Goal: Transaction & Acquisition: Purchase product/service

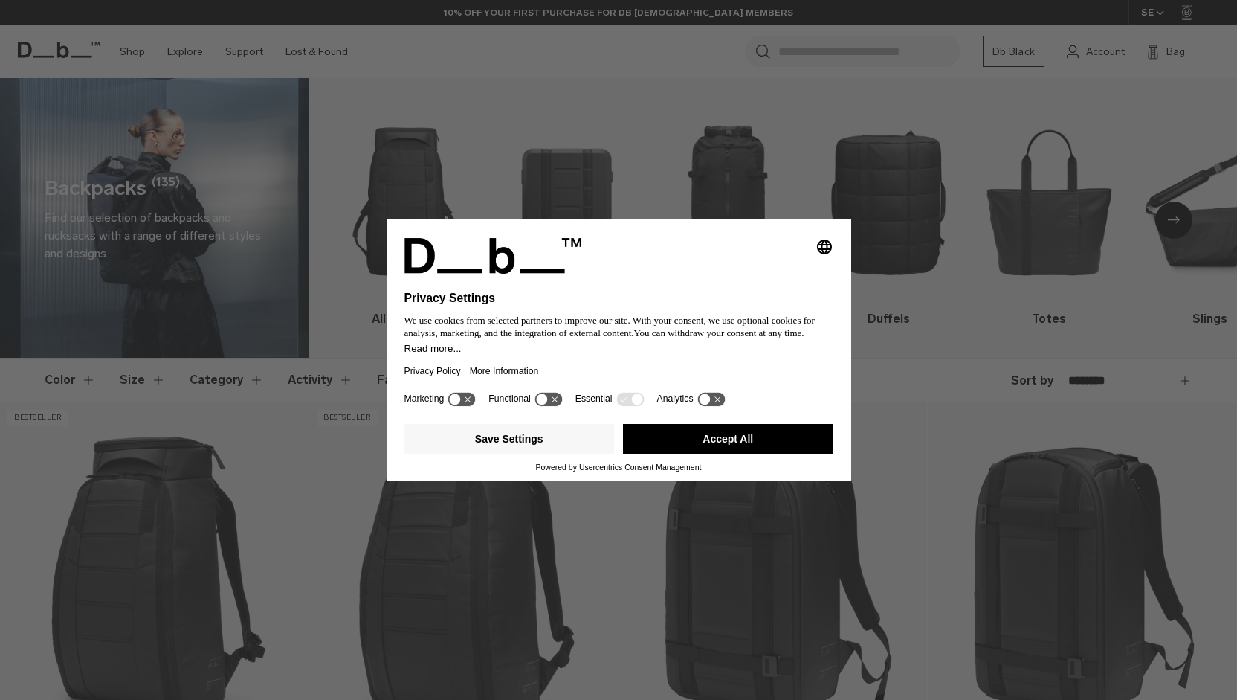
click at [777, 439] on button "Accept All" at bounding box center [728, 439] width 210 height 30
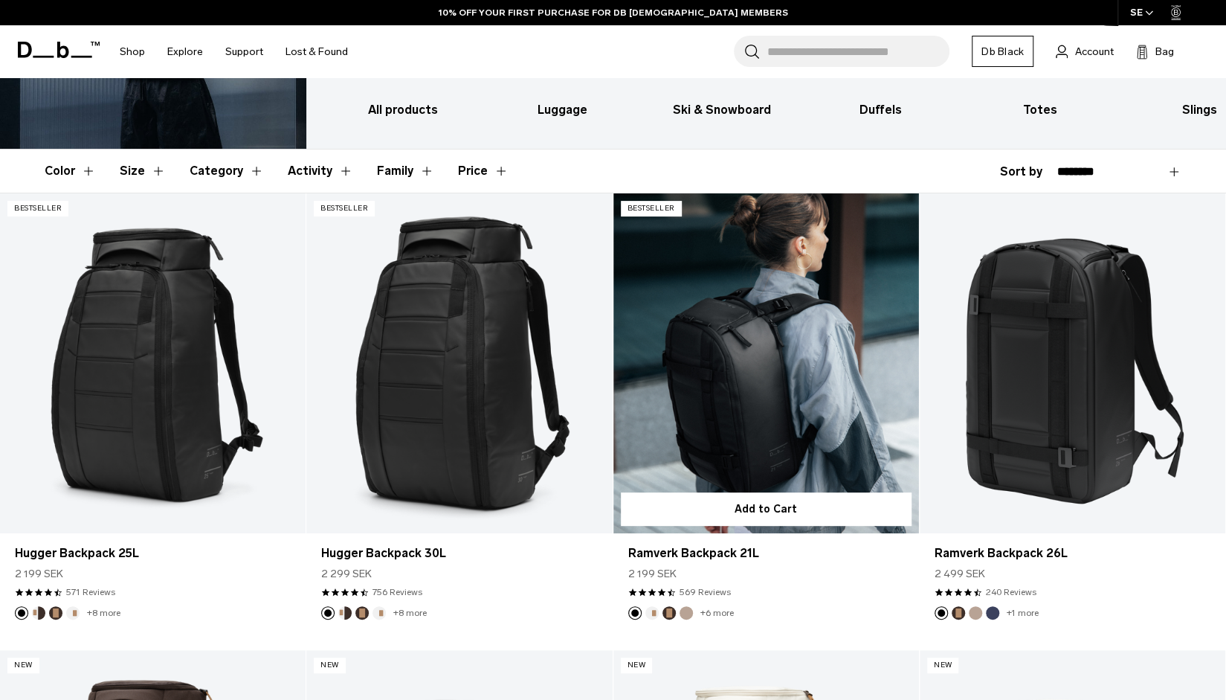
scroll to position [297, 0]
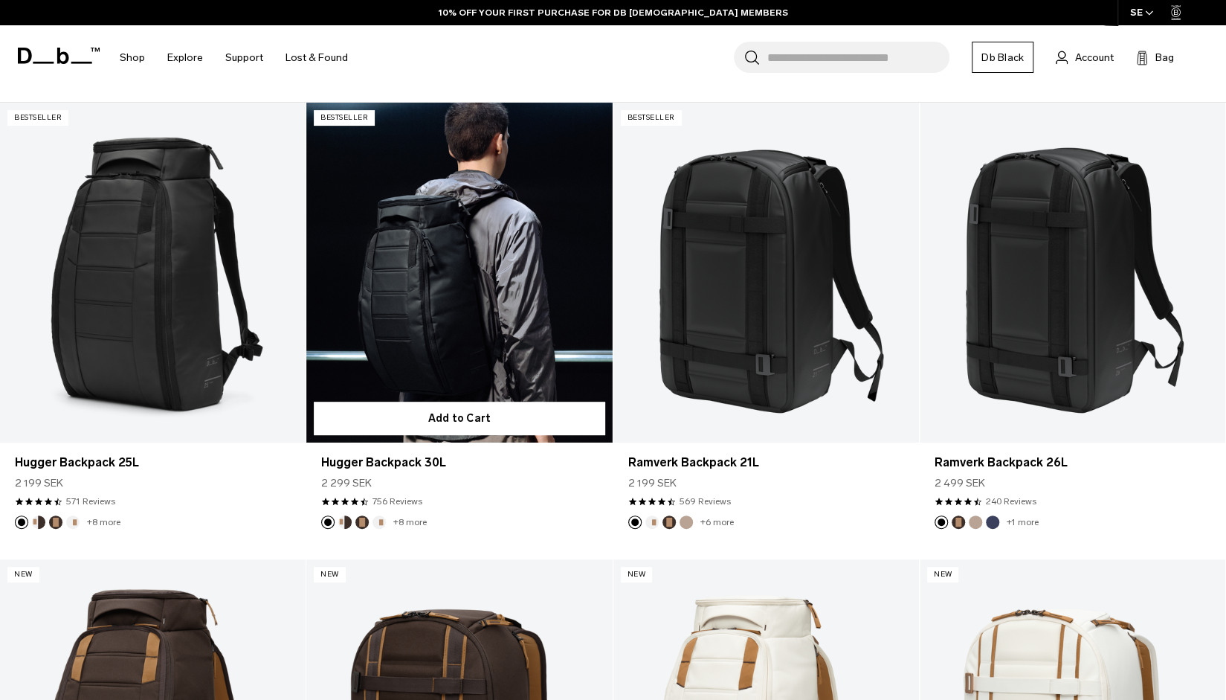
click at [497, 297] on link "Hugger Backpack 30L" at bounding box center [459, 273] width 306 height 340
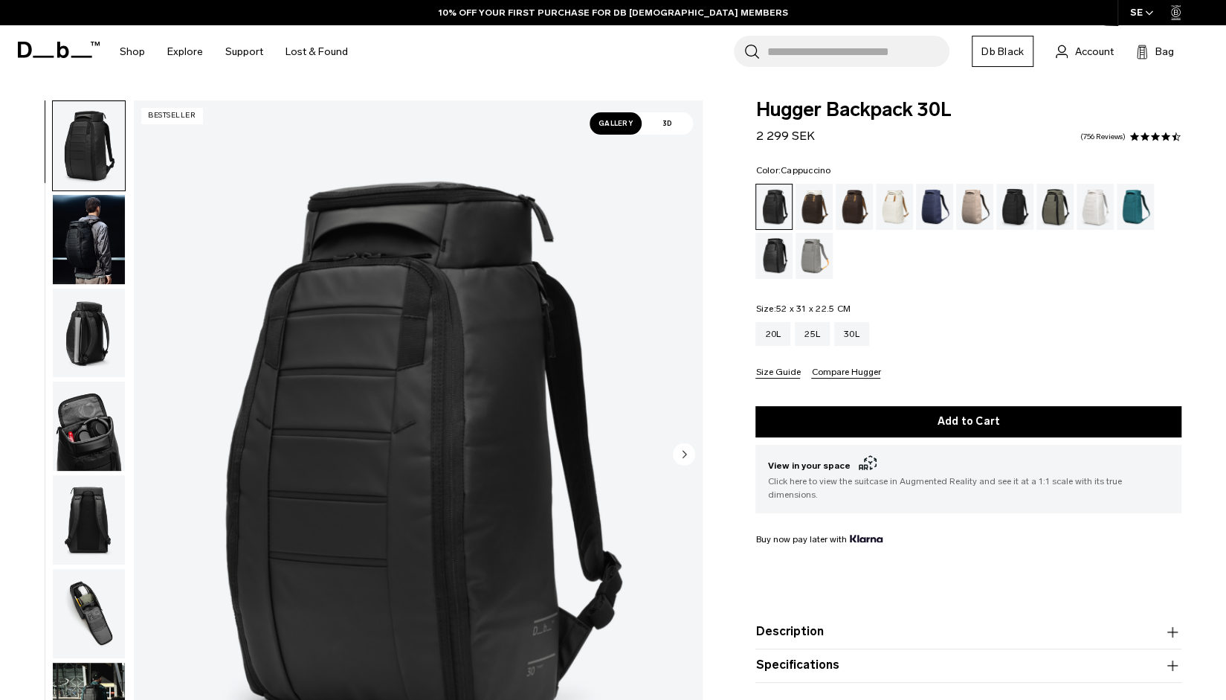
click at [819, 204] on div "Cappuccino" at bounding box center [815, 207] width 38 height 46
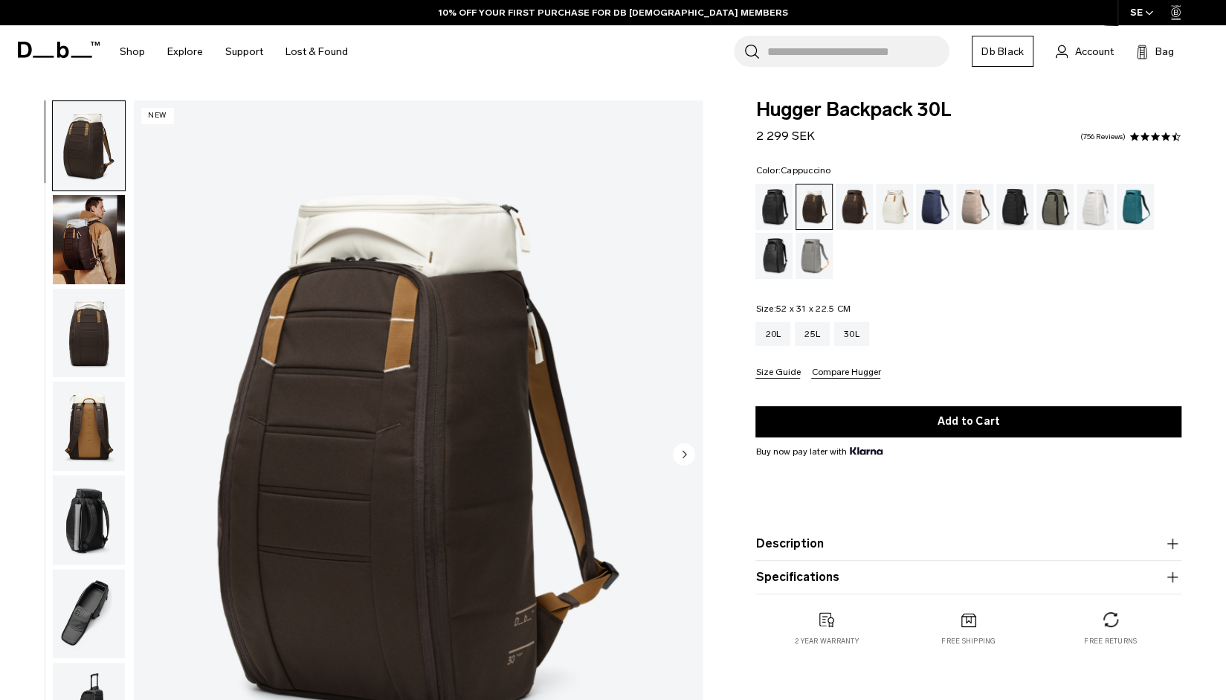
click at [89, 229] on img "button" at bounding box center [89, 239] width 72 height 89
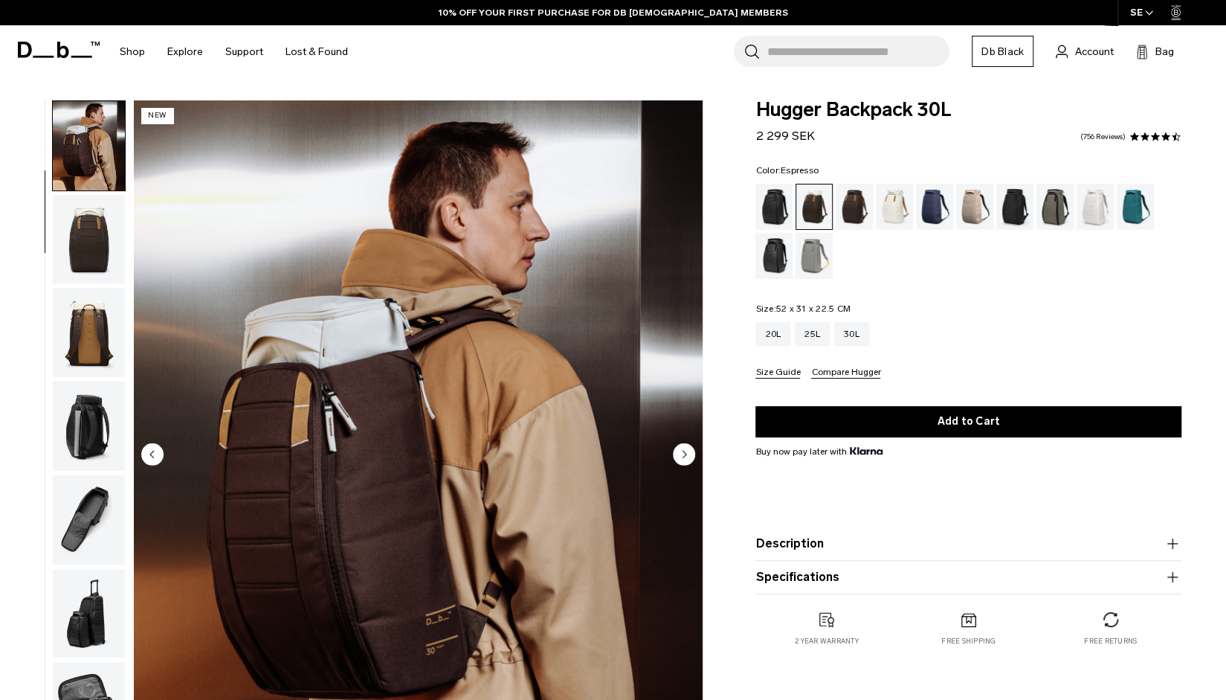
click at [860, 212] on div "Espresso" at bounding box center [855, 207] width 38 height 46
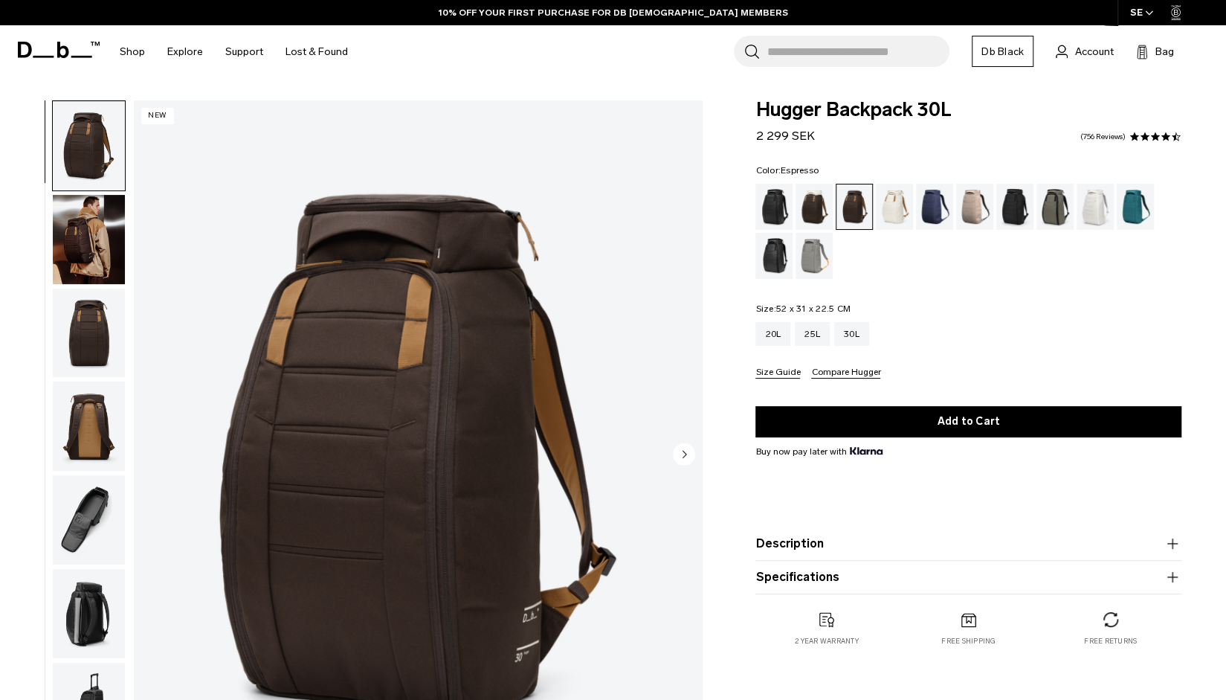
click at [105, 317] on img "button" at bounding box center [89, 333] width 72 height 89
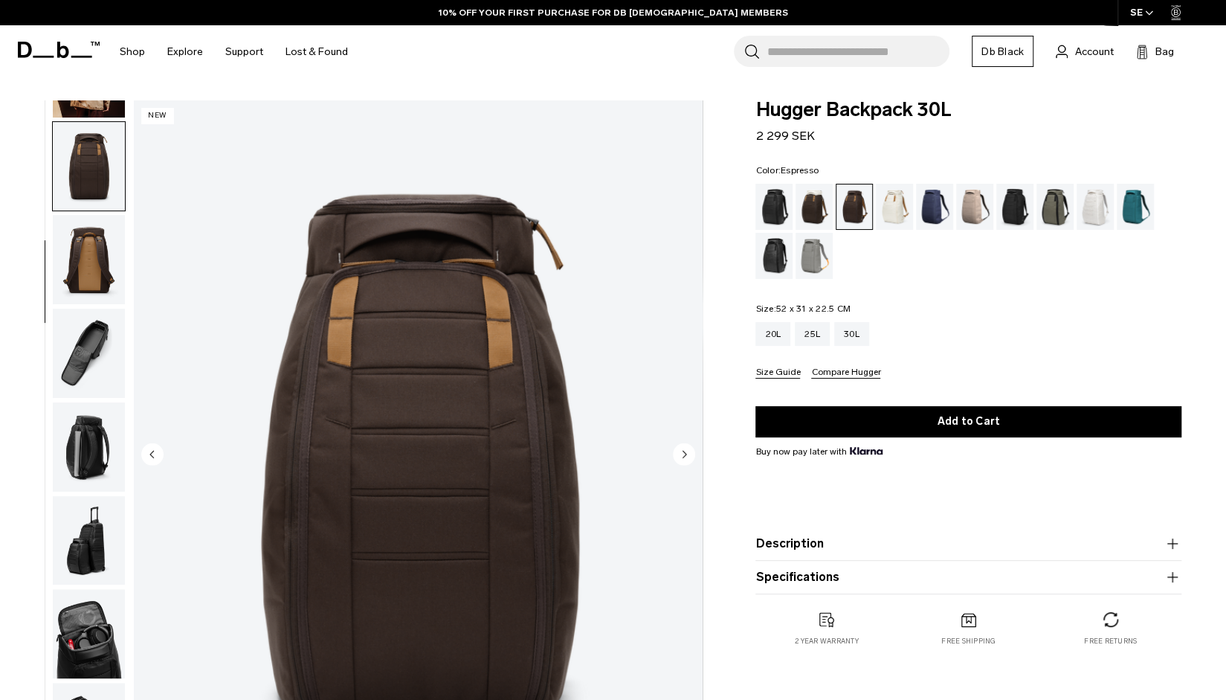
scroll to position [223, 0]
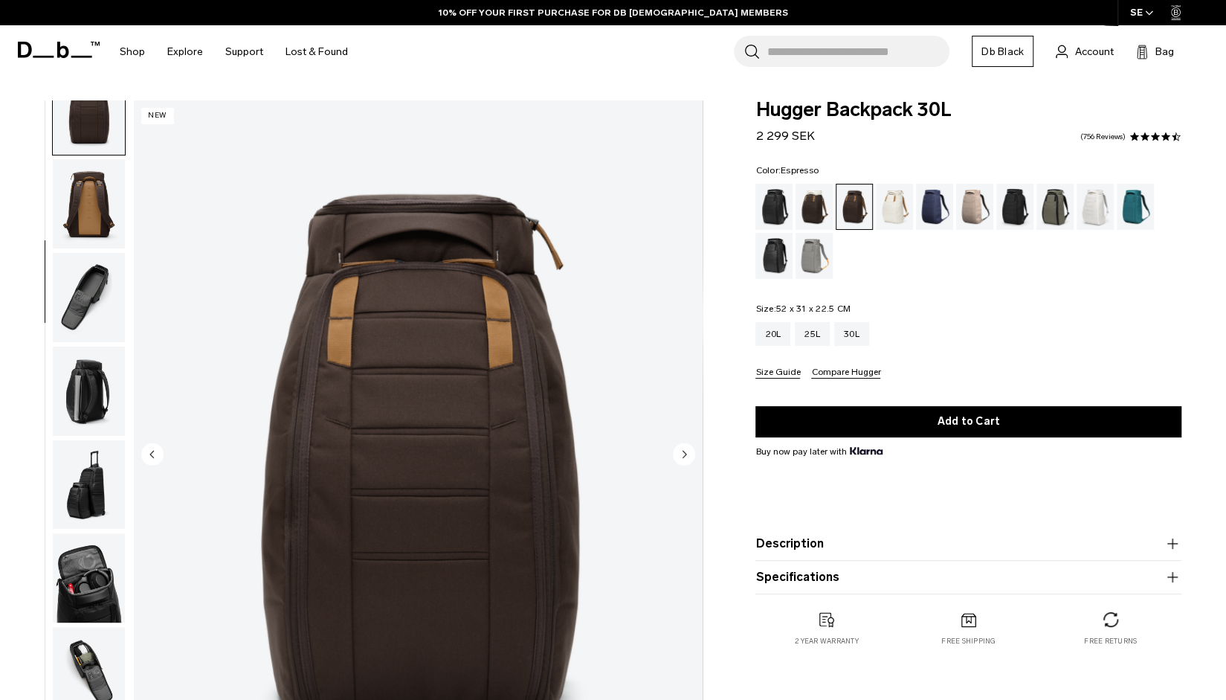
click at [79, 539] on img "button" at bounding box center [89, 577] width 72 height 89
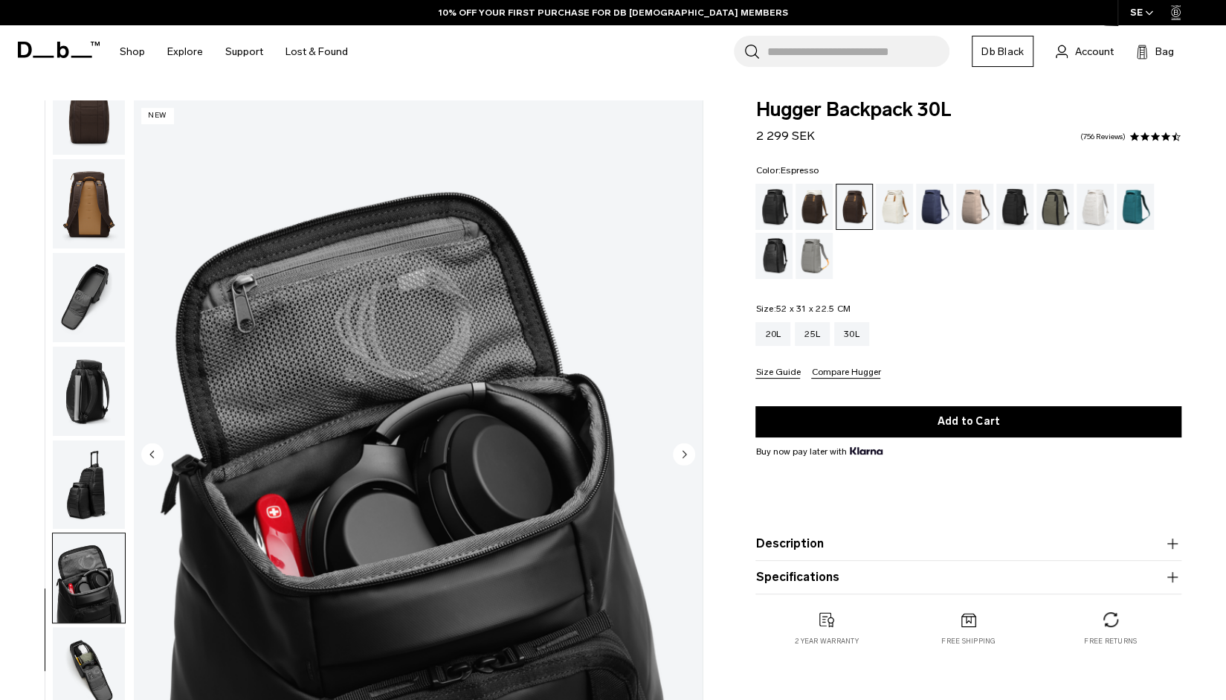
click at [80, 642] on img "button" at bounding box center [89, 671] width 72 height 89
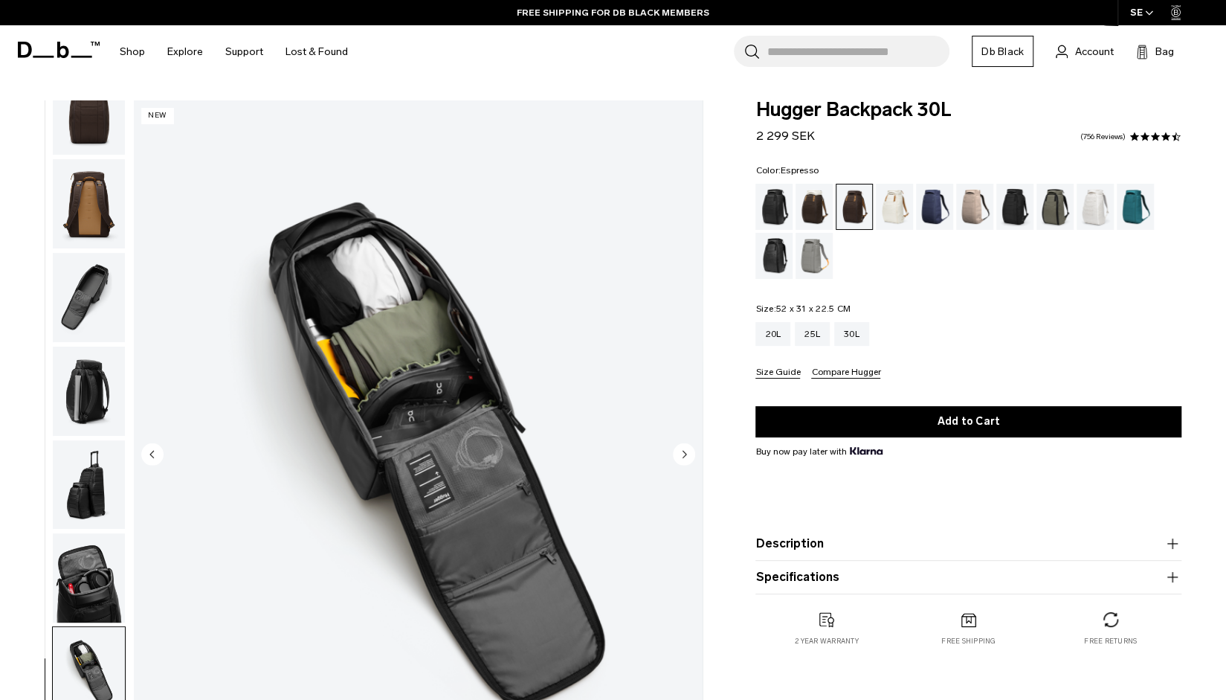
click at [90, 136] on img "button" at bounding box center [89, 110] width 72 height 89
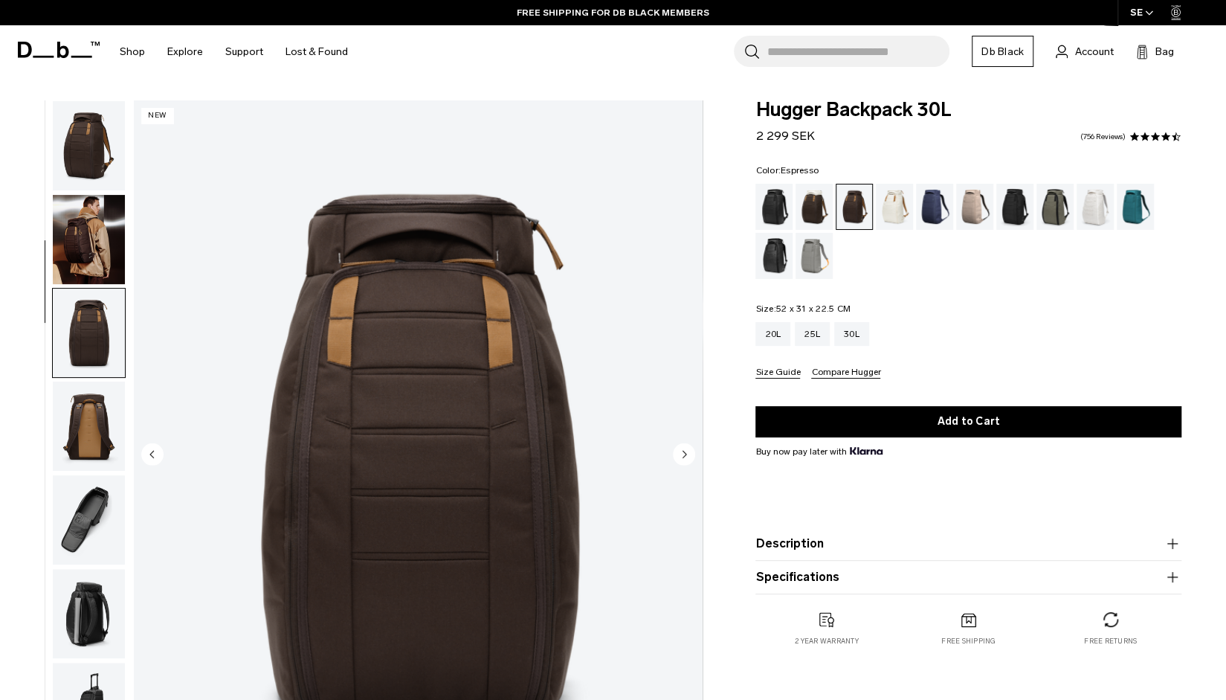
scroll to position [0, 0]
click at [903, 218] on div "Oatmilk" at bounding box center [895, 207] width 38 height 46
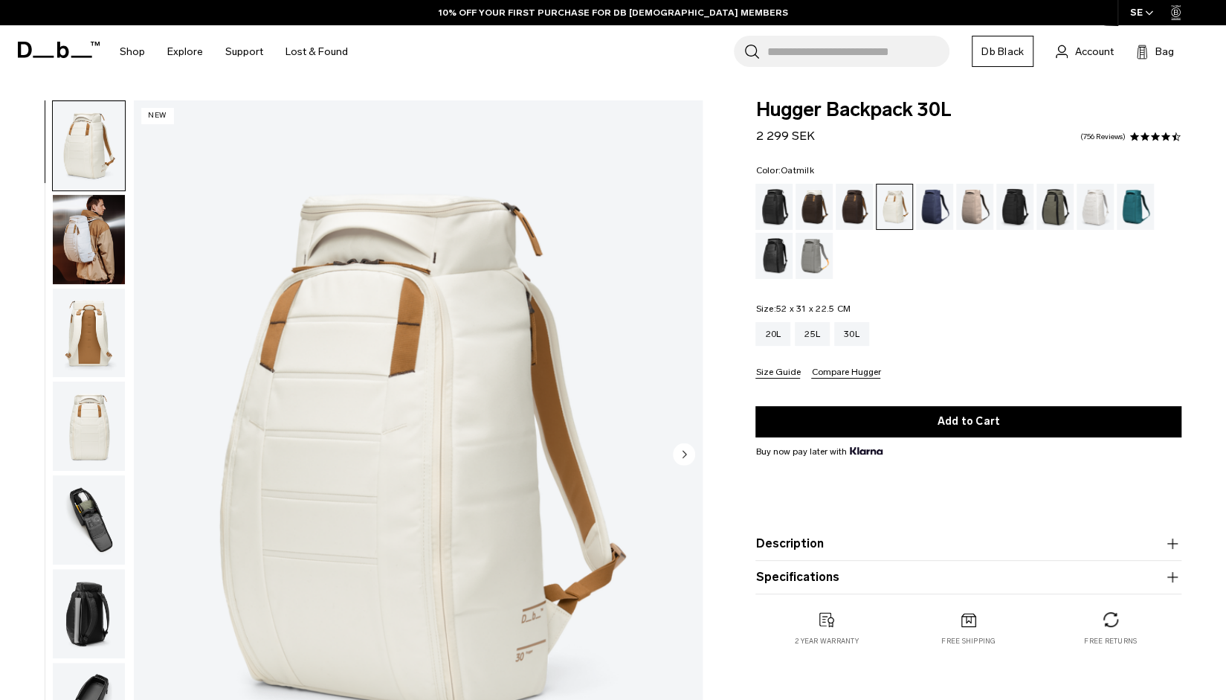
click at [96, 246] on img "button" at bounding box center [89, 239] width 72 height 89
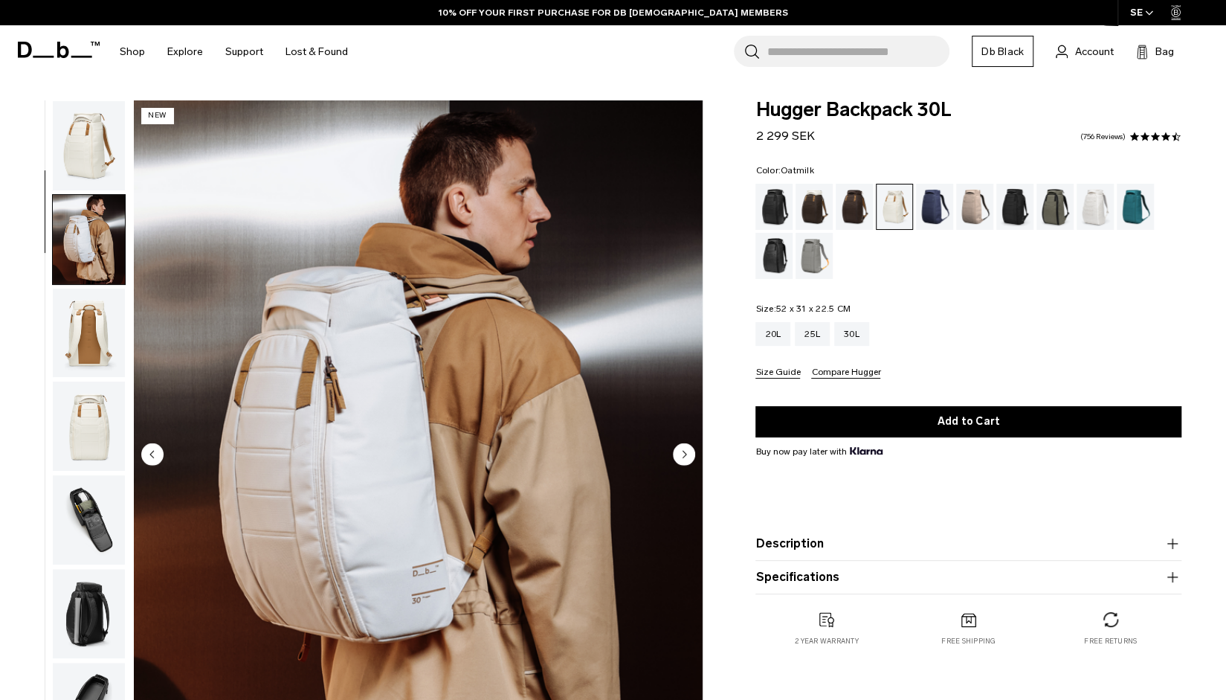
scroll to position [94, 0]
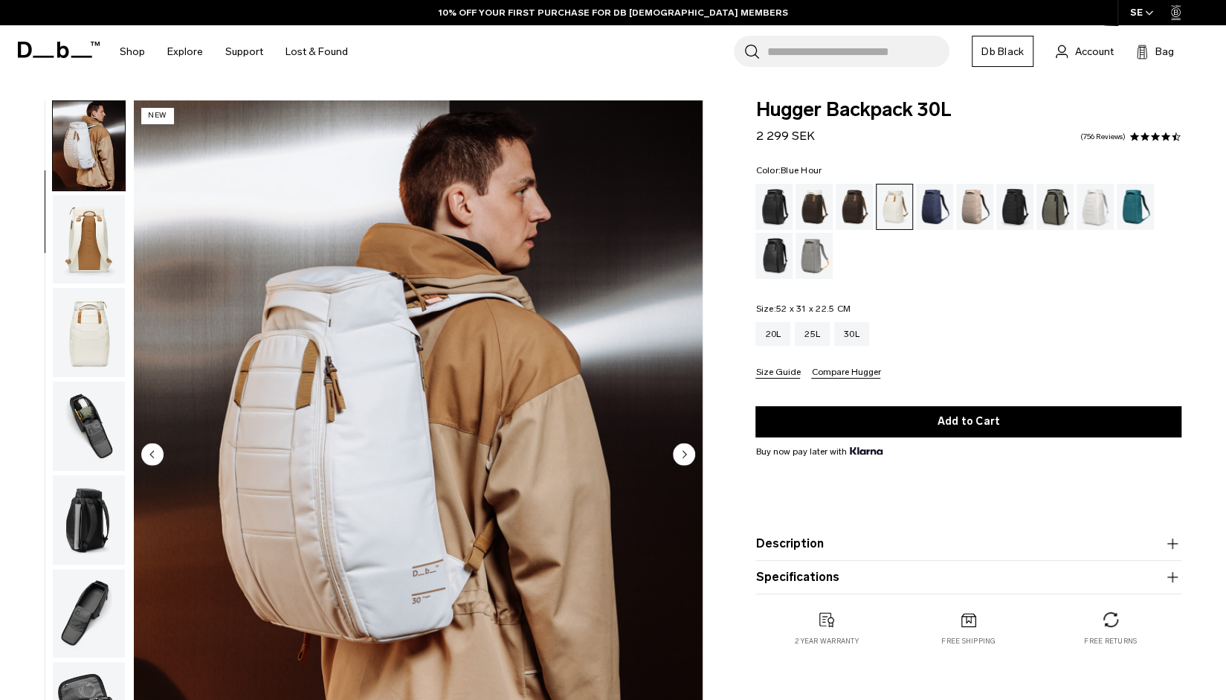
click at [932, 222] on div "Blue Hour" at bounding box center [935, 207] width 38 height 46
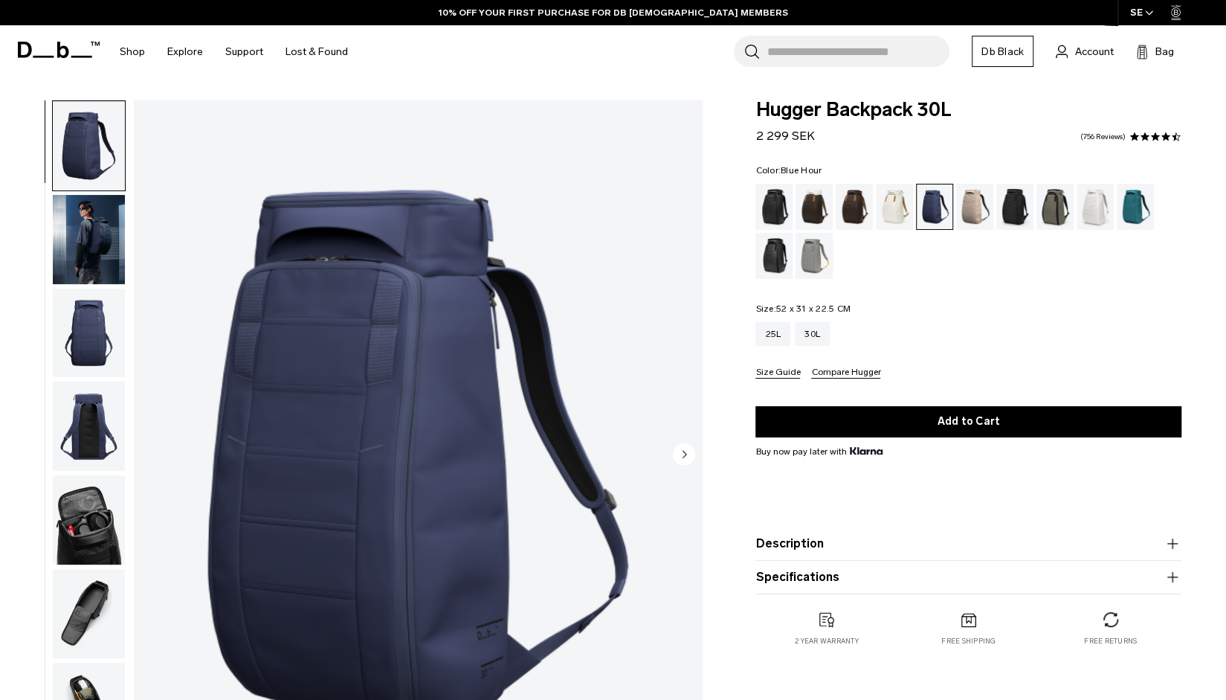
click at [92, 271] on img "button" at bounding box center [89, 239] width 72 height 89
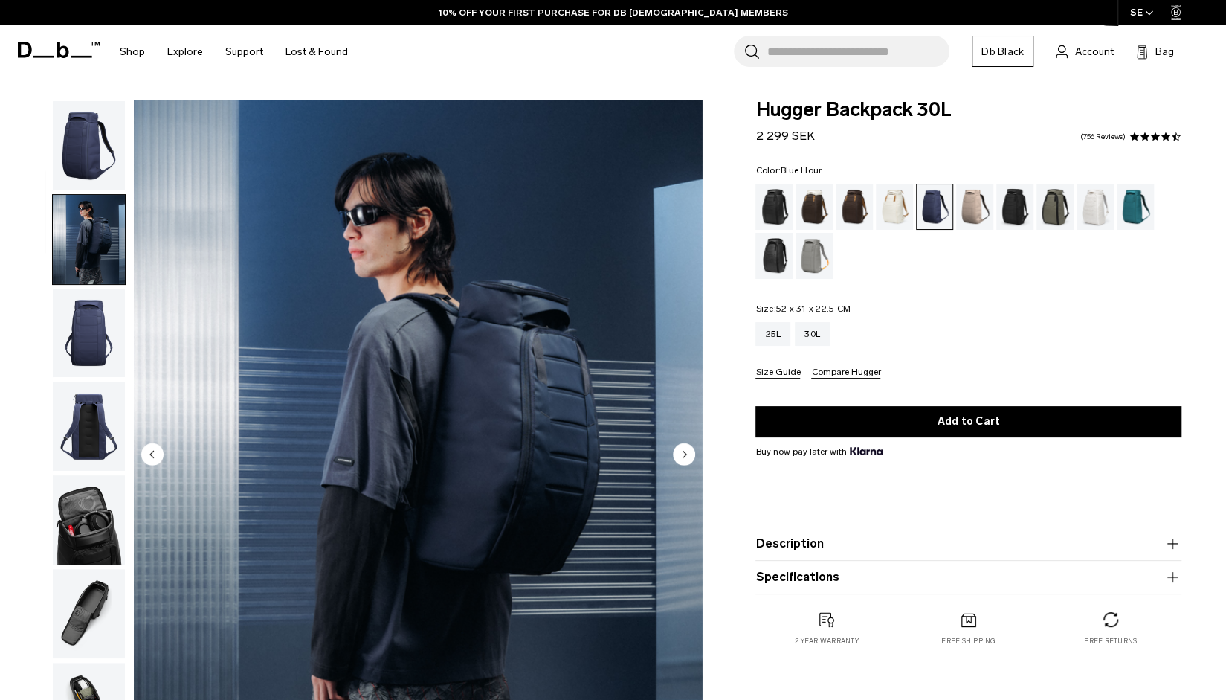
scroll to position [94, 0]
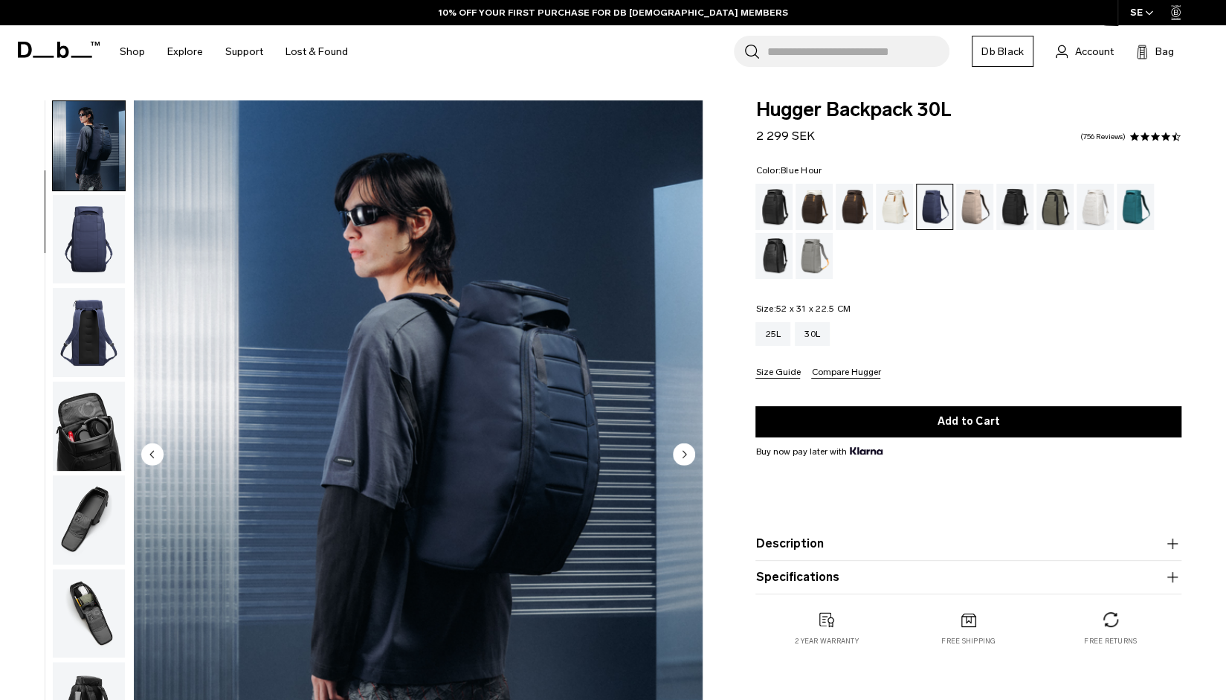
click at [101, 344] on img "button" at bounding box center [89, 332] width 72 height 89
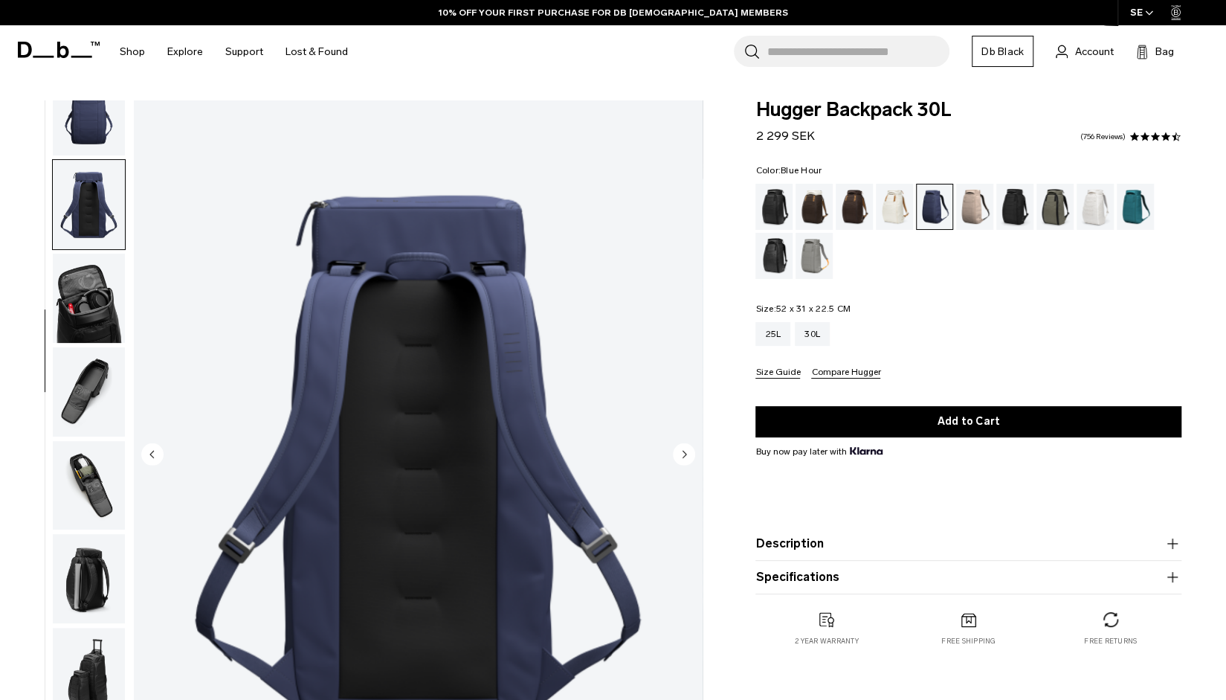
scroll to position [223, 0]
click at [94, 402] on img "button" at bounding box center [89, 391] width 72 height 89
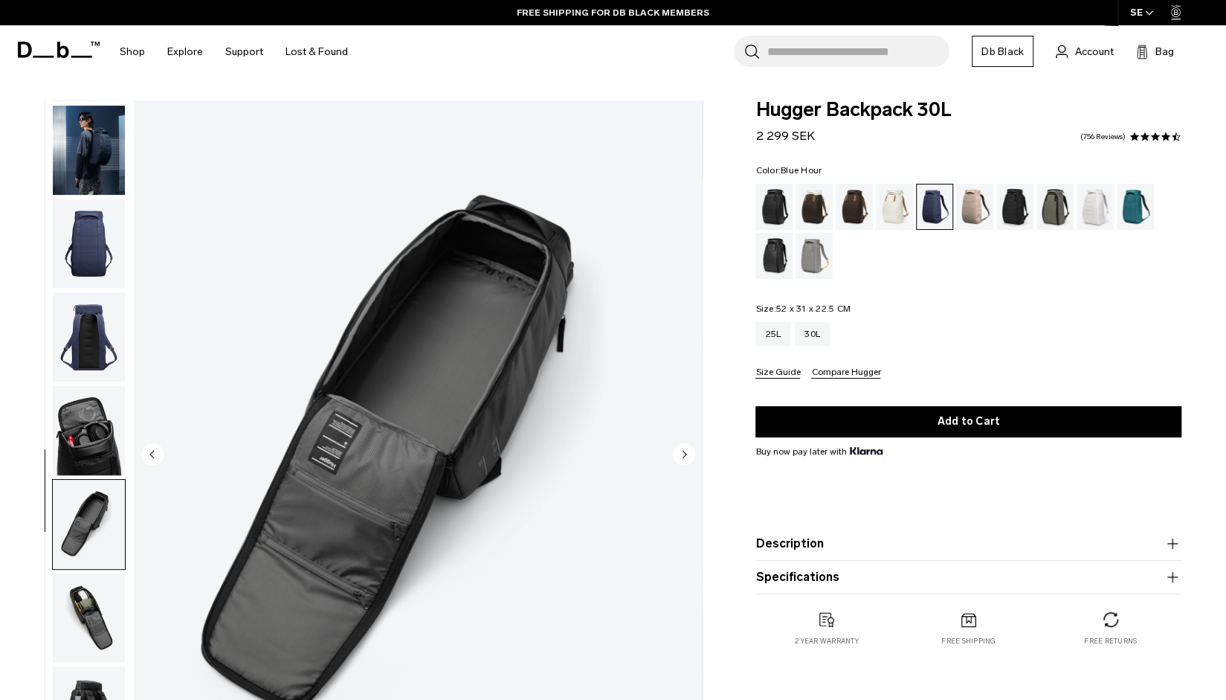
scroll to position [0, 0]
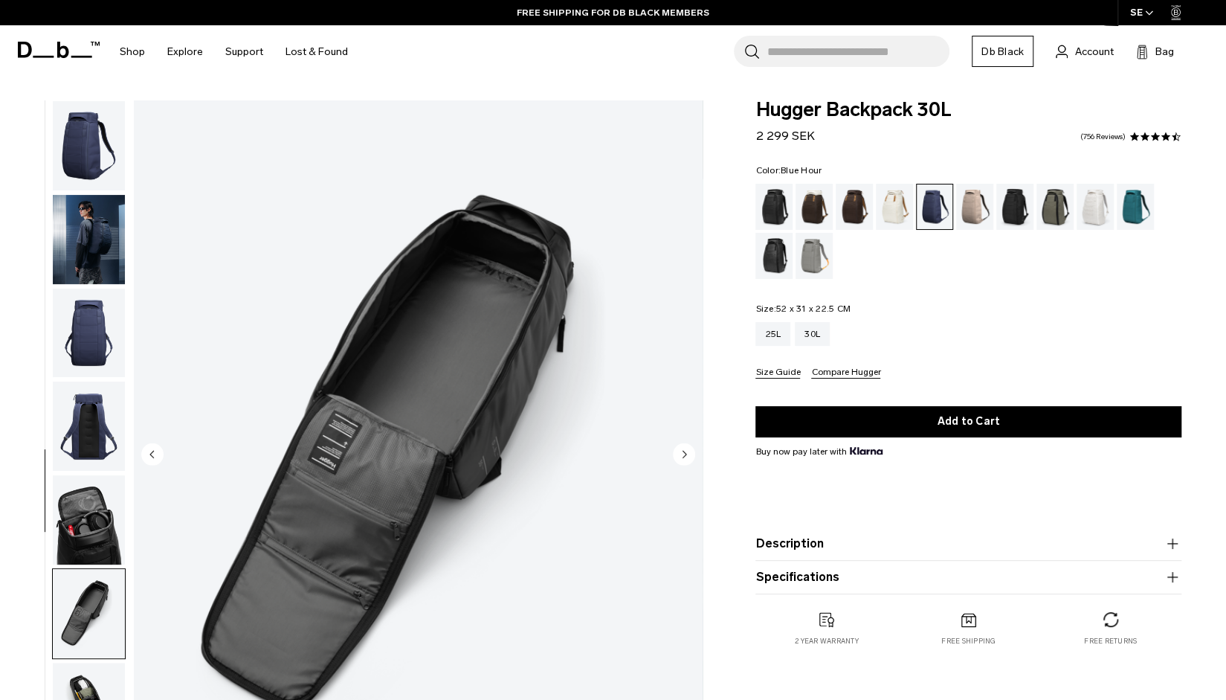
click at [88, 221] on img "button" at bounding box center [89, 239] width 72 height 89
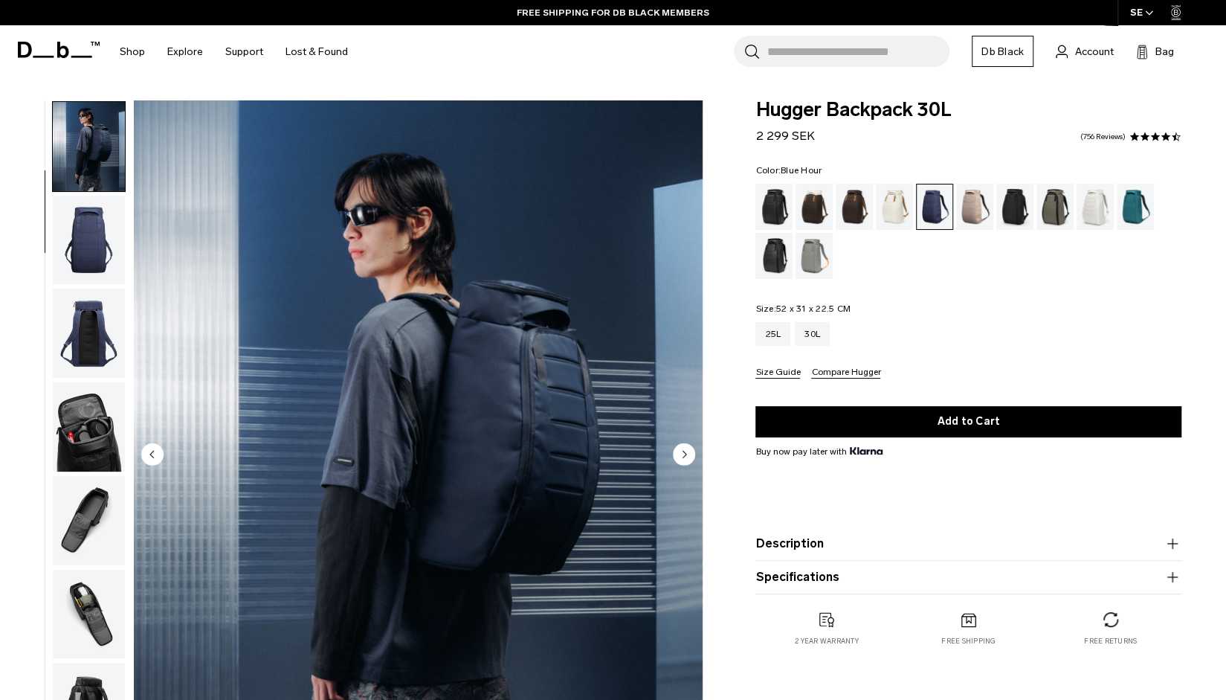
scroll to position [94, 0]
click at [988, 215] on div "Fogbow Beige" at bounding box center [975, 207] width 38 height 46
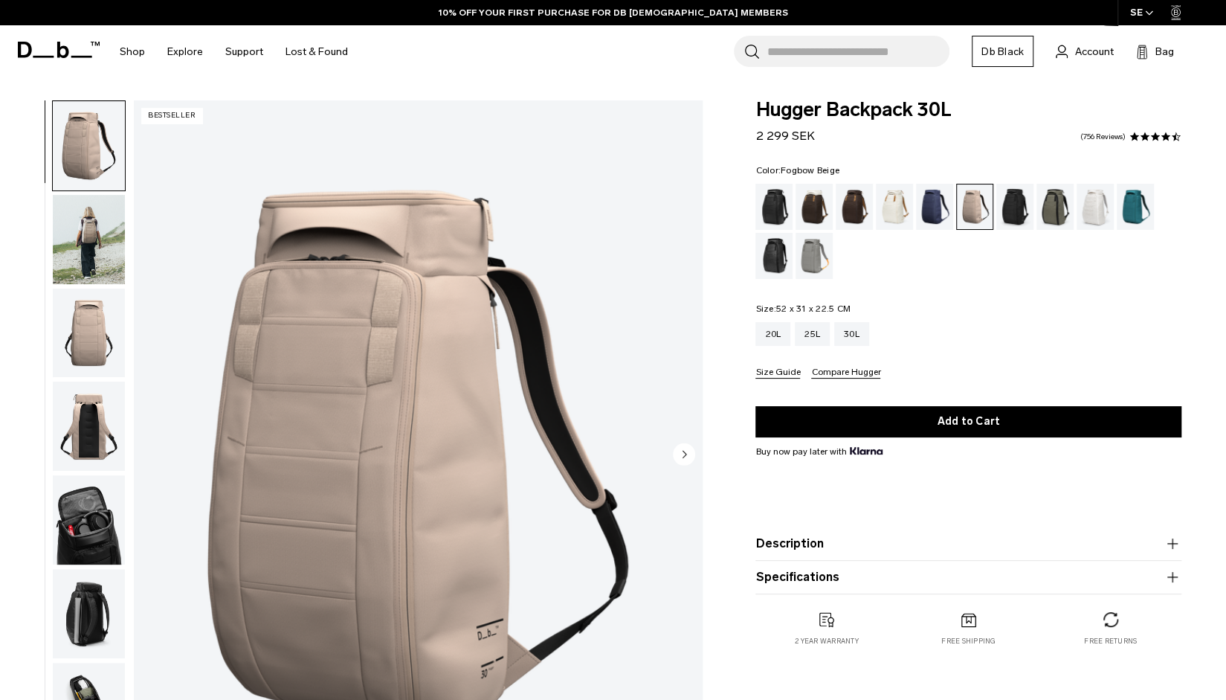
click at [91, 267] on img "button" at bounding box center [89, 239] width 72 height 89
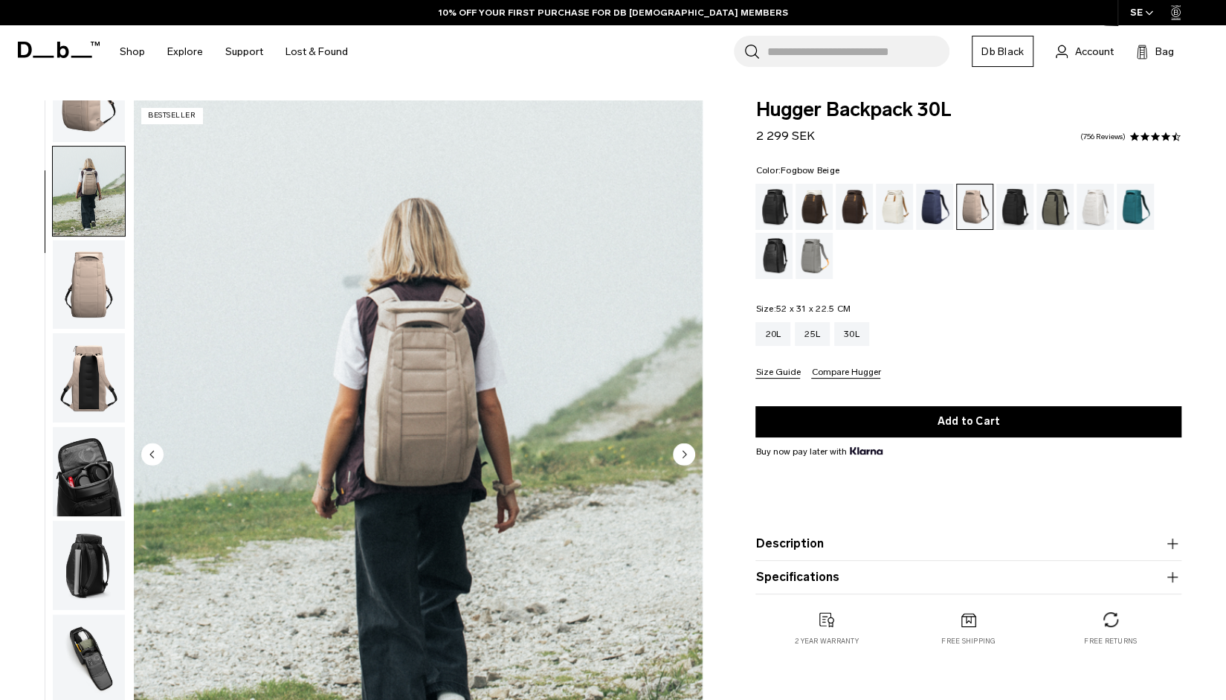
scroll to position [94, 0]
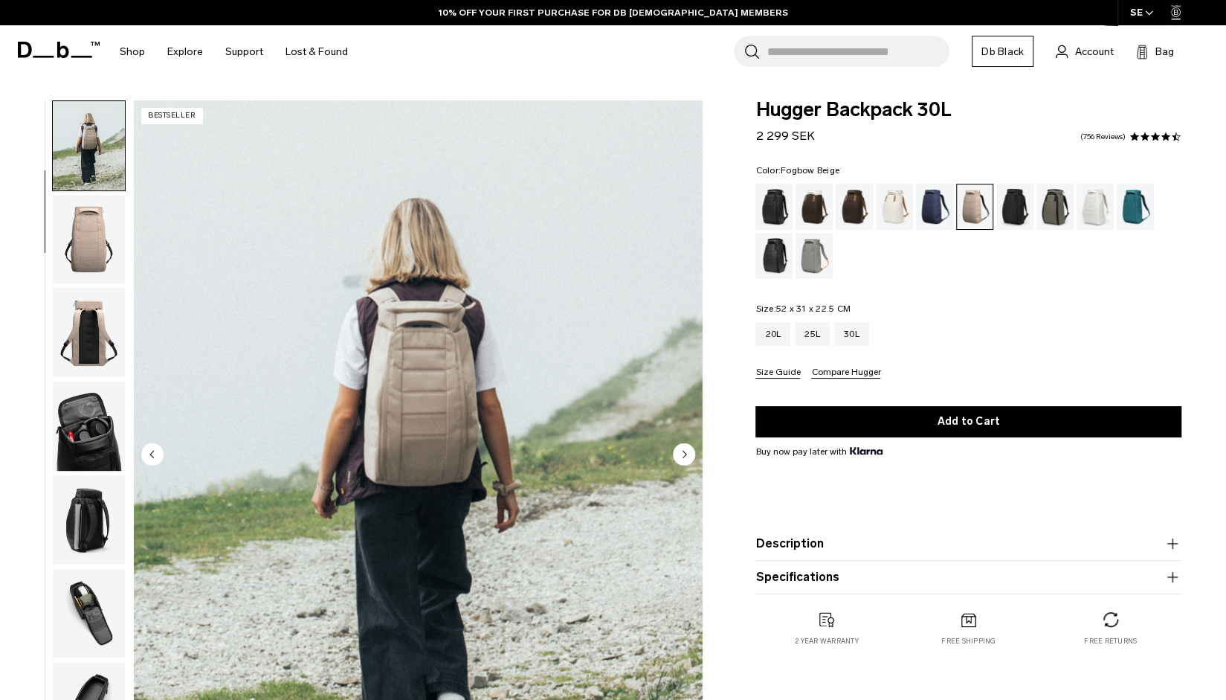
click at [93, 289] on img "button" at bounding box center [89, 332] width 72 height 89
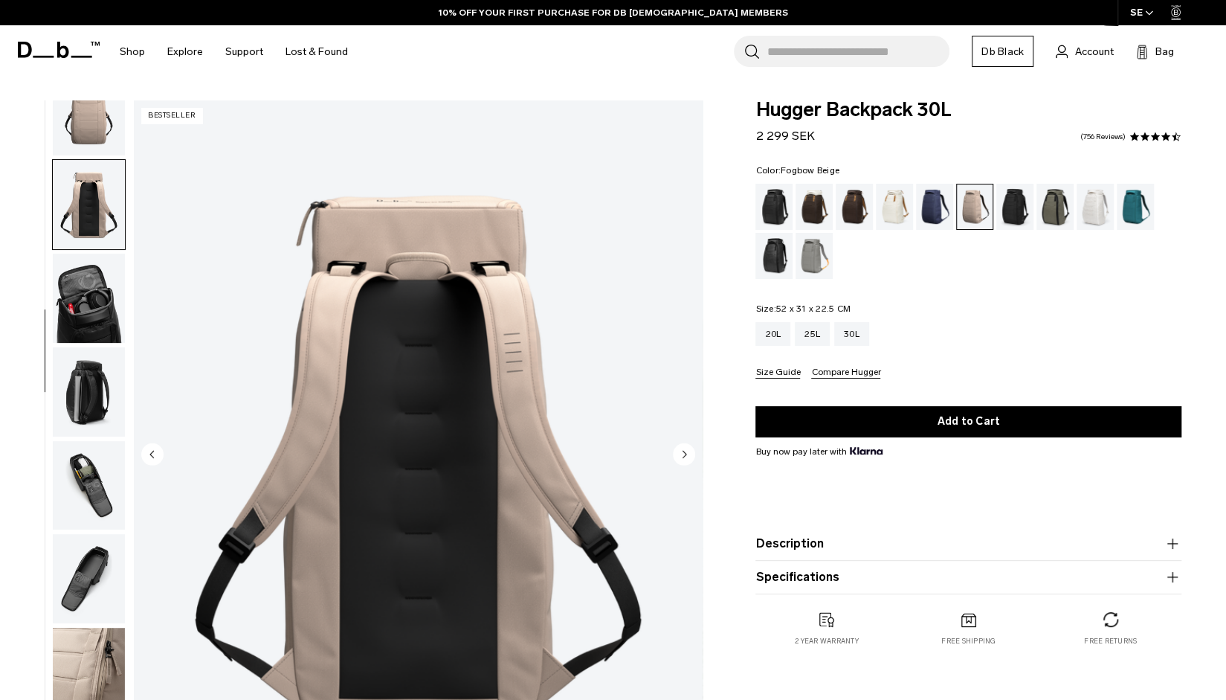
scroll to position [223, 0]
click at [93, 289] on img "button" at bounding box center [89, 297] width 72 height 89
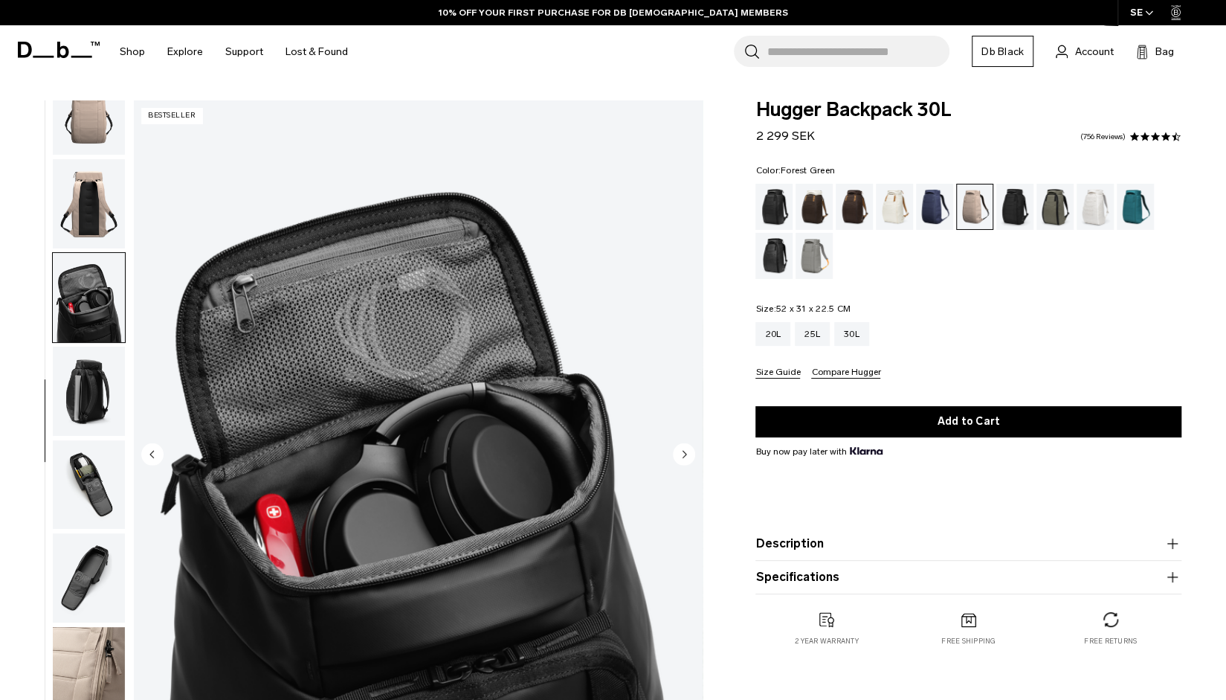
click at [1057, 210] on div "Forest Green" at bounding box center [1056, 207] width 38 height 46
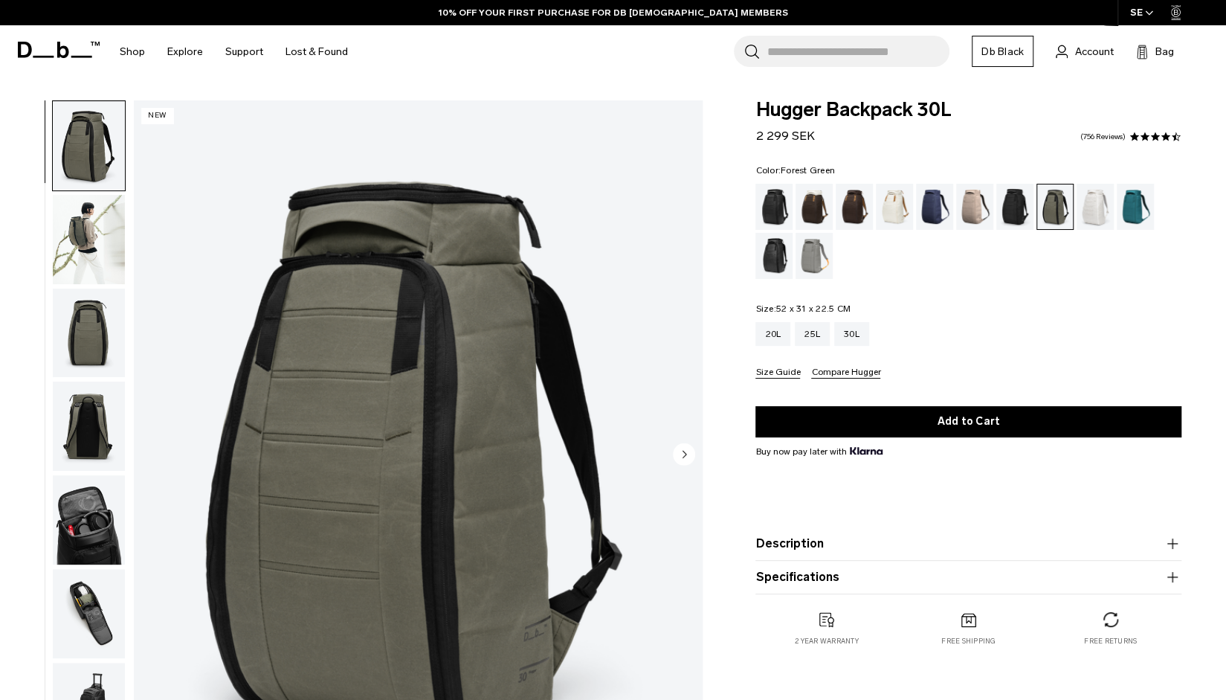
click at [95, 238] on img "button" at bounding box center [89, 239] width 72 height 89
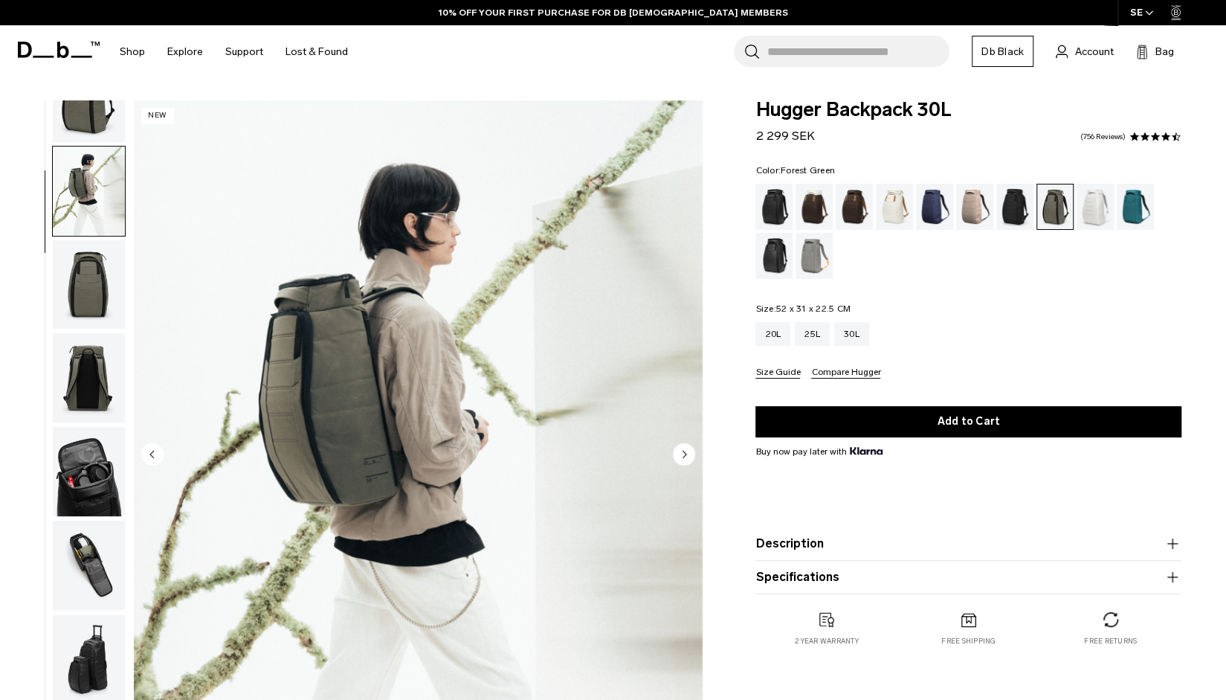
scroll to position [94, 0]
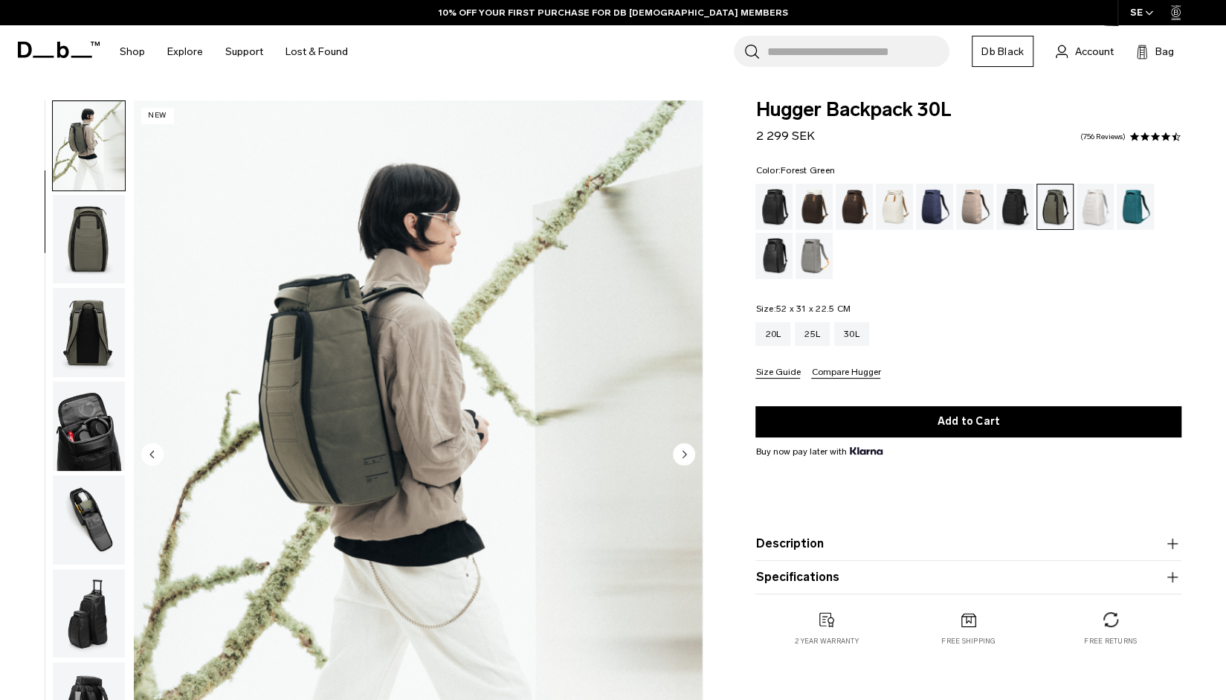
click at [93, 267] on img "button" at bounding box center [89, 239] width 72 height 89
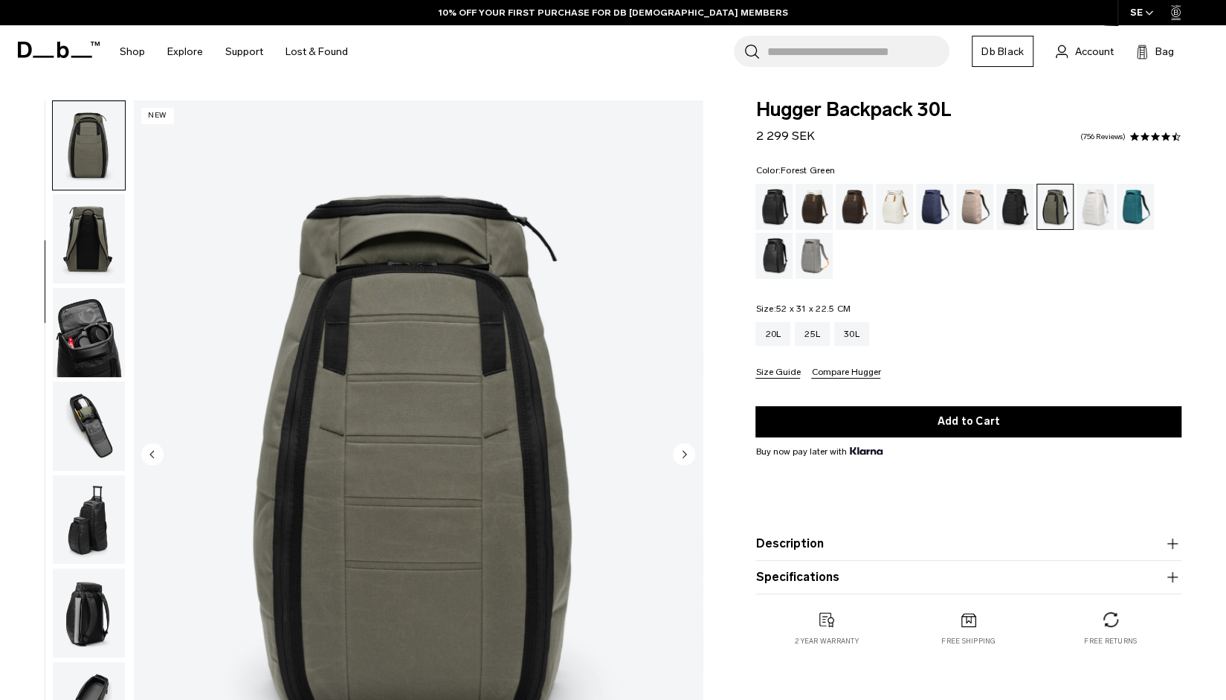
click at [93, 267] on img "button" at bounding box center [89, 238] width 72 height 89
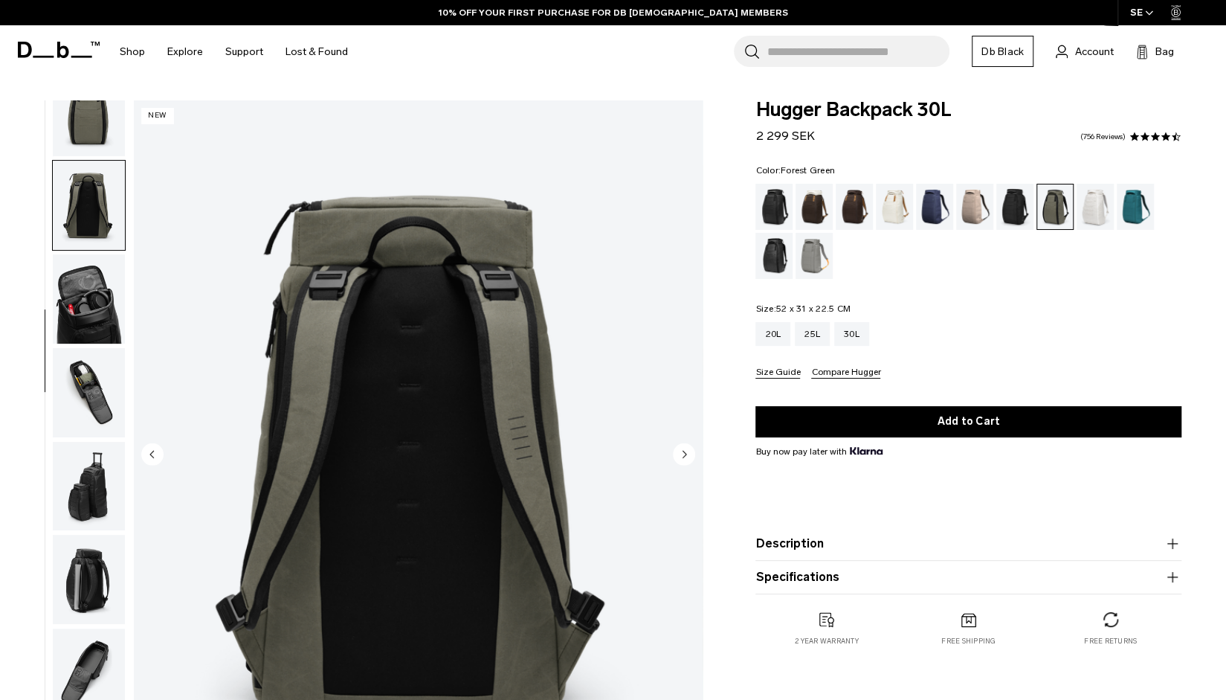
scroll to position [223, 0]
click at [91, 368] on img "button" at bounding box center [89, 391] width 72 height 89
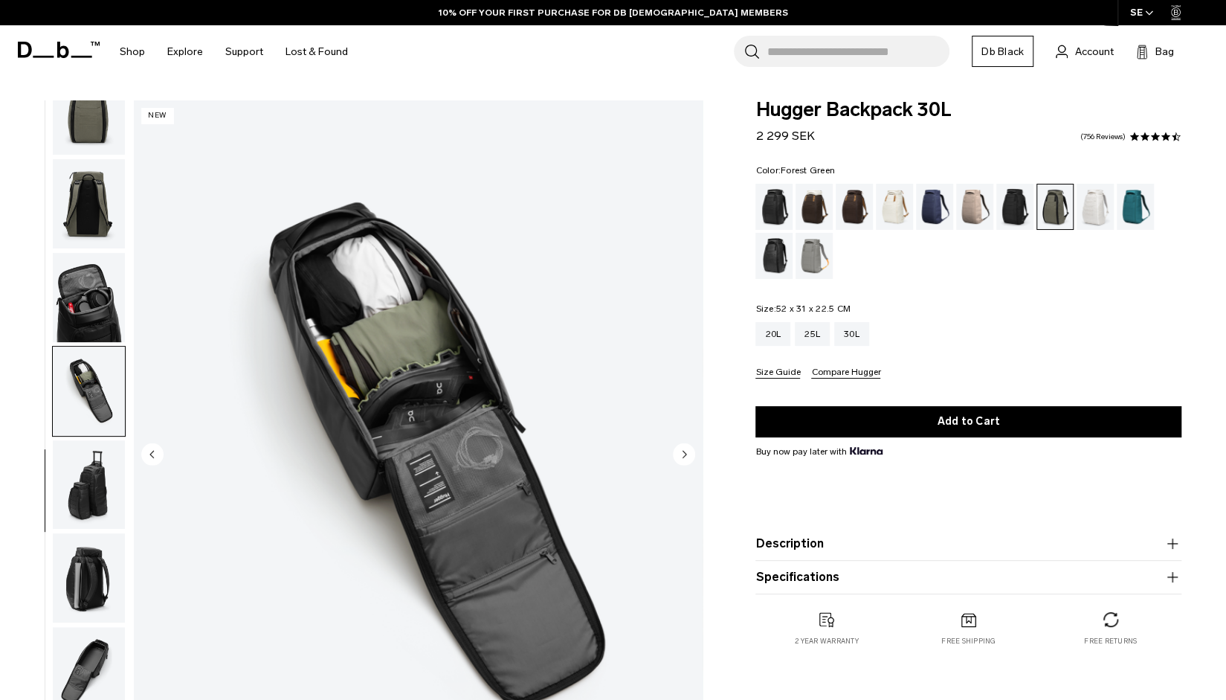
click at [83, 512] on img "button" at bounding box center [89, 484] width 72 height 89
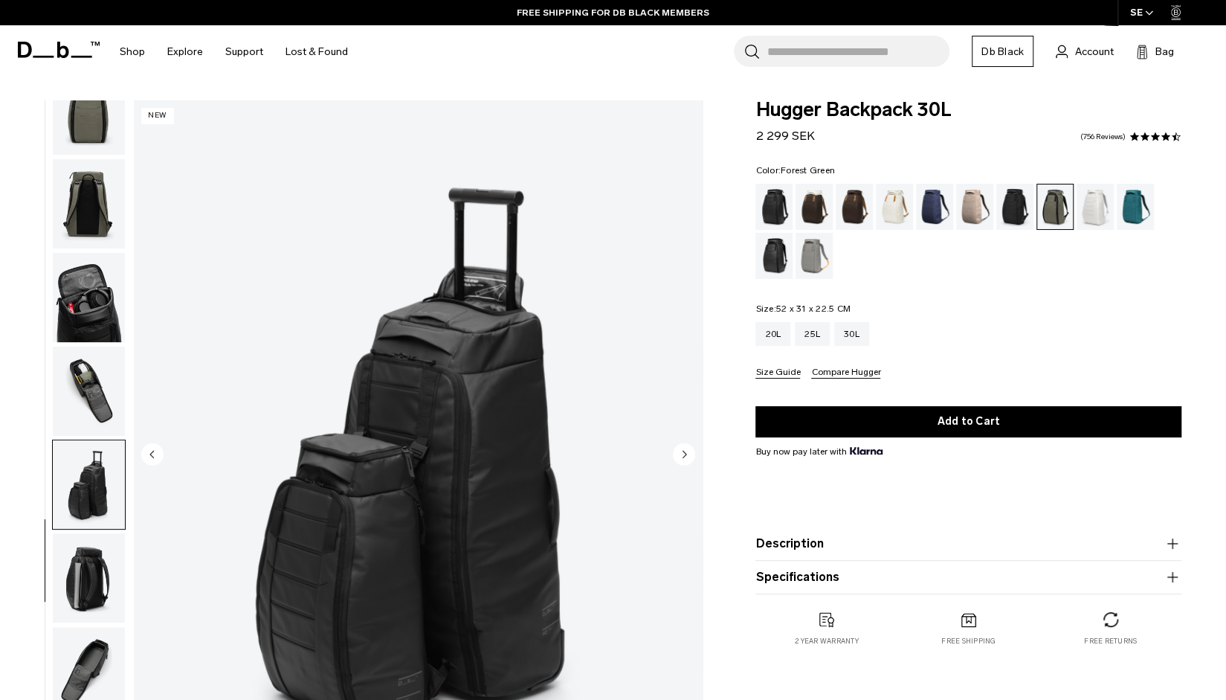
click at [77, 574] on img "button" at bounding box center [89, 577] width 72 height 89
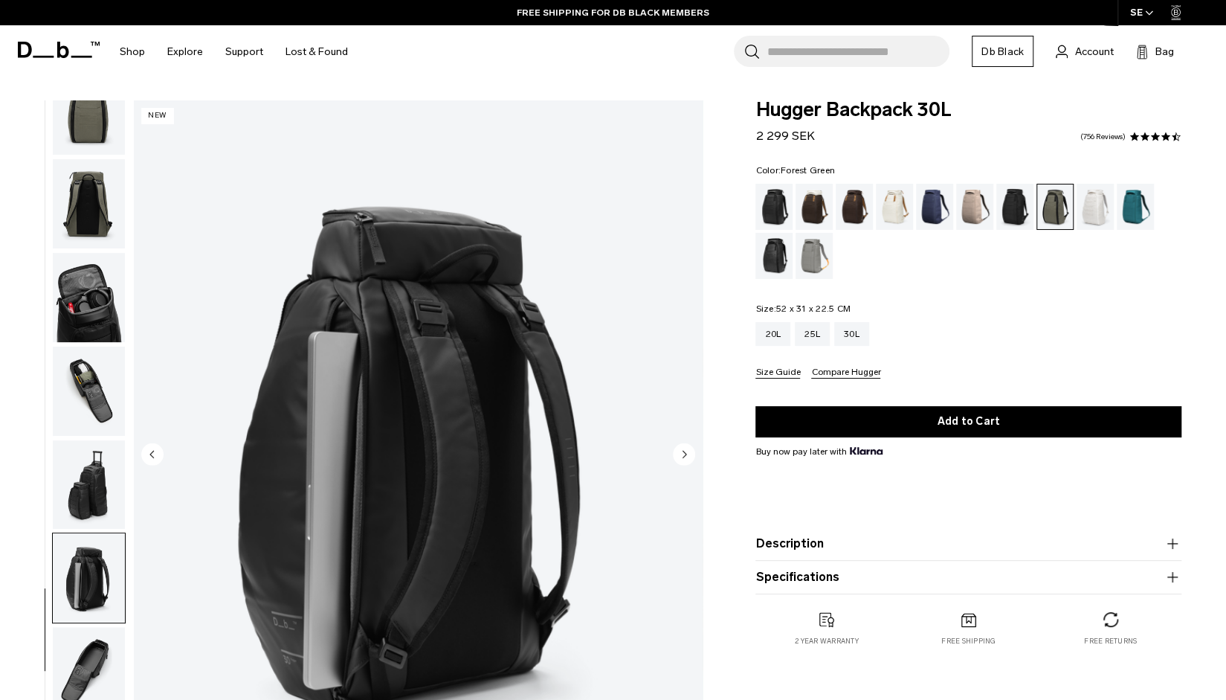
click at [68, 124] on img "button" at bounding box center [89, 110] width 72 height 89
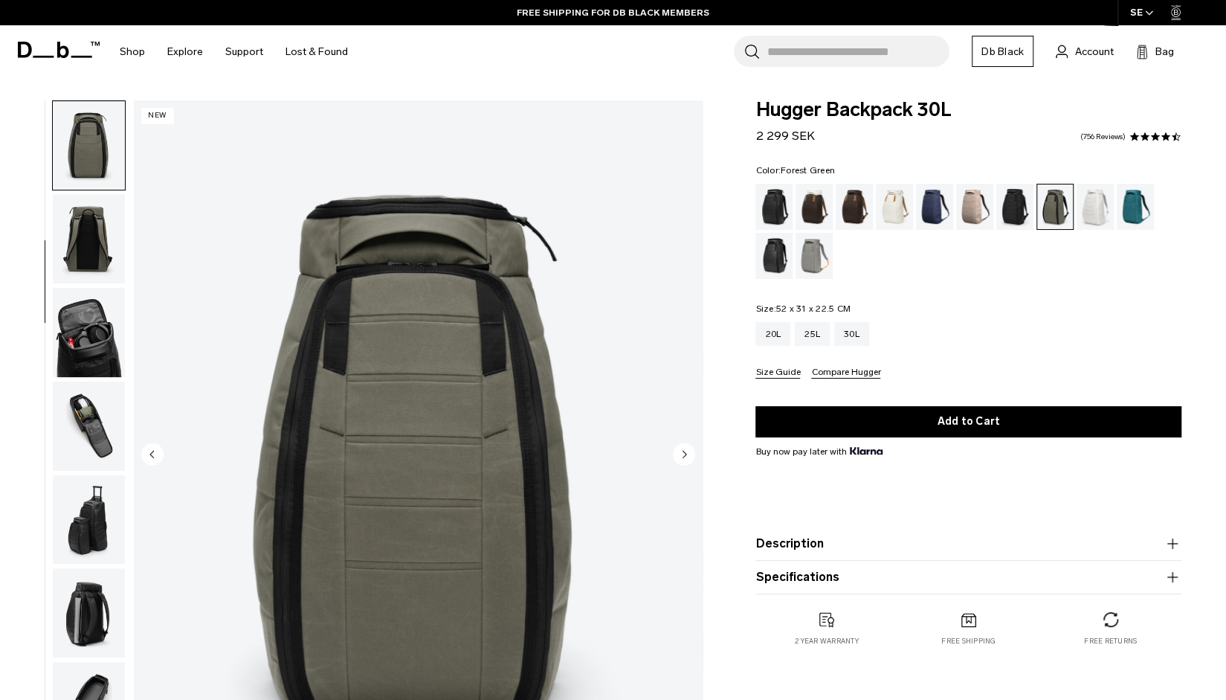
scroll to position [0, 0]
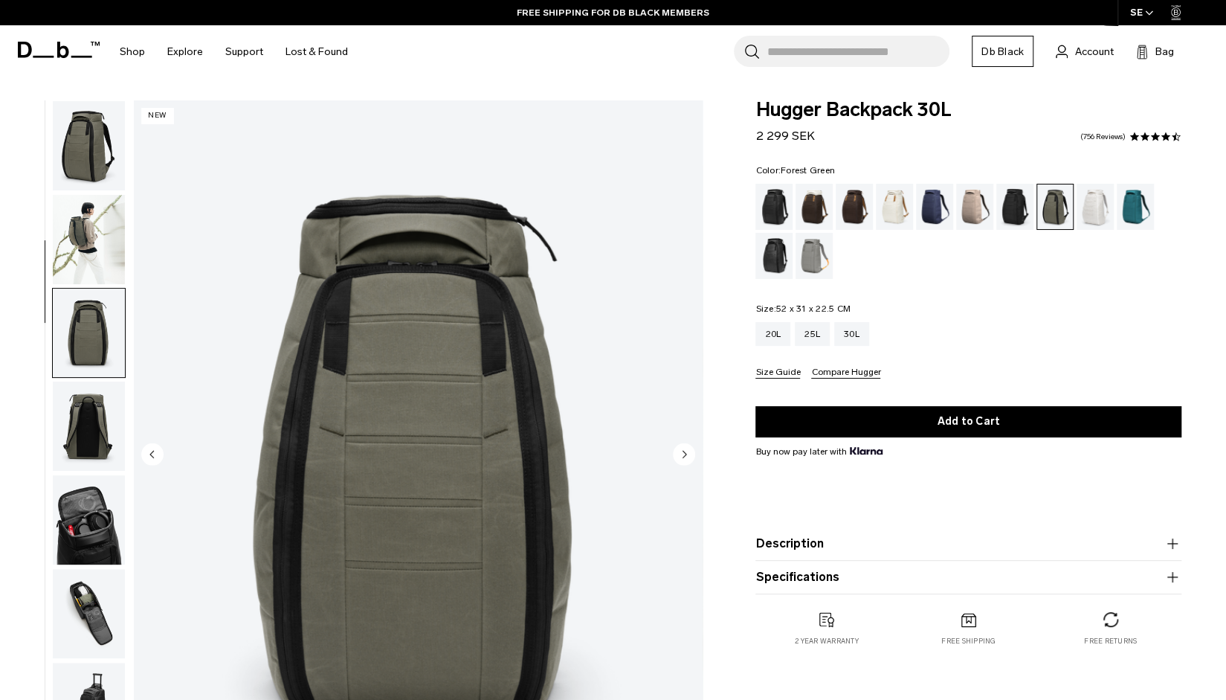
click at [94, 170] on img "button" at bounding box center [89, 145] width 72 height 89
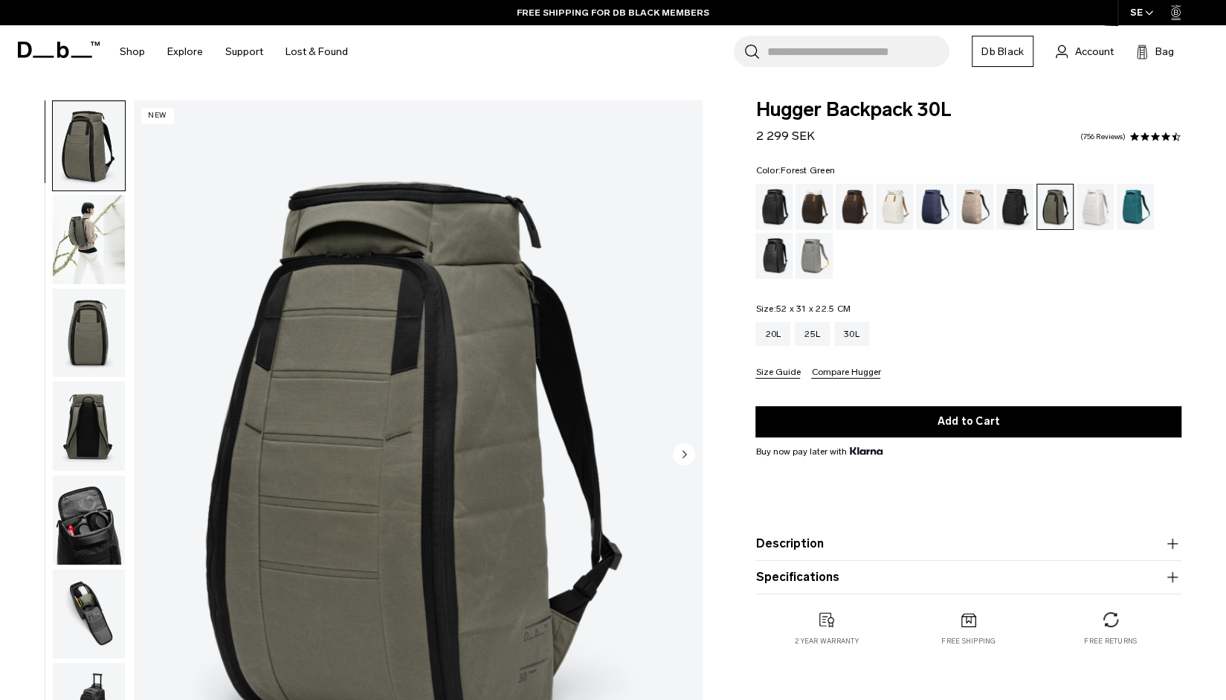
click at [98, 222] on img "button" at bounding box center [89, 239] width 72 height 89
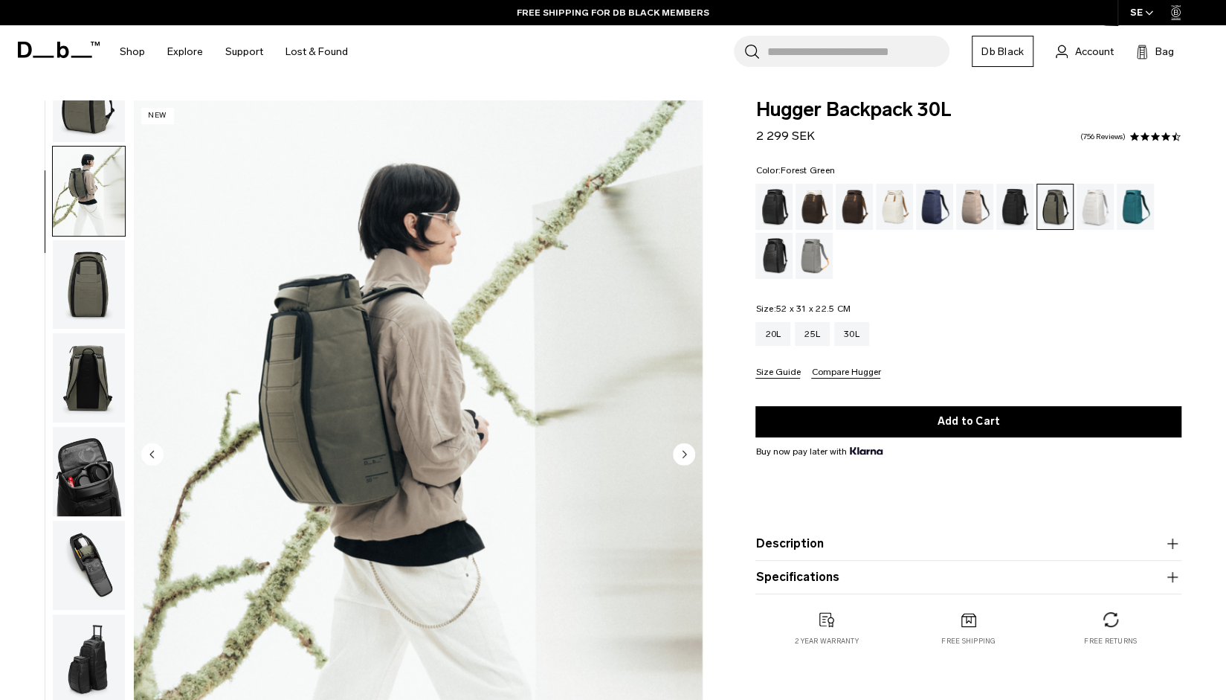
scroll to position [94, 0]
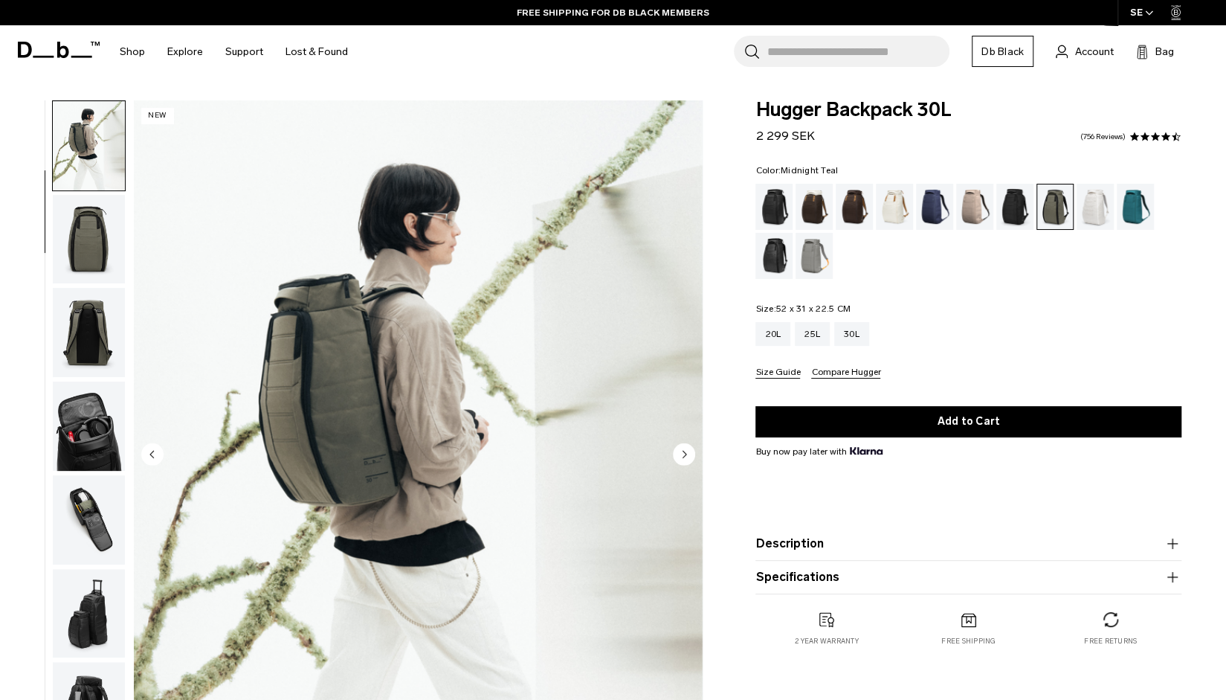
click at [1147, 210] on div "Midnight Teal" at bounding box center [1136, 207] width 38 height 46
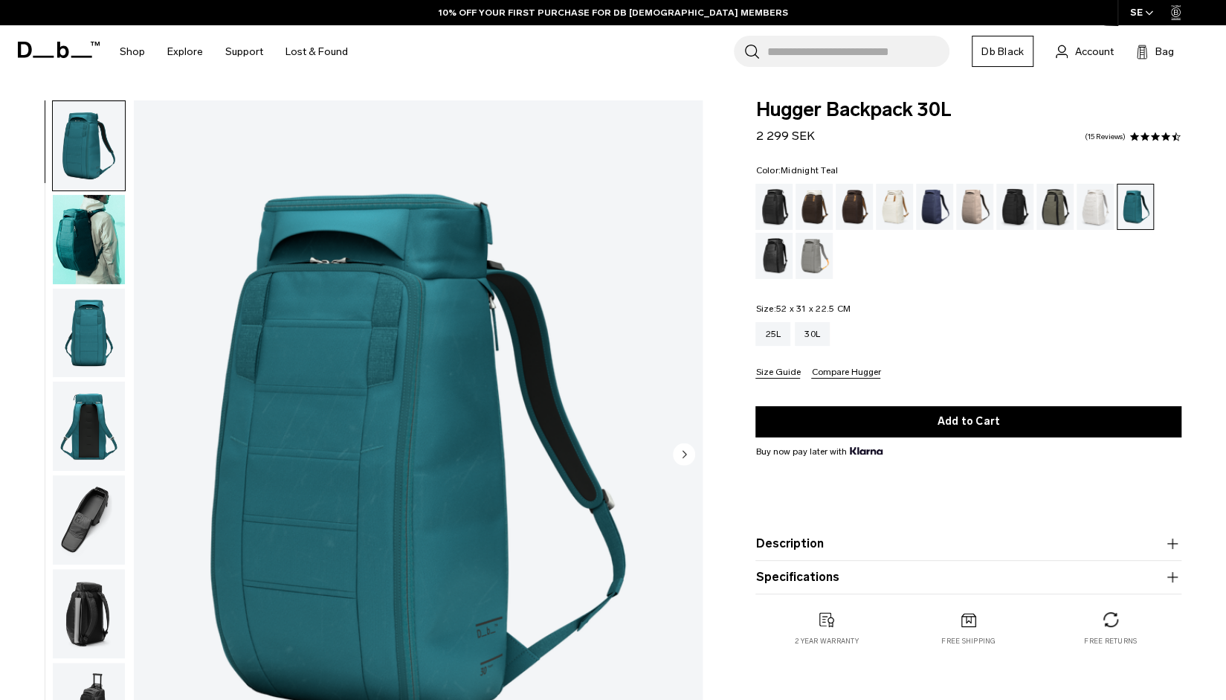
click at [94, 225] on img "button" at bounding box center [89, 239] width 72 height 89
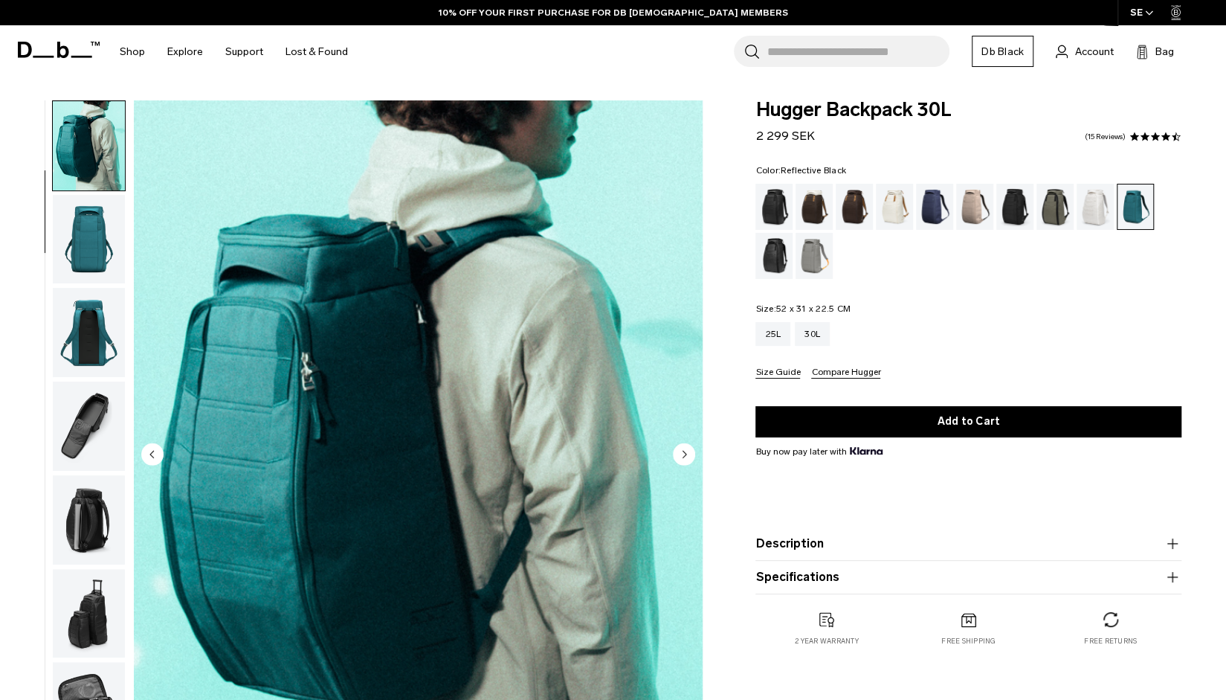
click at [758, 250] on div "Reflective Black" at bounding box center [774, 256] width 38 height 46
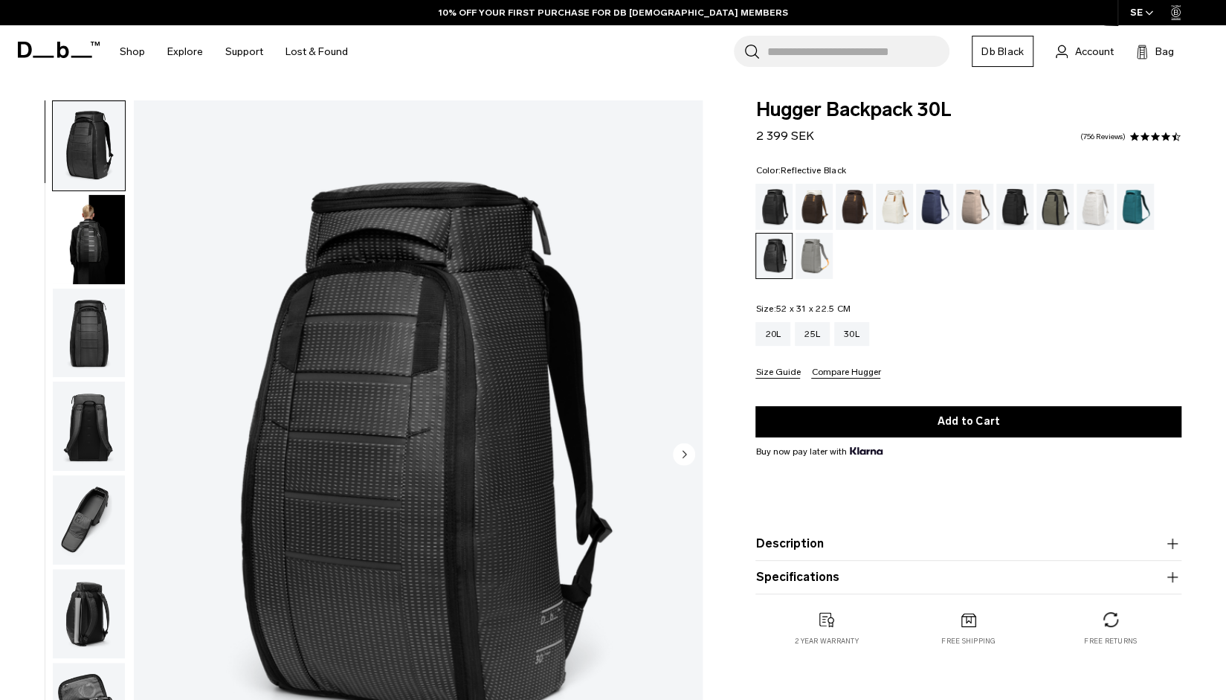
click at [793, 259] on ul at bounding box center [968, 231] width 426 height 95
click at [811, 258] on div "Sand Grey" at bounding box center [815, 256] width 38 height 46
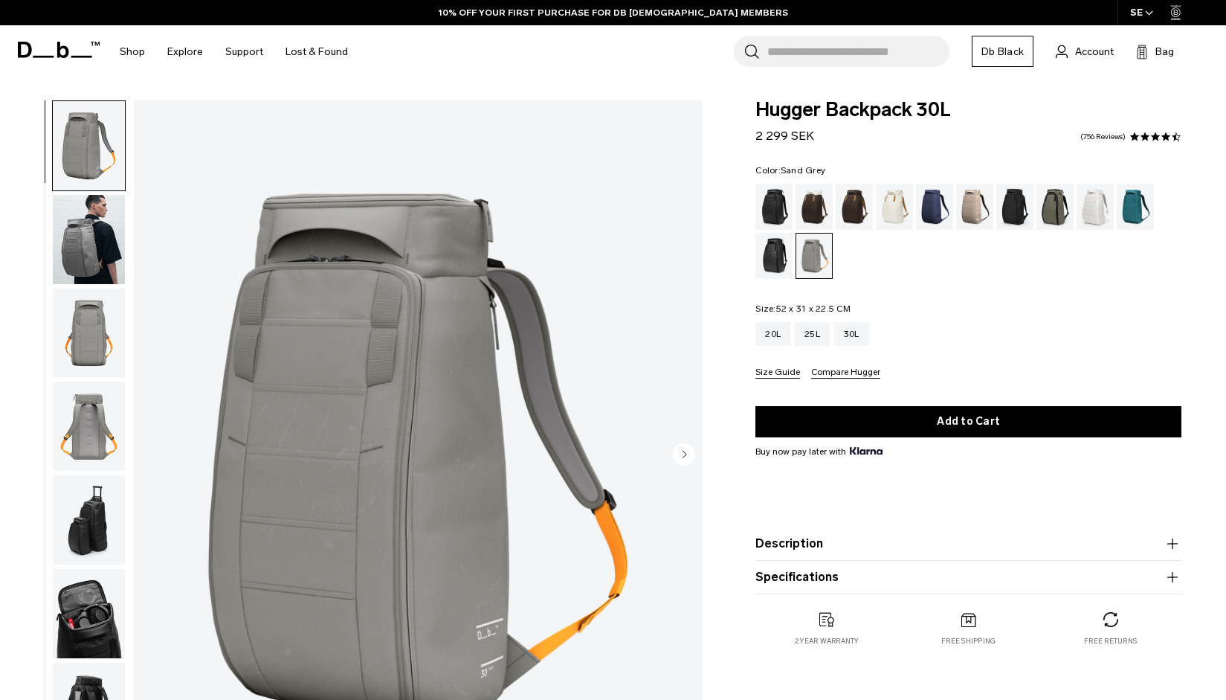
click at [80, 230] on img "button" at bounding box center [89, 239] width 72 height 89
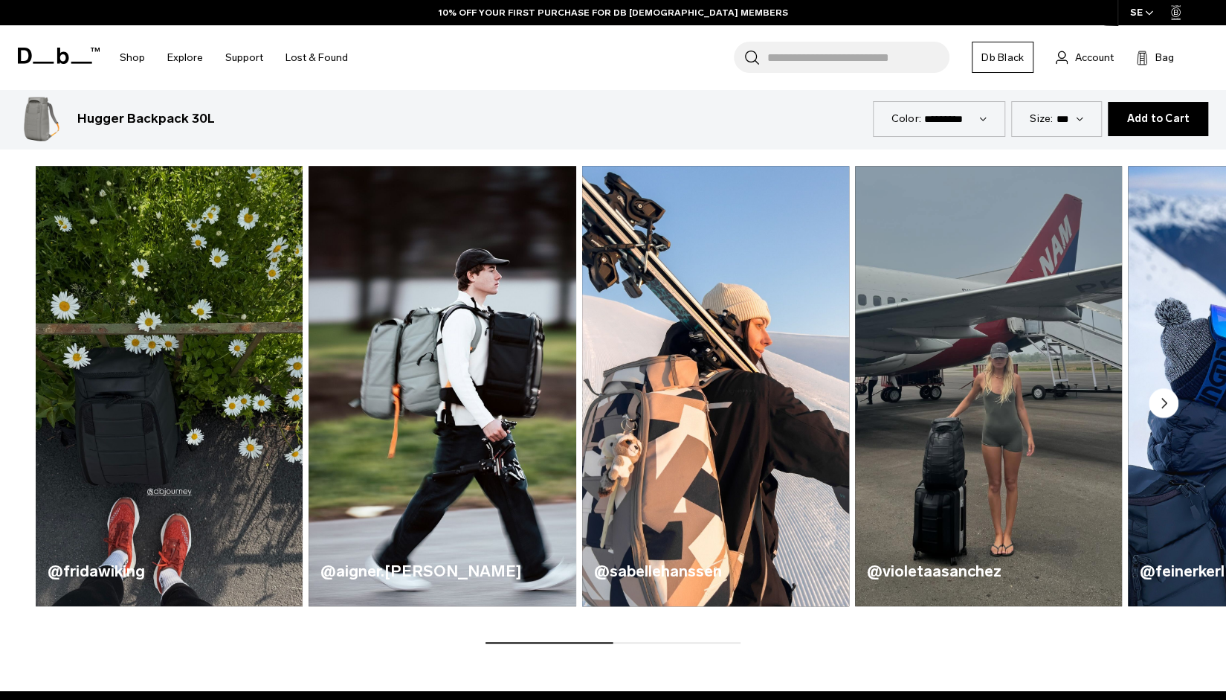
scroll to position [818, 0]
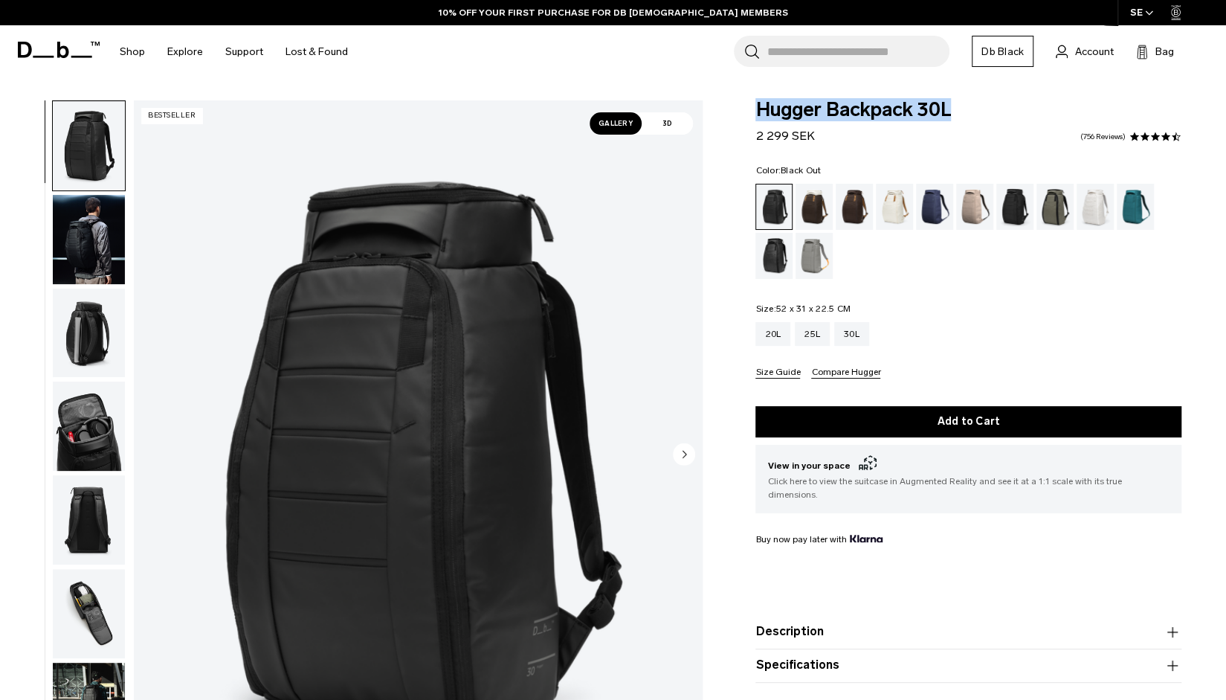
drag, startPoint x: 0, startPoint y: 0, endPoint x: 713, endPoint y: 93, distance: 719.1
click at [713, 93] on body "Skip to content BUY NOW, PAY LATER WITH KLARNA 10% OFF YOUR FIRST PURCHASE FOR …" at bounding box center [613, 350] width 1226 height 700
copy span "Hugger Backpack 30L"
click at [822, 254] on div "Sand Grey" at bounding box center [815, 256] width 38 height 46
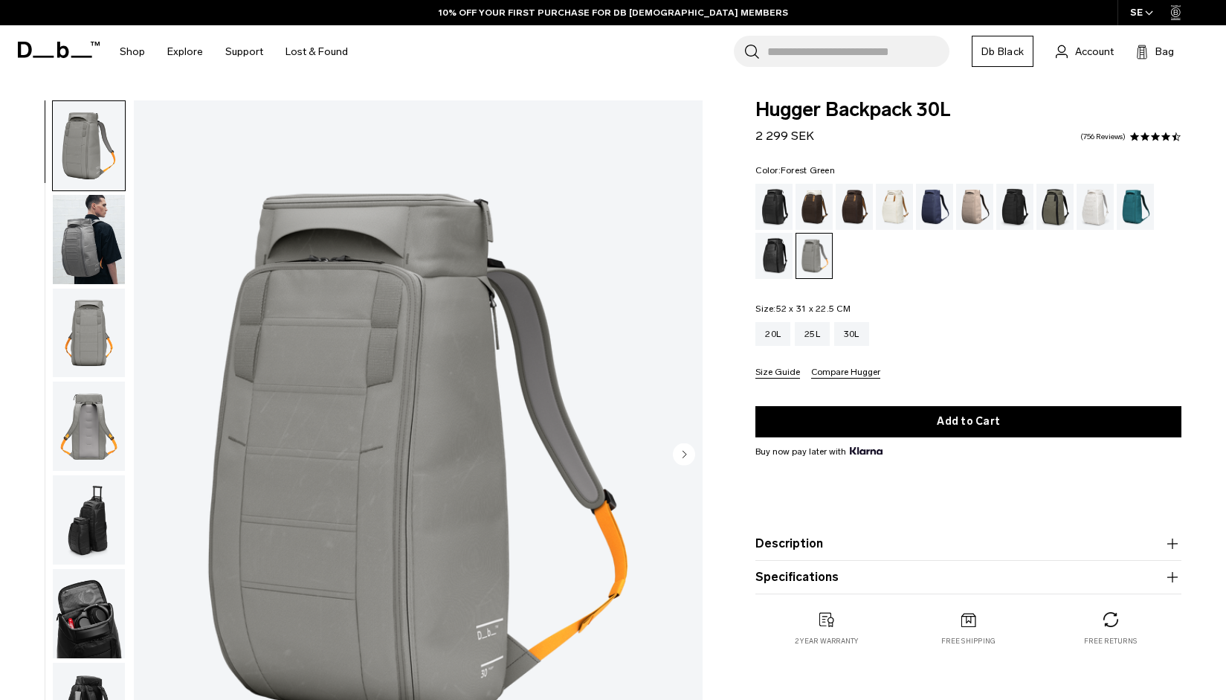
click at [1063, 212] on div "Forest Green" at bounding box center [1056, 207] width 38 height 46
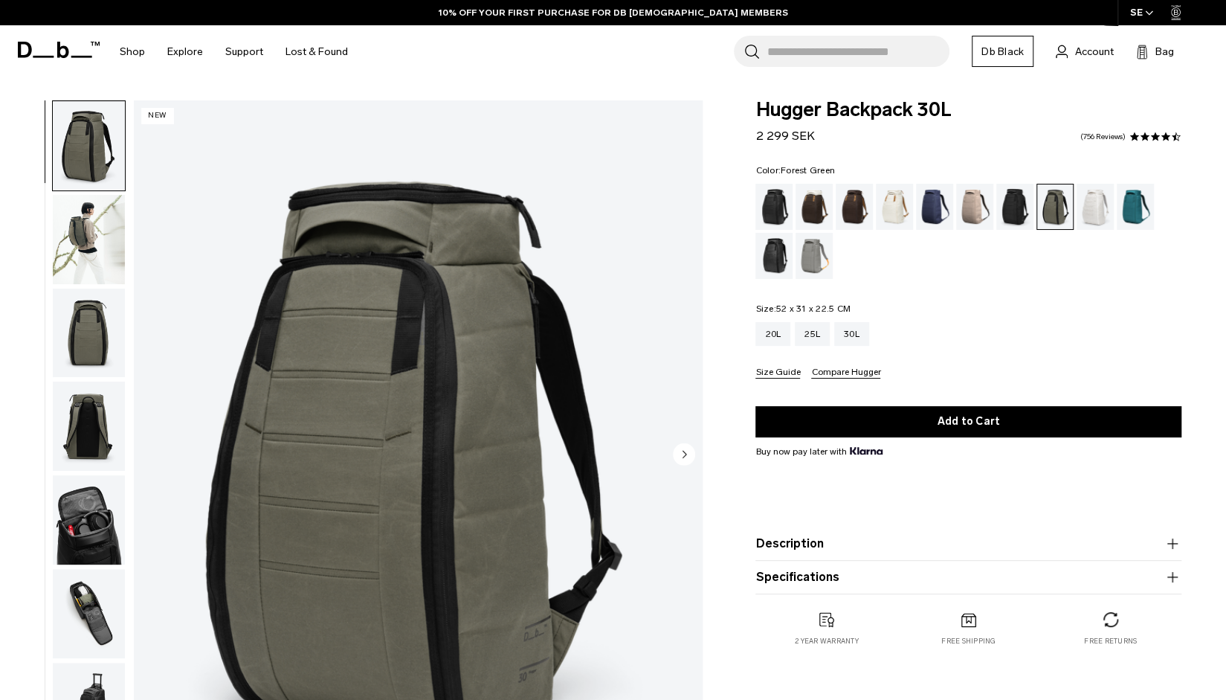
click at [89, 242] on img "button" at bounding box center [89, 239] width 72 height 89
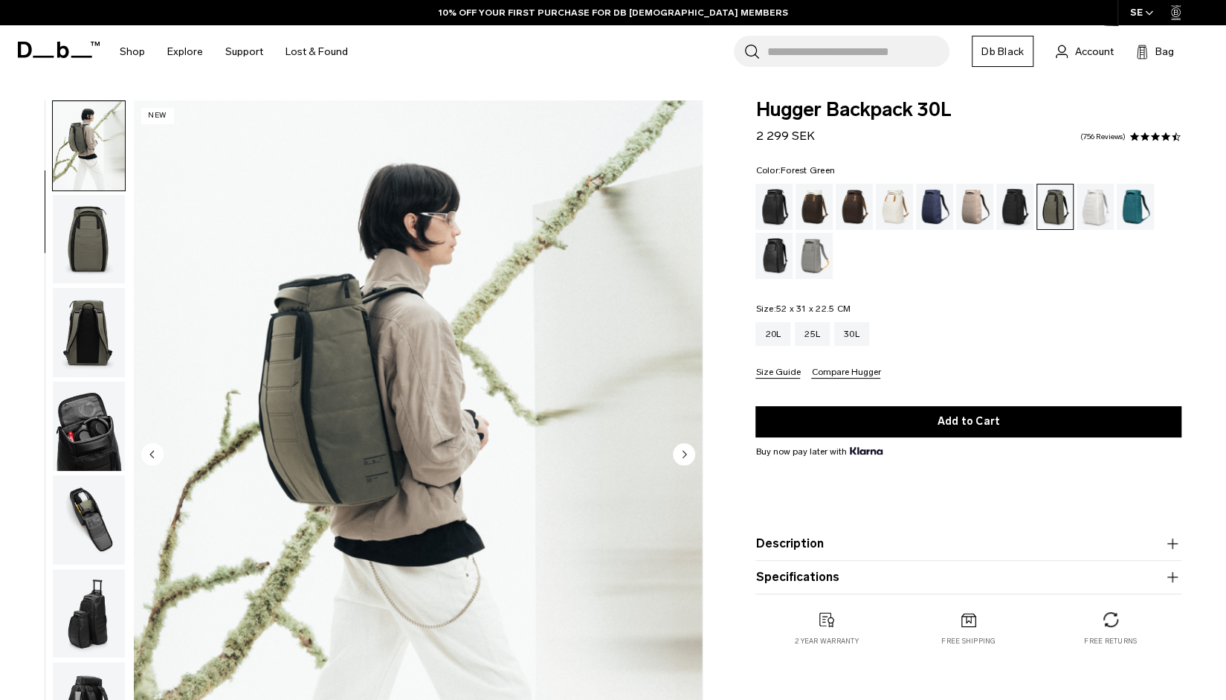
click at [102, 260] on img "button" at bounding box center [89, 239] width 72 height 89
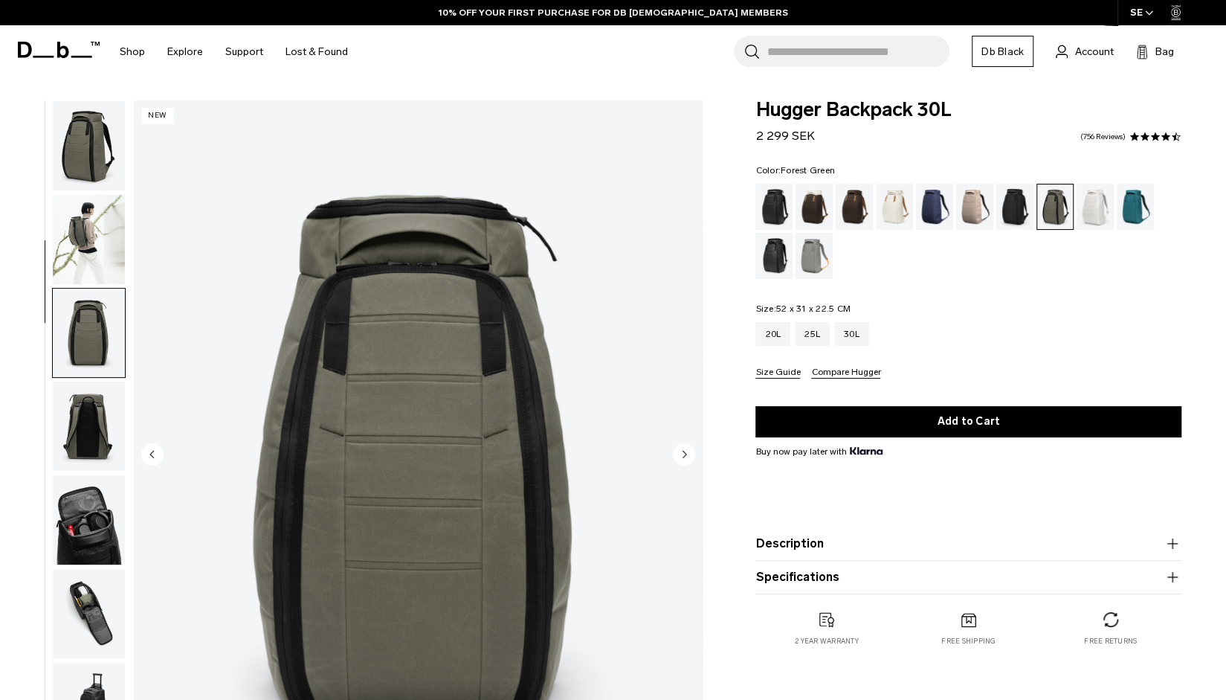
click at [93, 242] on img "button" at bounding box center [89, 239] width 72 height 89
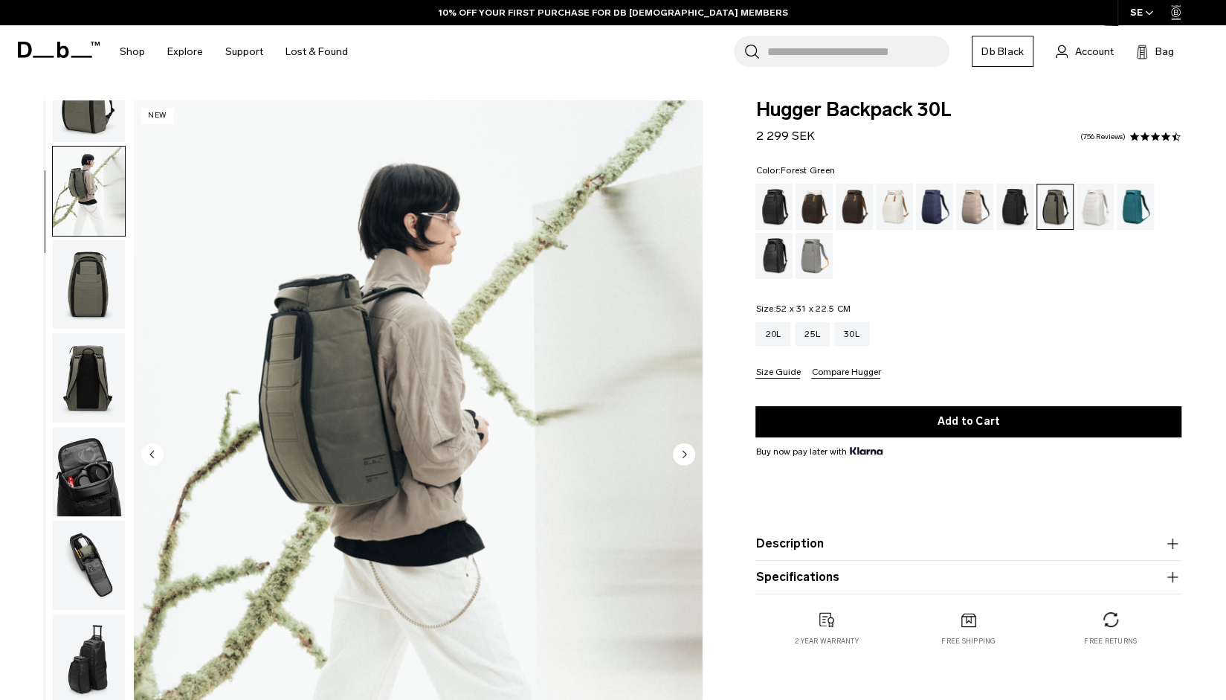
scroll to position [94, 0]
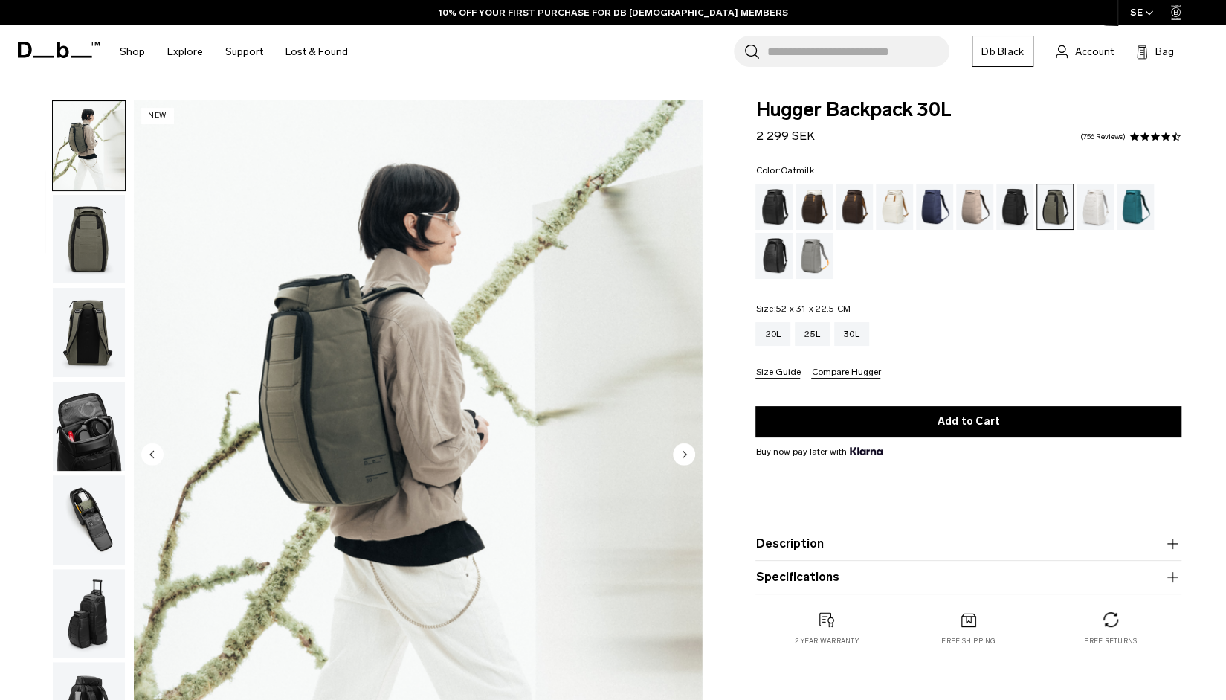
click at [885, 219] on div "Oatmilk" at bounding box center [895, 207] width 38 height 46
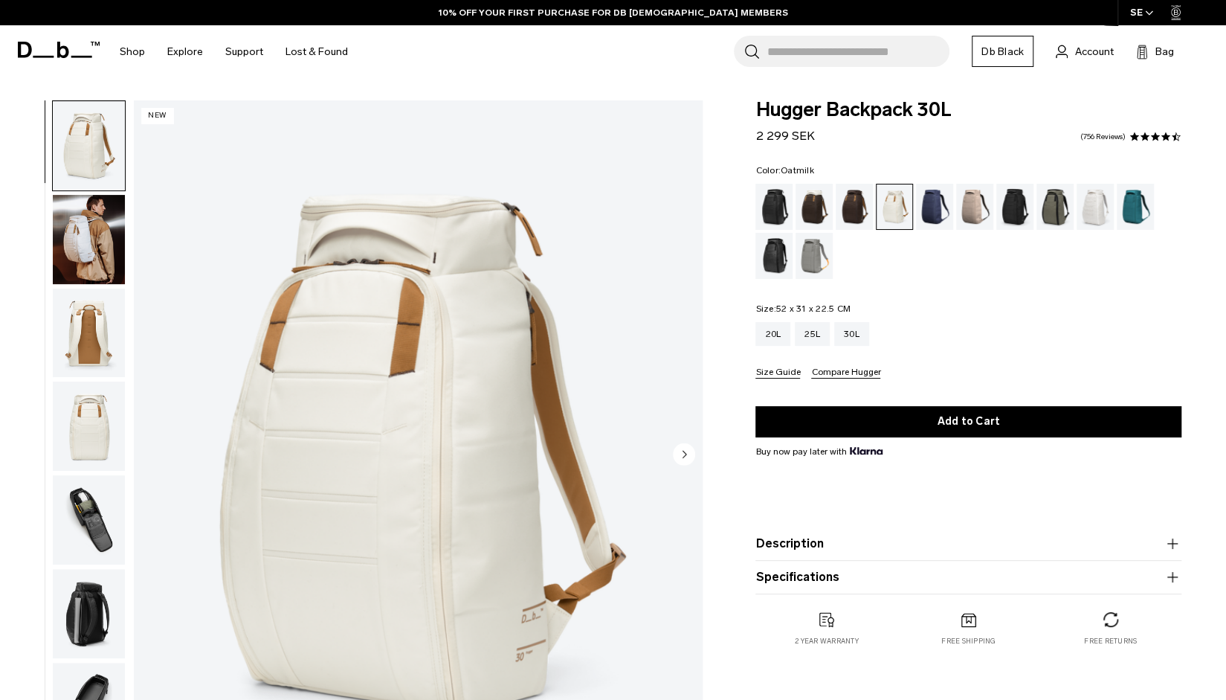
click at [100, 247] on img "button" at bounding box center [89, 239] width 72 height 89
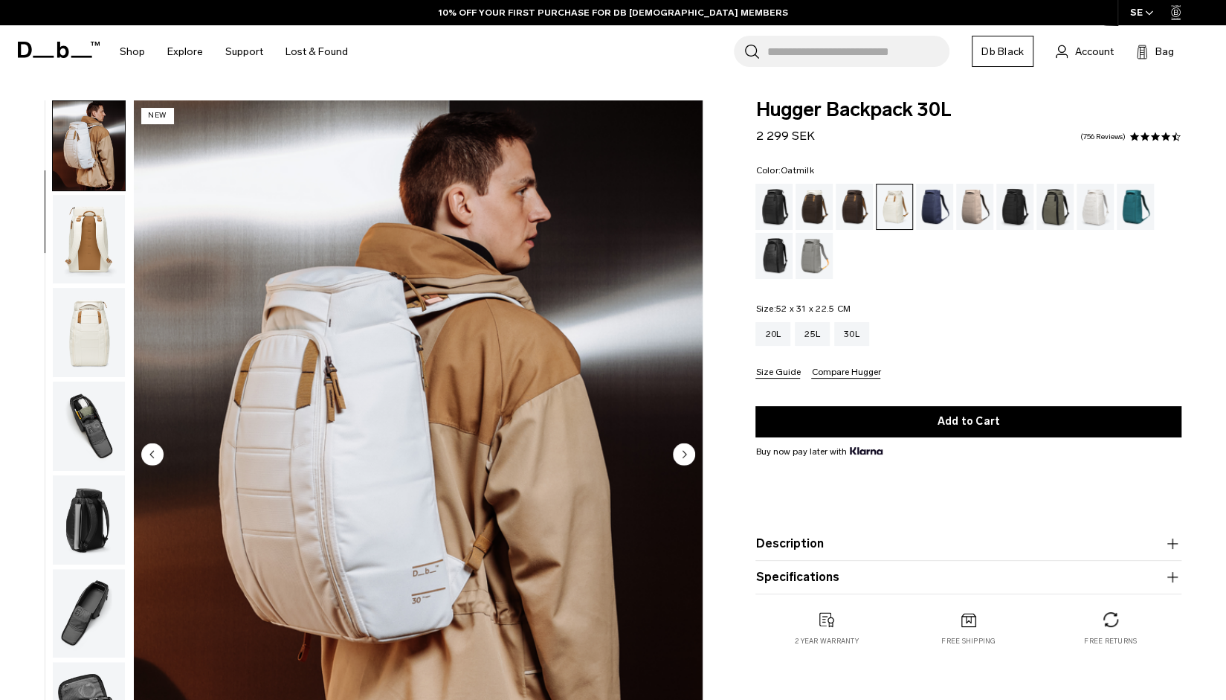
click at [99, 310] on img "button" at bounding box center [89, 332] width 72 height 89
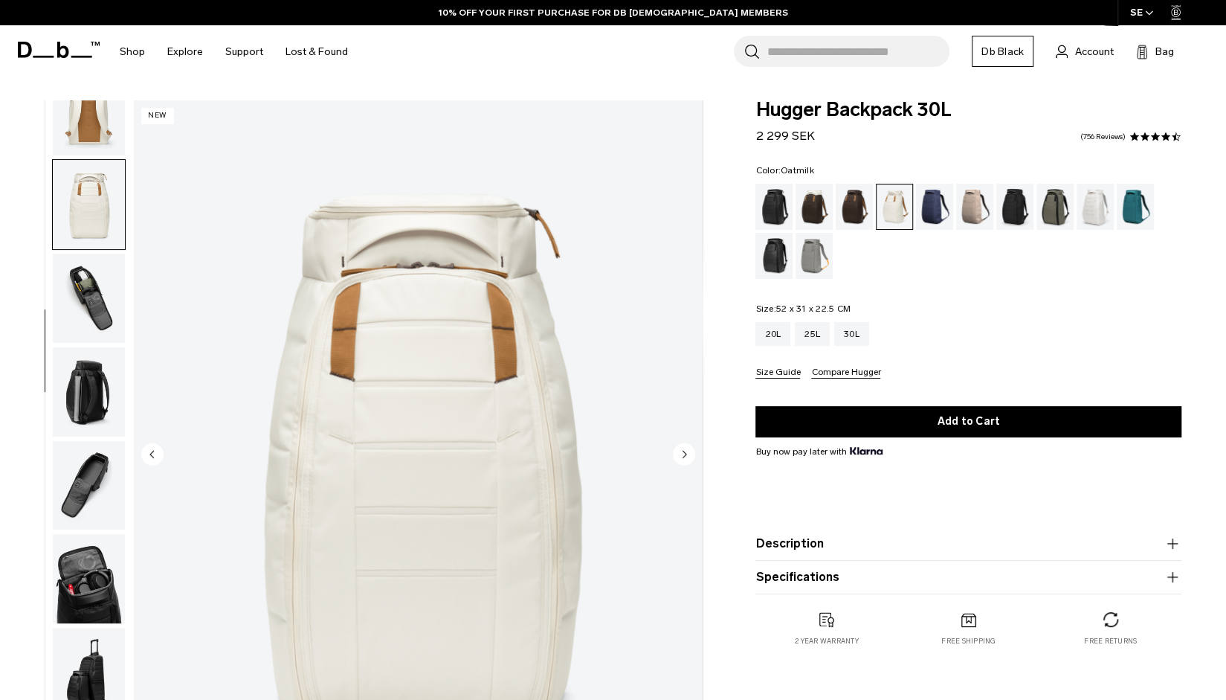
scroll to position [223, 0]
click at [99, 310] on img "button" at bounding box center [89, 297] width 72 height 89
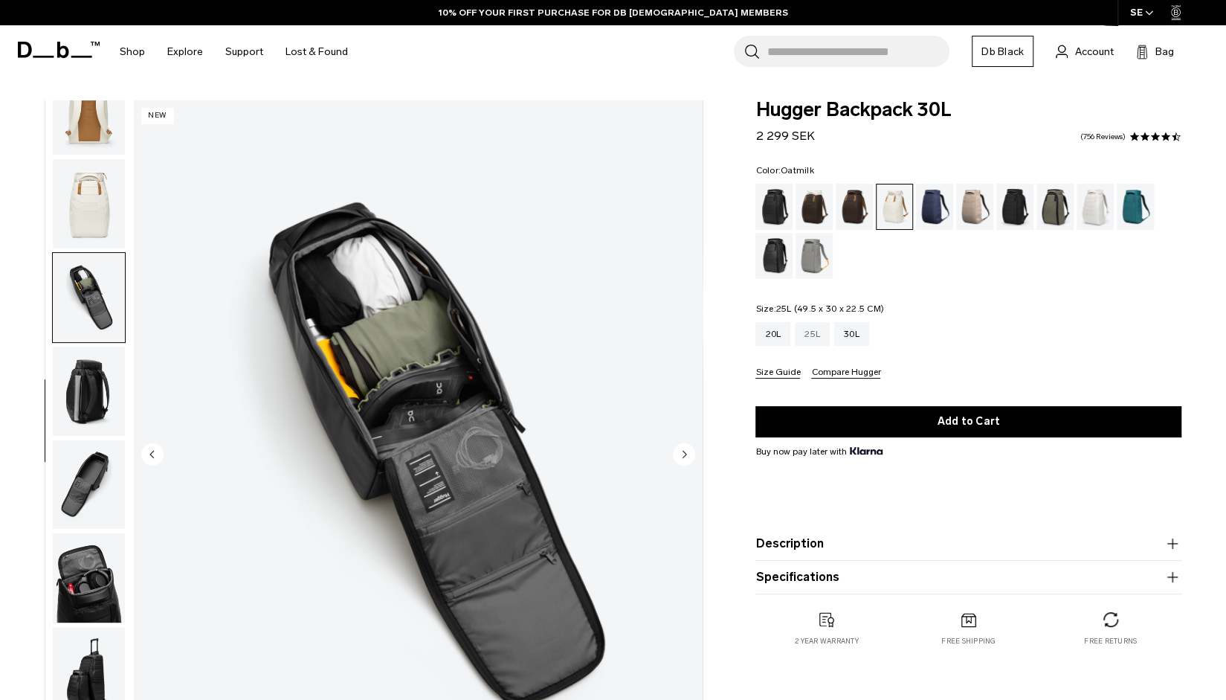
click at [806, 341] on div "25L" at bounding box center [812, 334] width 35 height 24
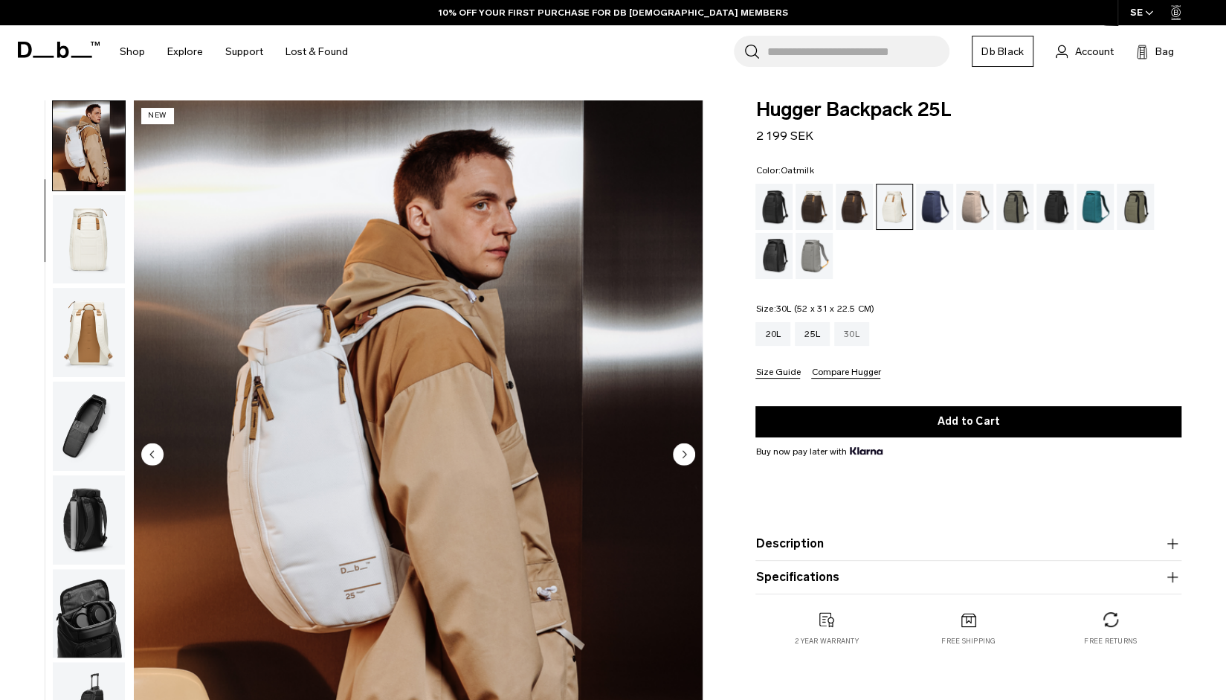
click at [854, 330] on div "30L" at bounding box center [851, 334] width 35 height 24
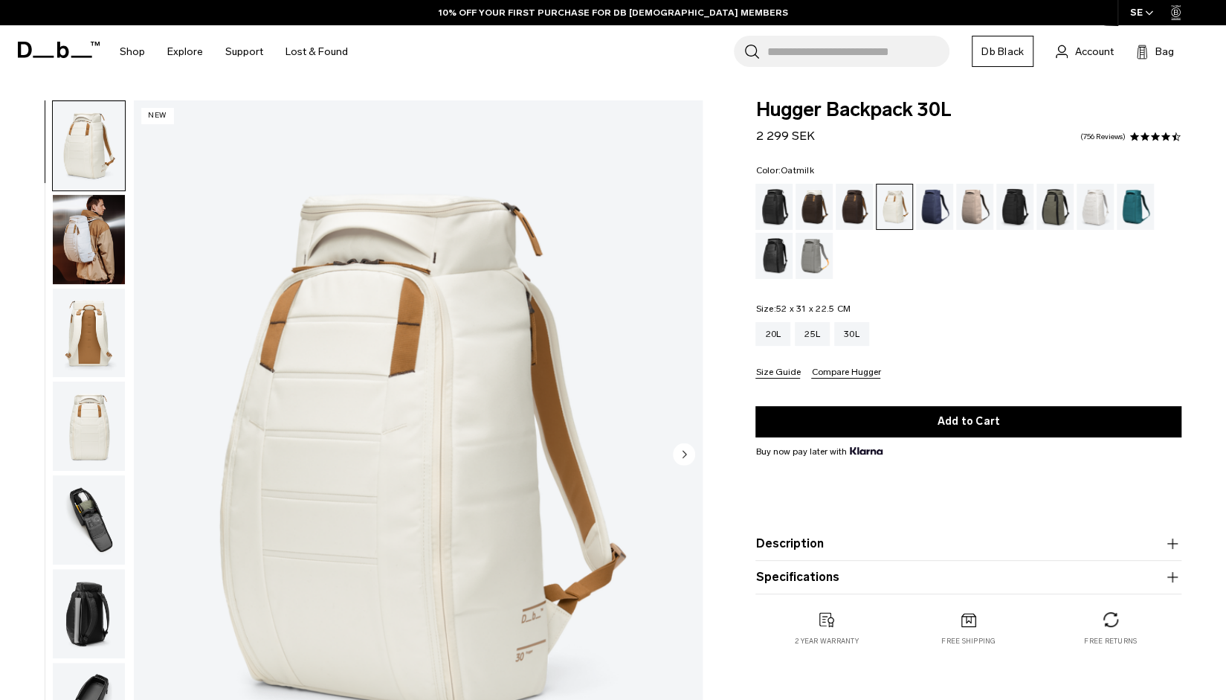
click at [89, 223] on img "button" at bounding box center [89, 239] width 72 height 89
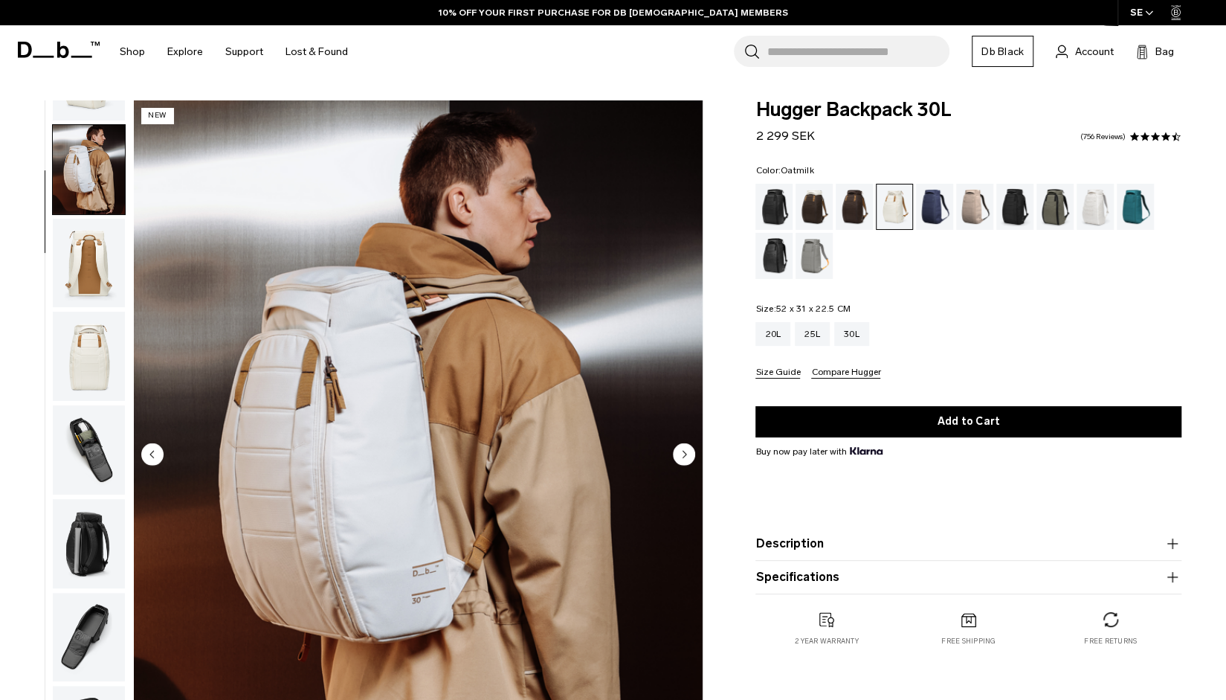
scroll to position [94, 0]
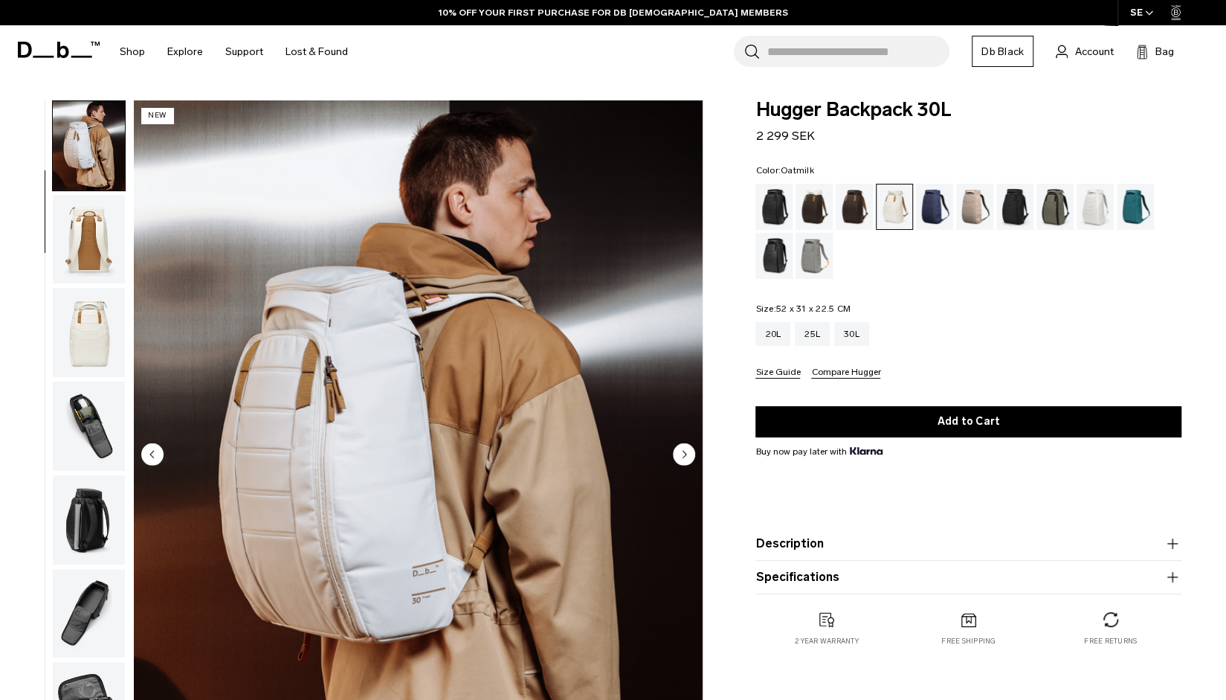
click at [110, 359] on img "button" at bounding box center [89, 332] width 72 height 89
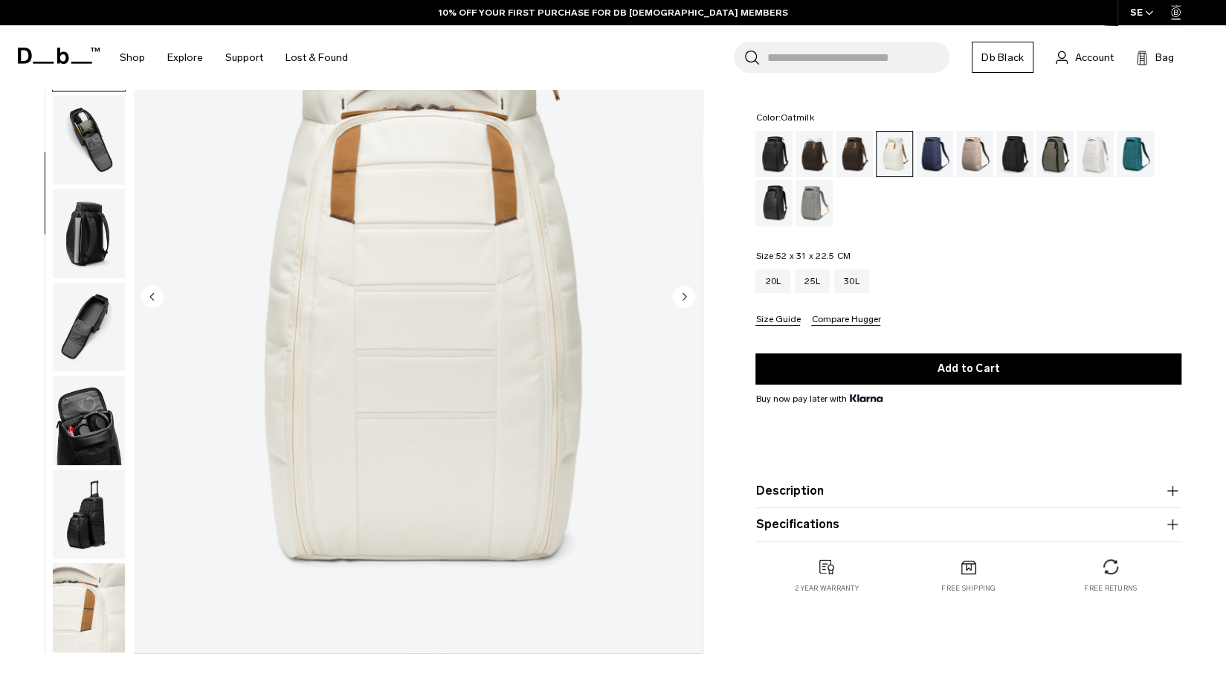
scroll to position [0, 0]
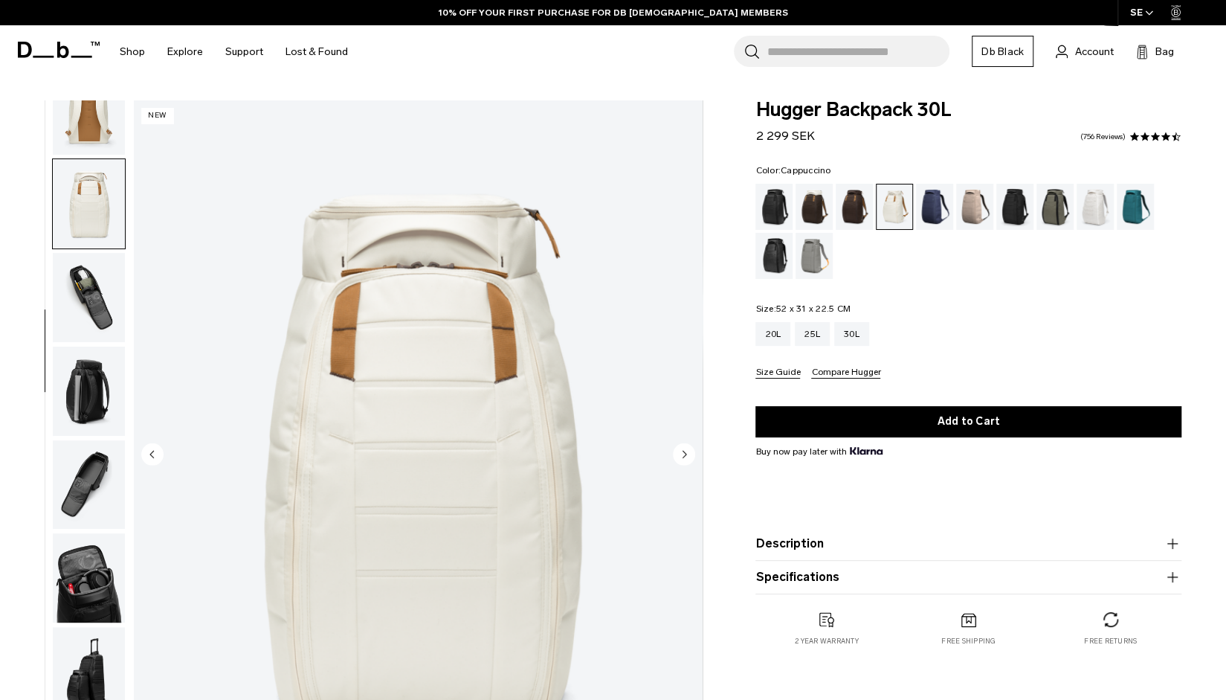
click at [820, 204] on div "Cappuccino" at bounding box center [815, 207] width 38 height 46
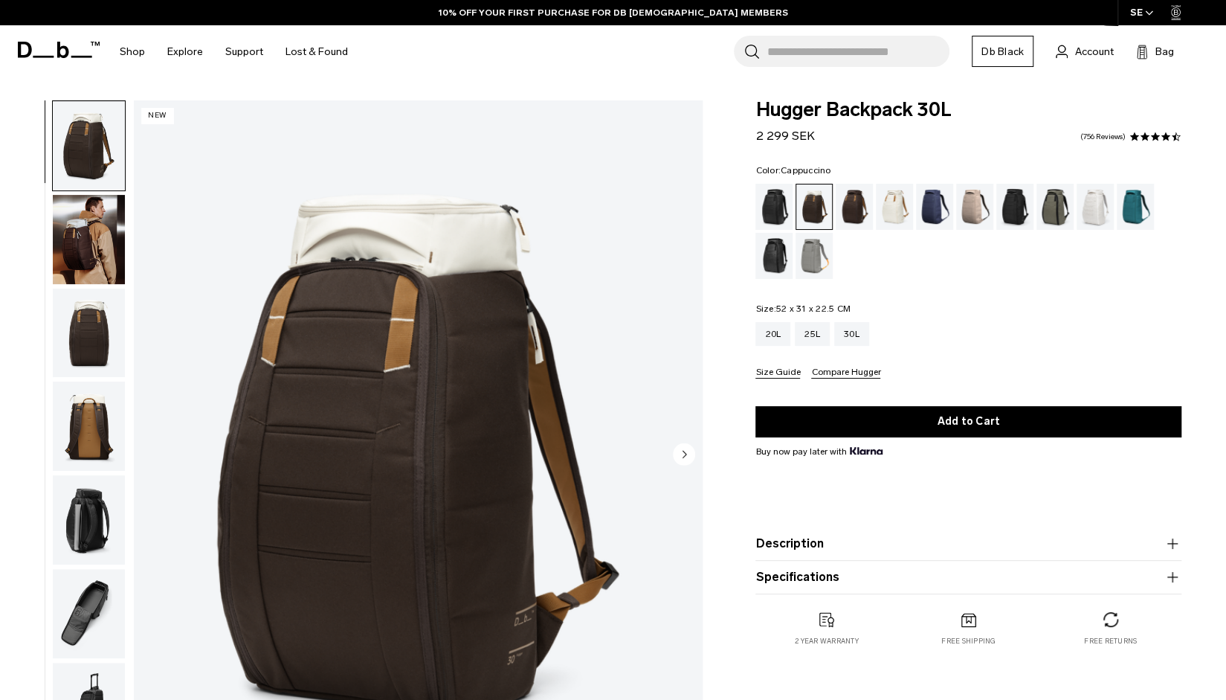
click at [94, 320] on img "button" at bounding box center [89, 333] width 72 height 89
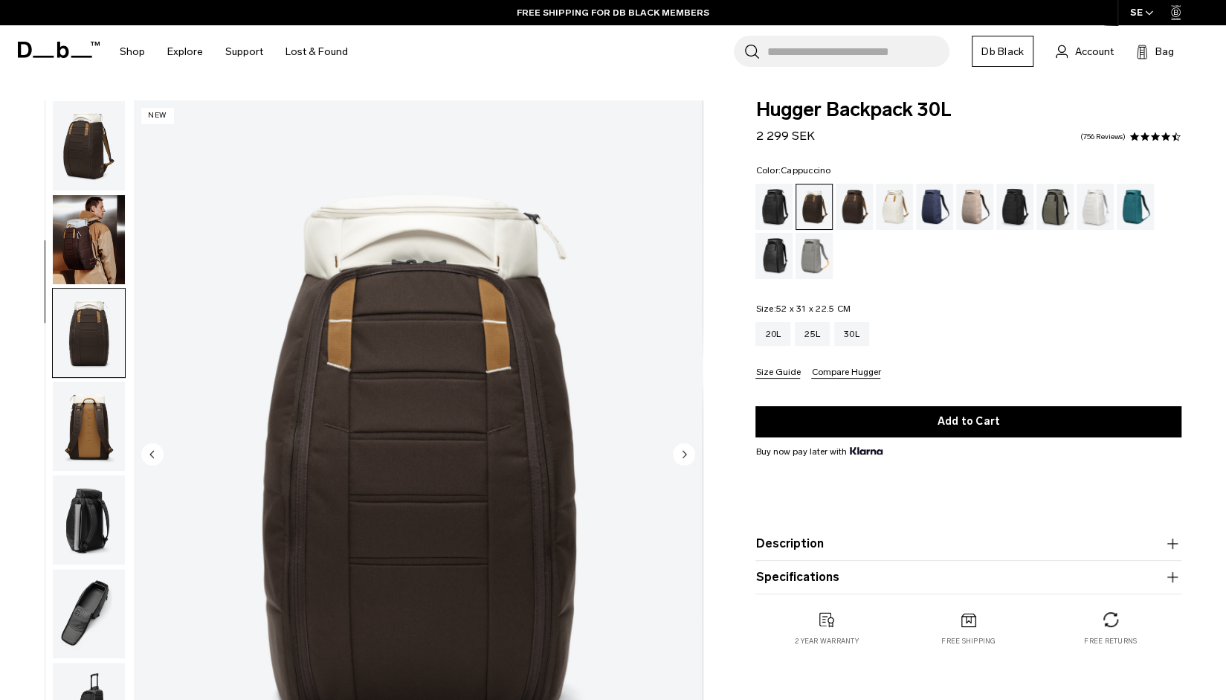
click at [95, 190] on img "button" at bounding box center [89, 145] width 72 height 89
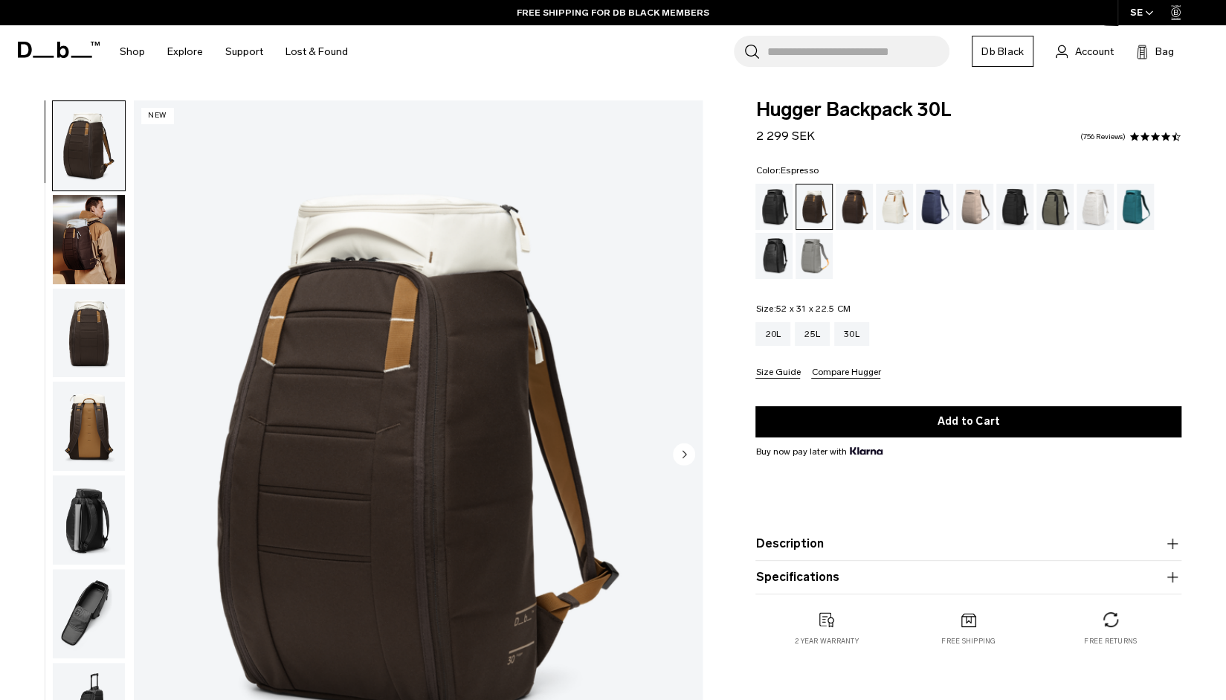
click at [862, 217] on div "Espresso" at bounding box center [855, 207] width 38 height 46
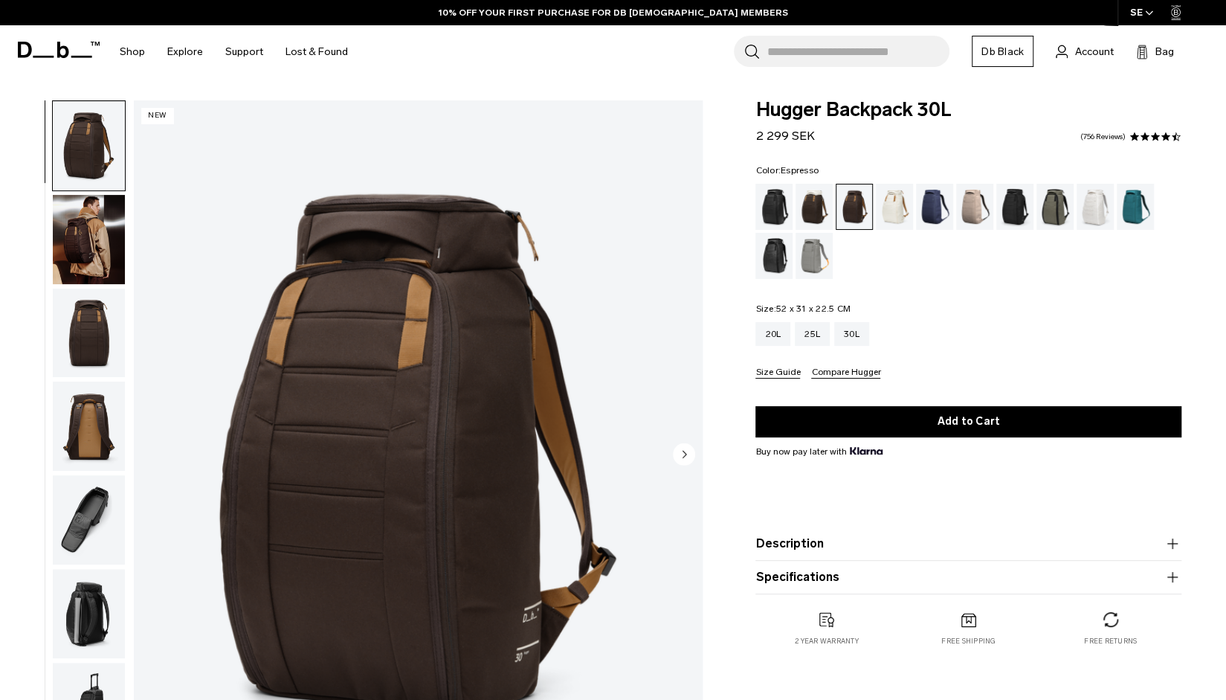
click at [66, 224] on img "button" at bounding box center [89, 239] width 72 height 89
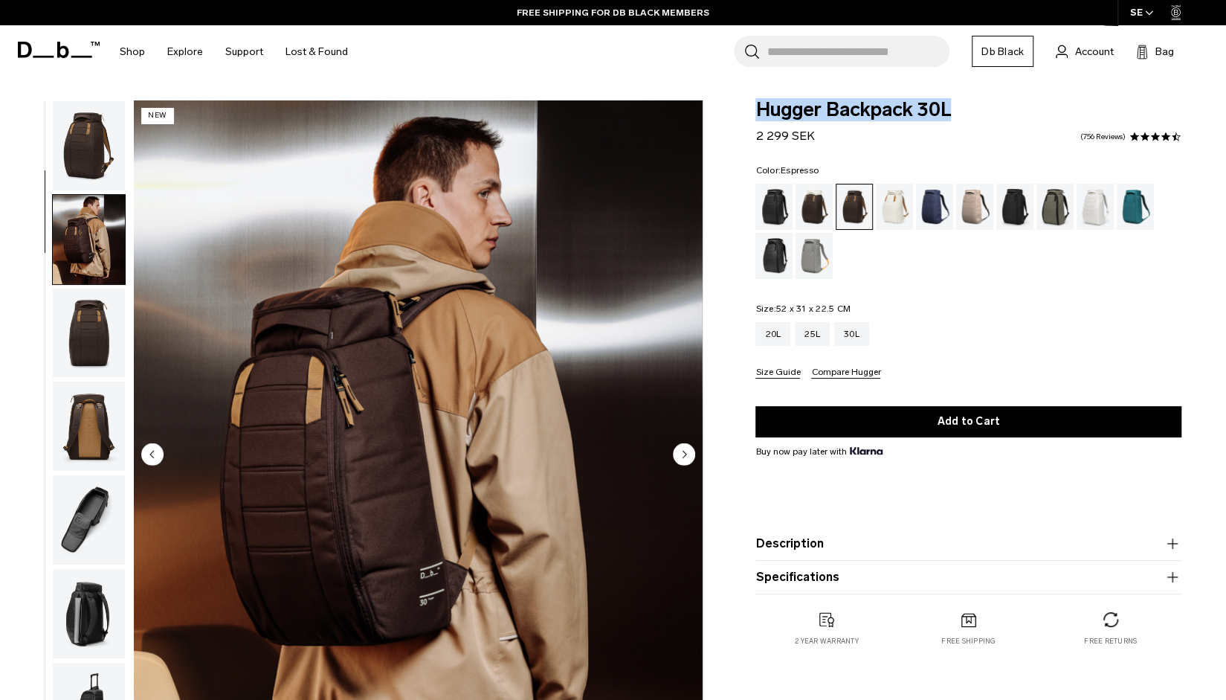
drag, startPoint x: 752, startPoint y: 108, endPoint x: 999, endPoint y: 115, distance: 247.7
click at [999, 115] on div "Hugger Backpack 30L 2 299 SEK 4.5 star rating 756 Reviews Color: Espresso Out o…" at bounding box center [968, 388] width 515 height 576
copy span "Hugger Backpack 30L"
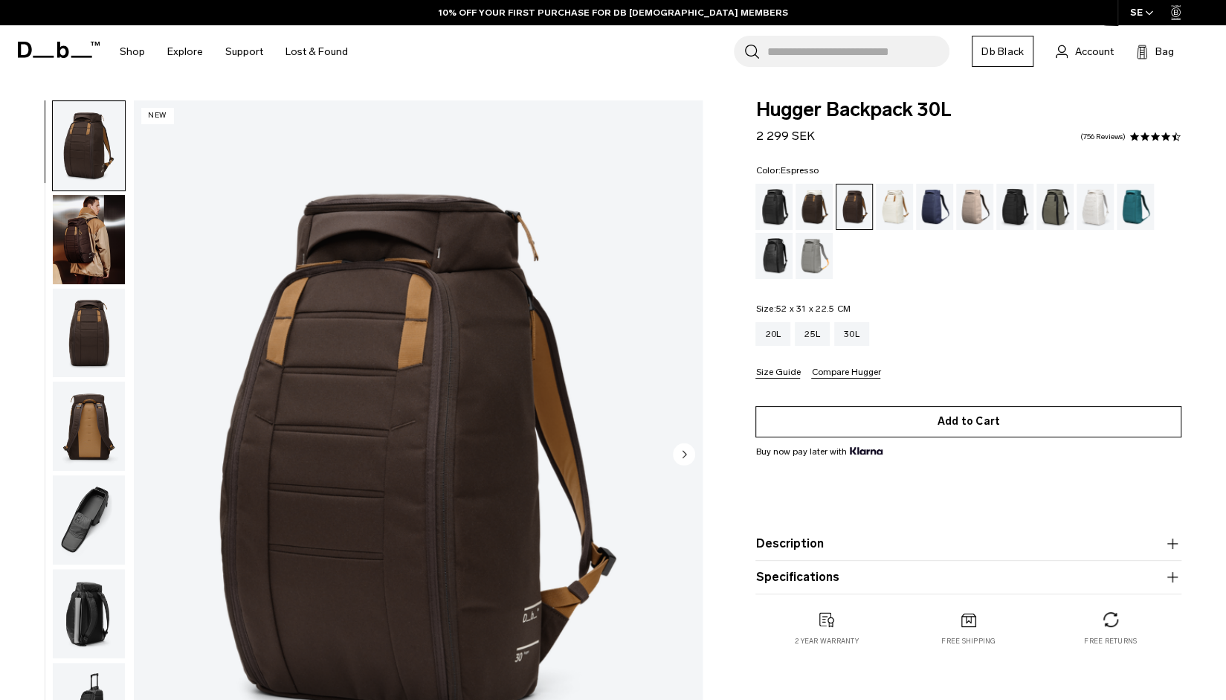
click at [919, 419] on button "Add to Cart" at bounding box center [968, 421] width 426 height 31
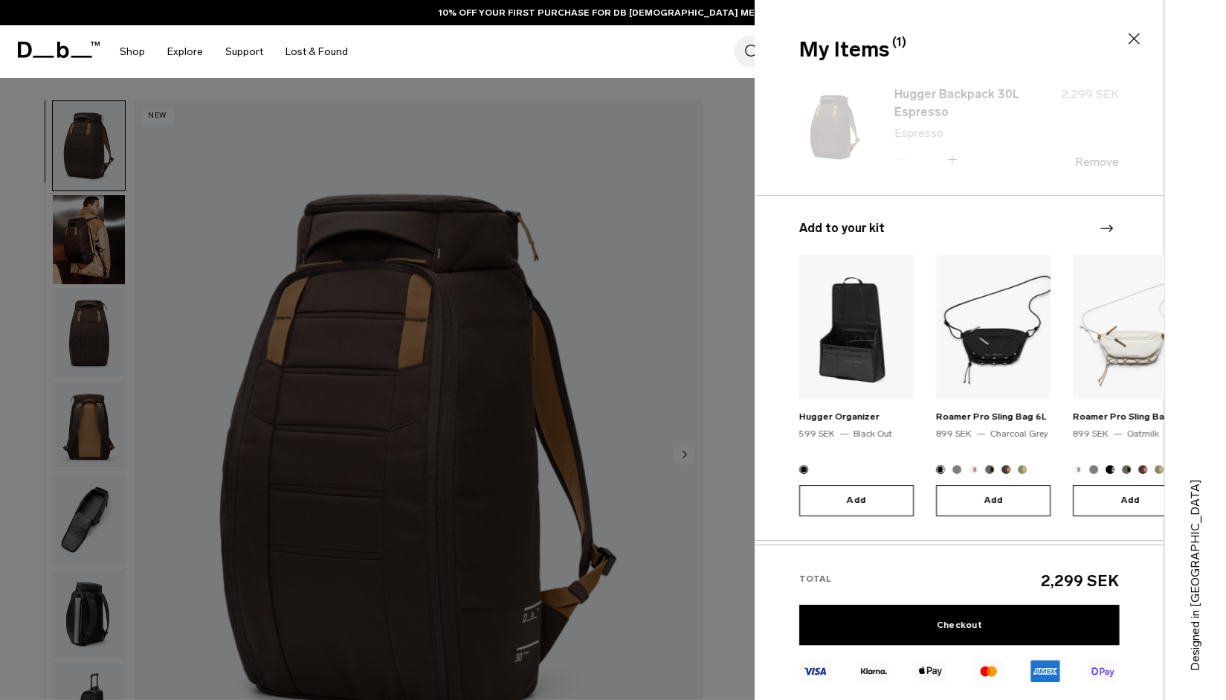
click at [857, 480] on div "Add to your kit Hugger Organizer 599 SEK Black Out Add Roamer Pro Sling Bag 6L …" at bounding box center [959, 367] width 409 height 297
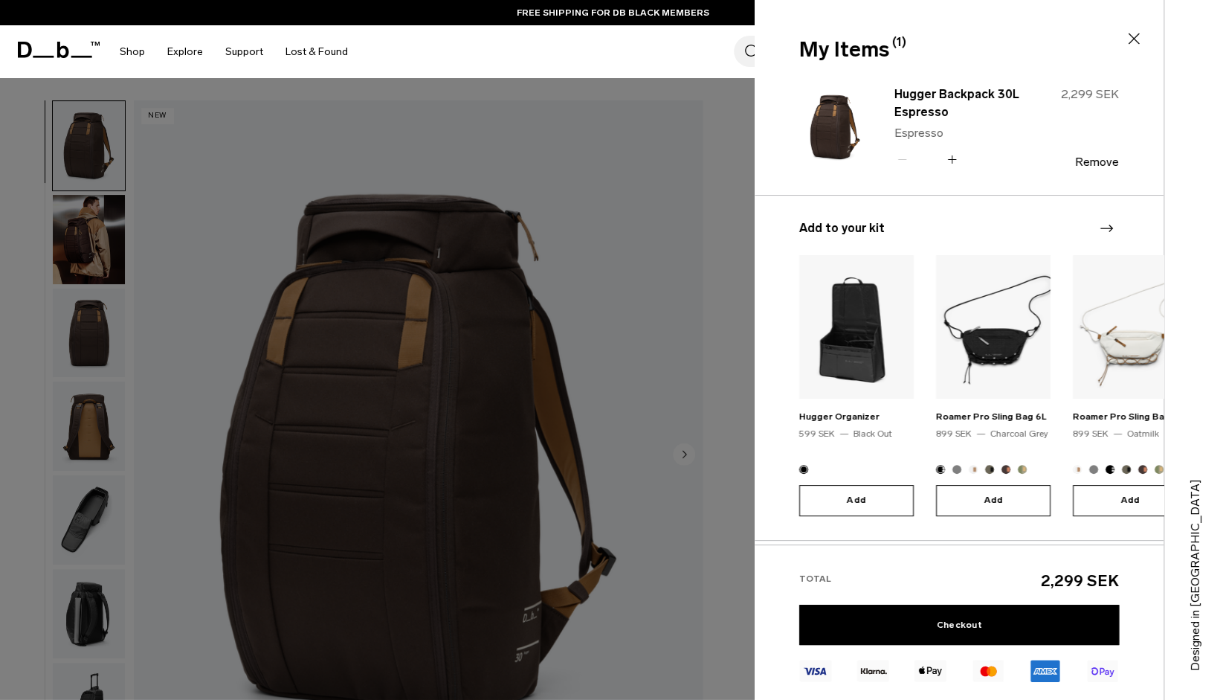
click at [1129, 36] on icon at bounding box center [1134, 39] width 18 height 18
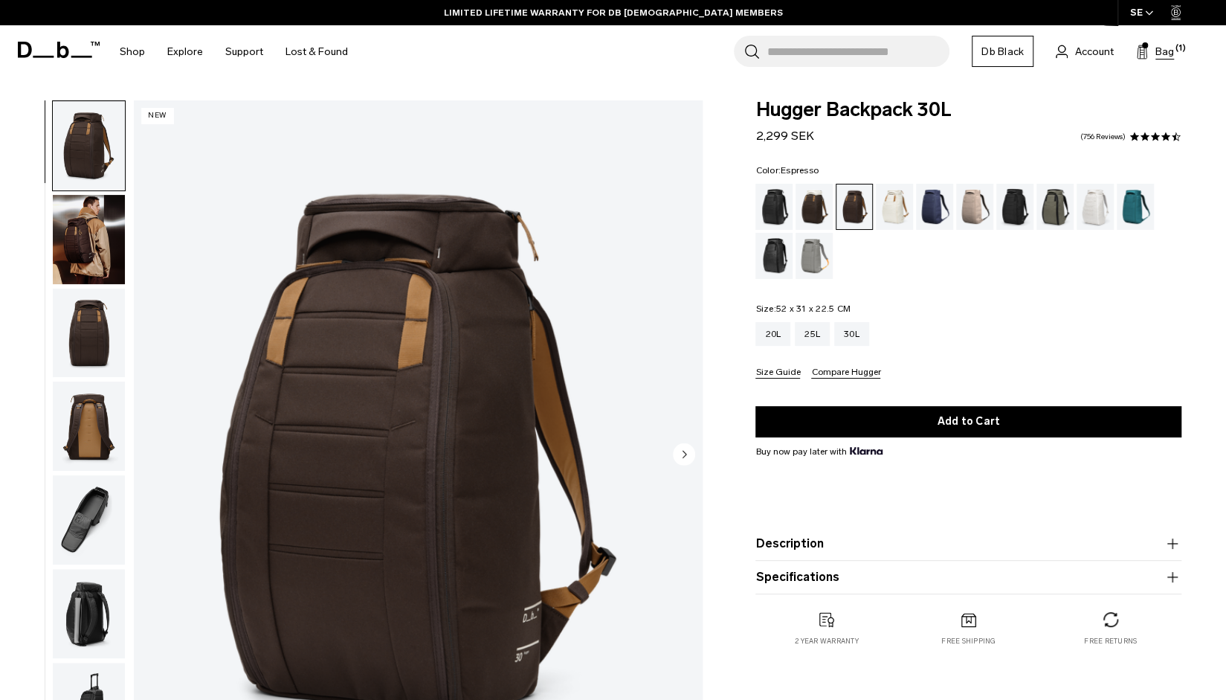
click at [1150, 52] on button "Bag (1)" at bounding box center [1155, 51] width 38 height 18
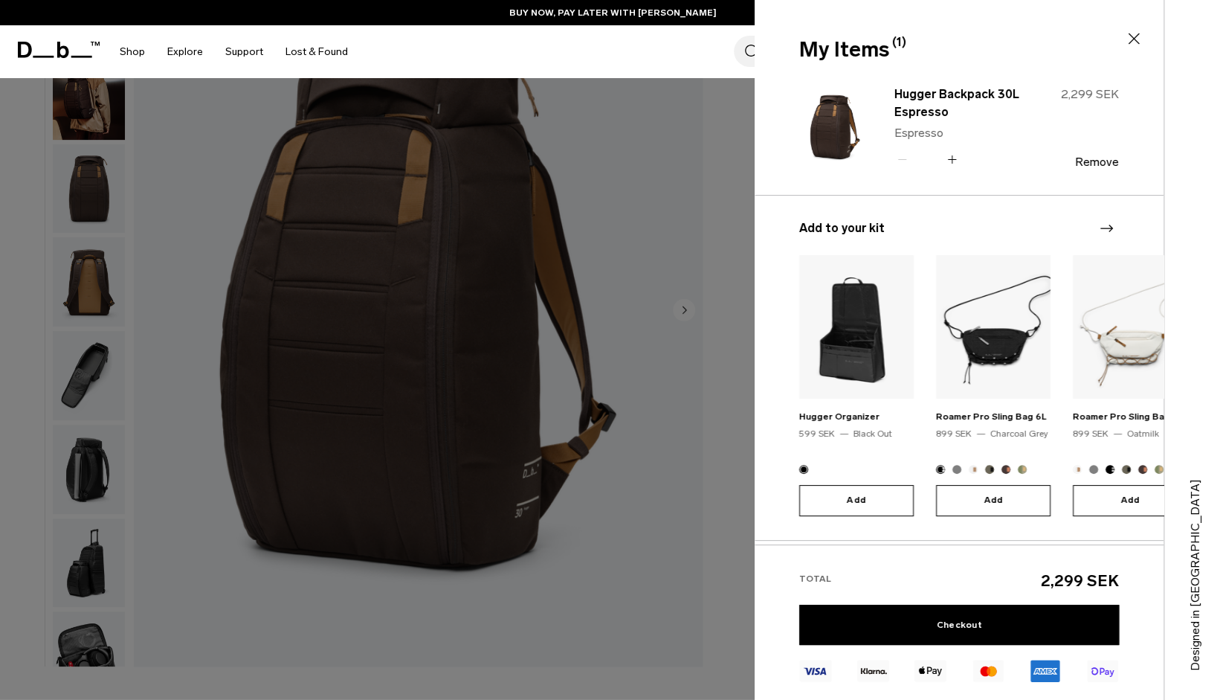
scroll to position [149, 0]
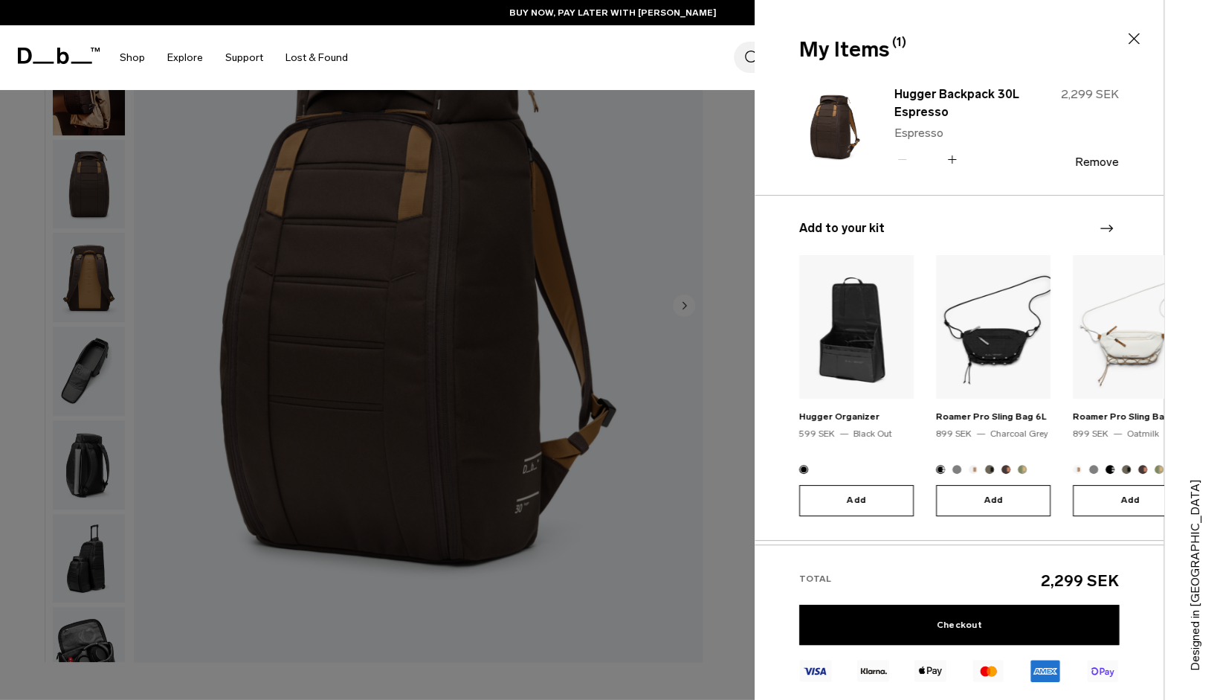
click at [1109, 228] on icon "Next slide" at bounding box center [1106, 228] width 13 height 7
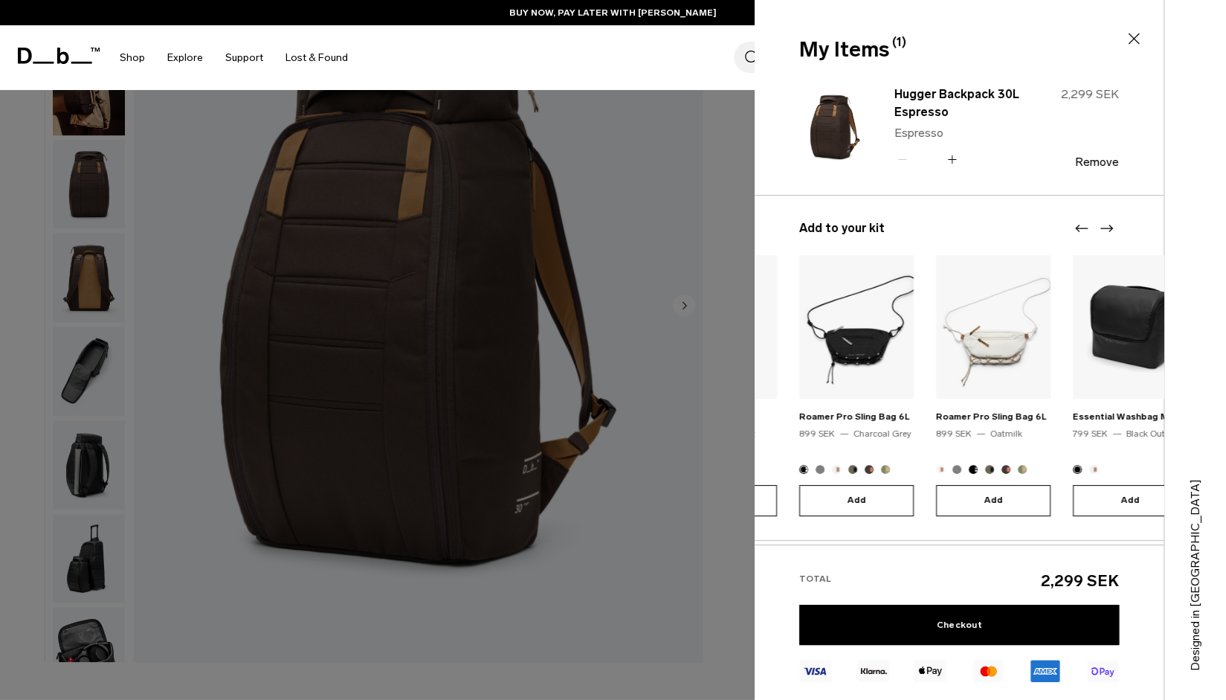
click at [1109, 228] on icon "Next slide" at bounding box center [1106, 228] width 13 height 7
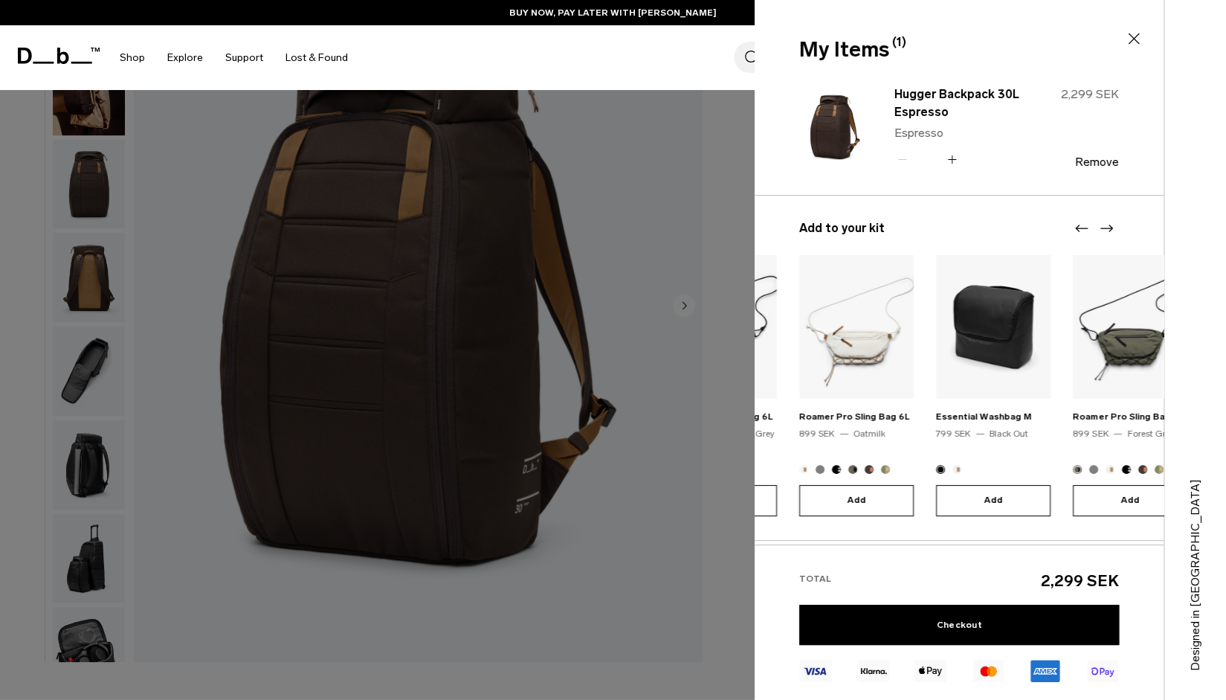
click at [1109, 228] on icon "Next slide" at bounding box center [1106, 228] width 13 height 7
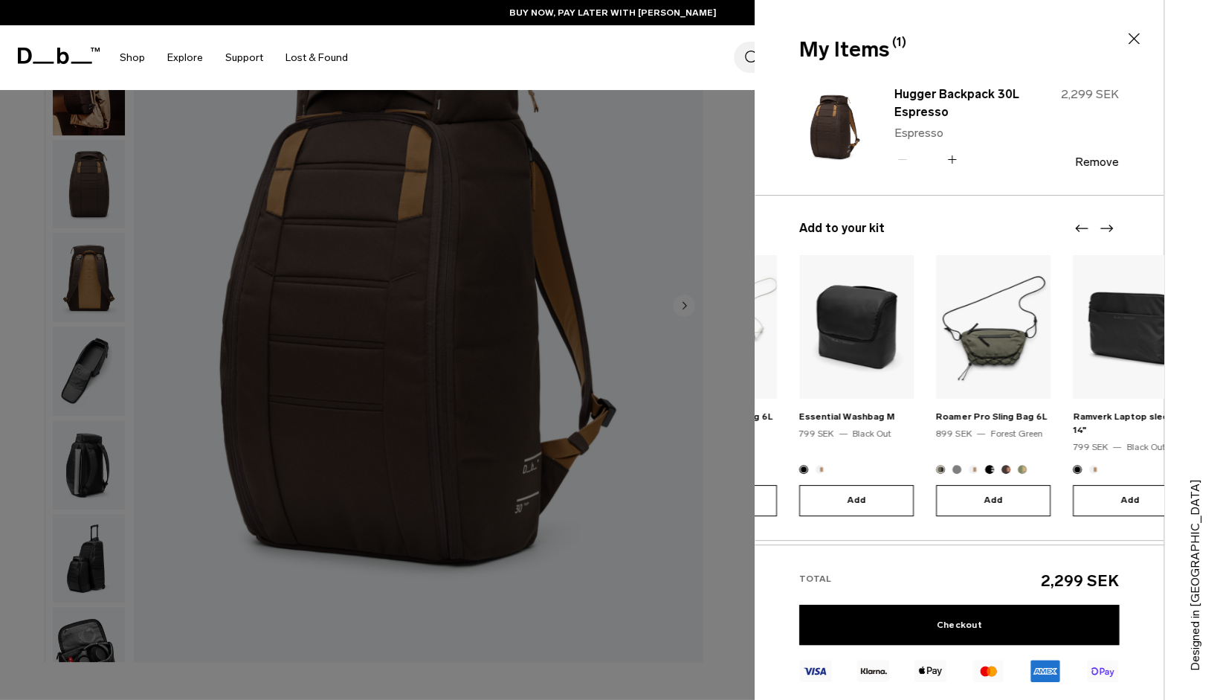
click at [1109, 228] on icon "Next slide" at bounding box center [1106, 228] width 13 height 7
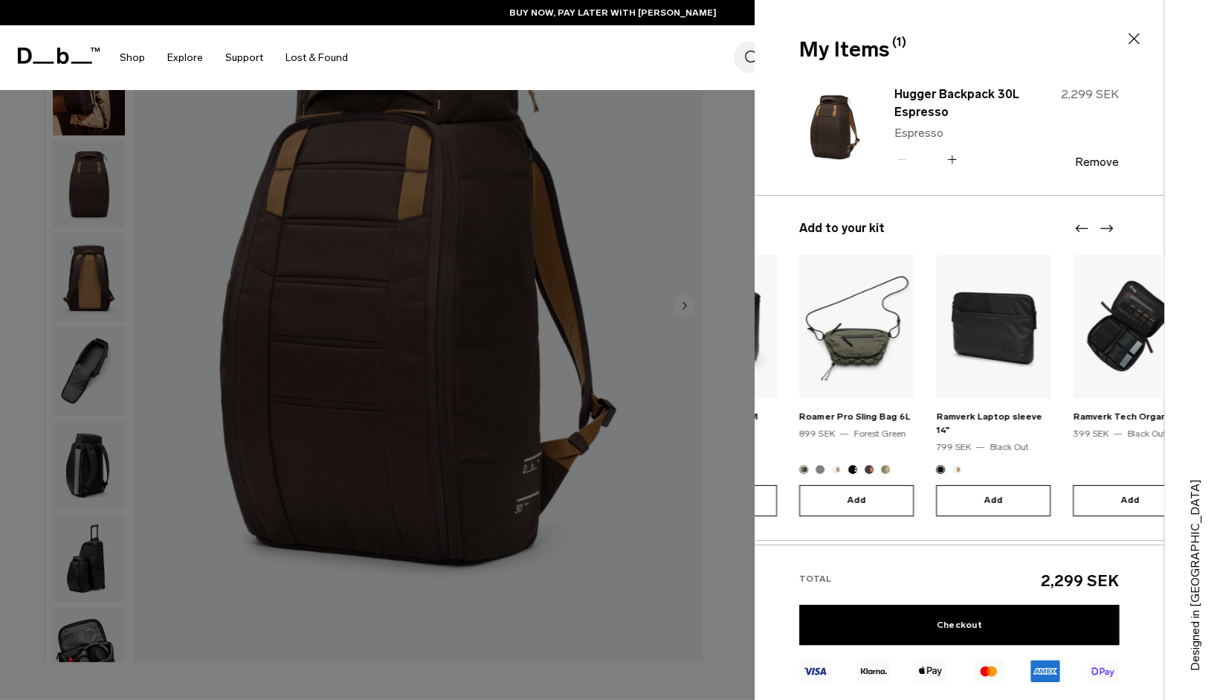
click at [1109, 228] on icon "Next slide" at bounding box center [1106, 228] width 13 height 7
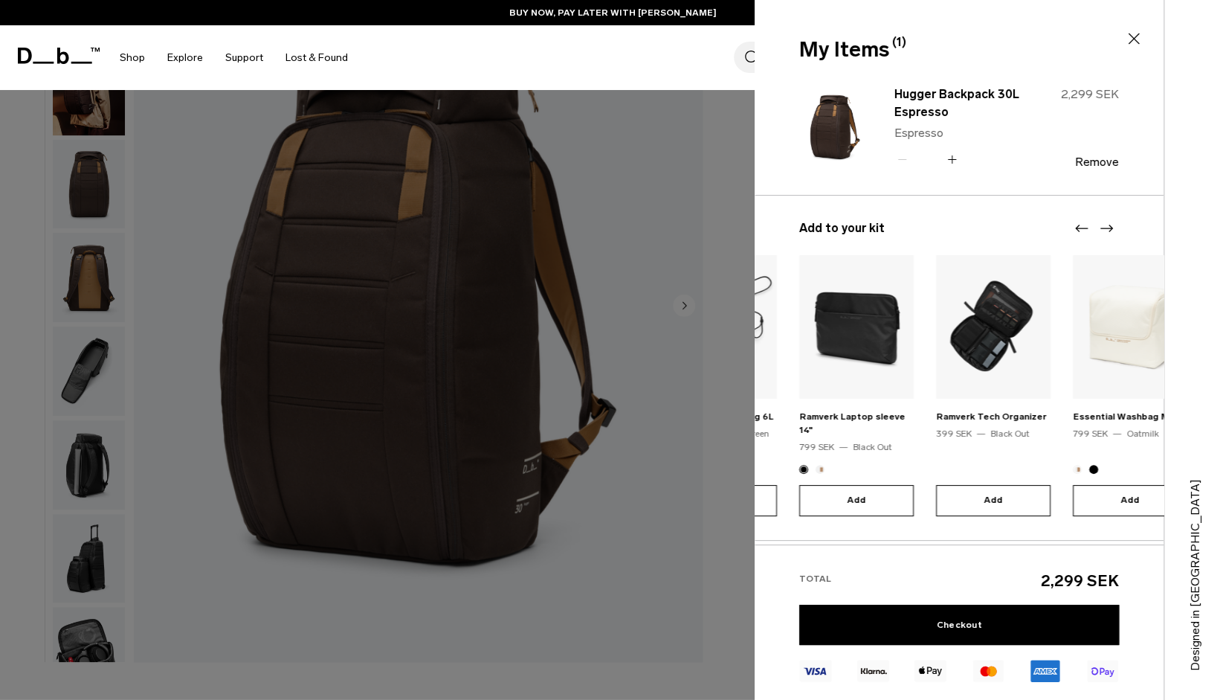
click at [1109, 228] on icon "Next slide" at bounding box center [1106, 228] width 13 height 7
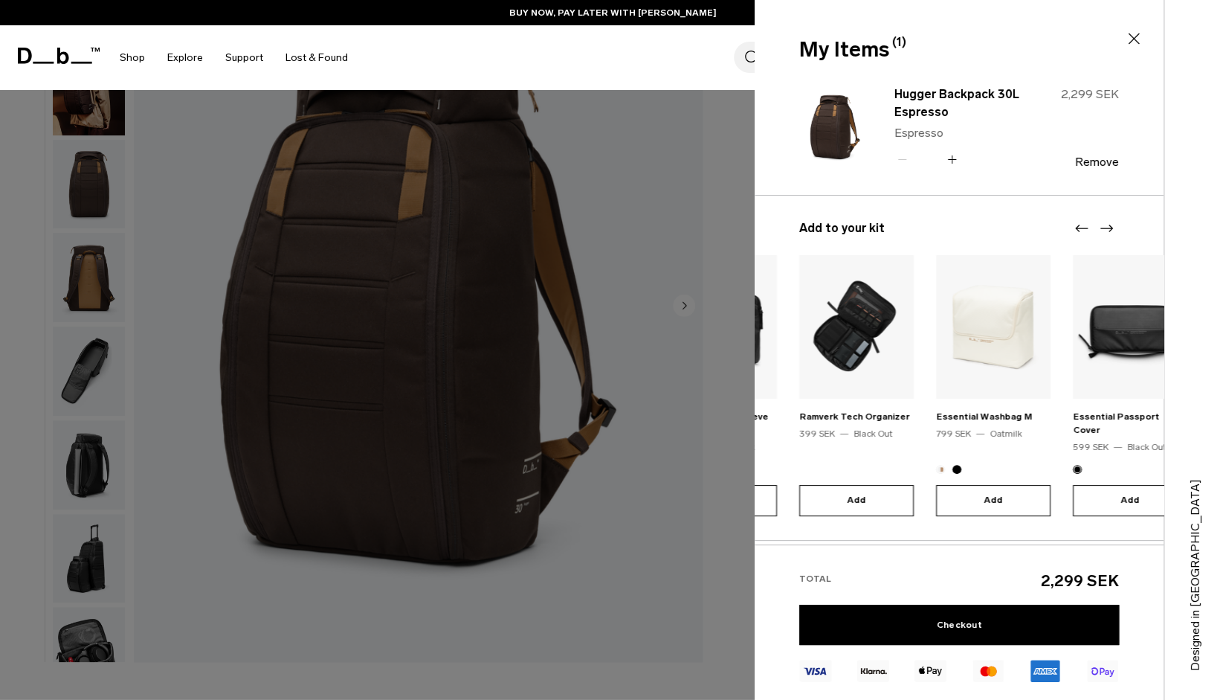
click at [1109, 228] on icon "Next slide" at bounding box center [1106, 228] width 13 height 7
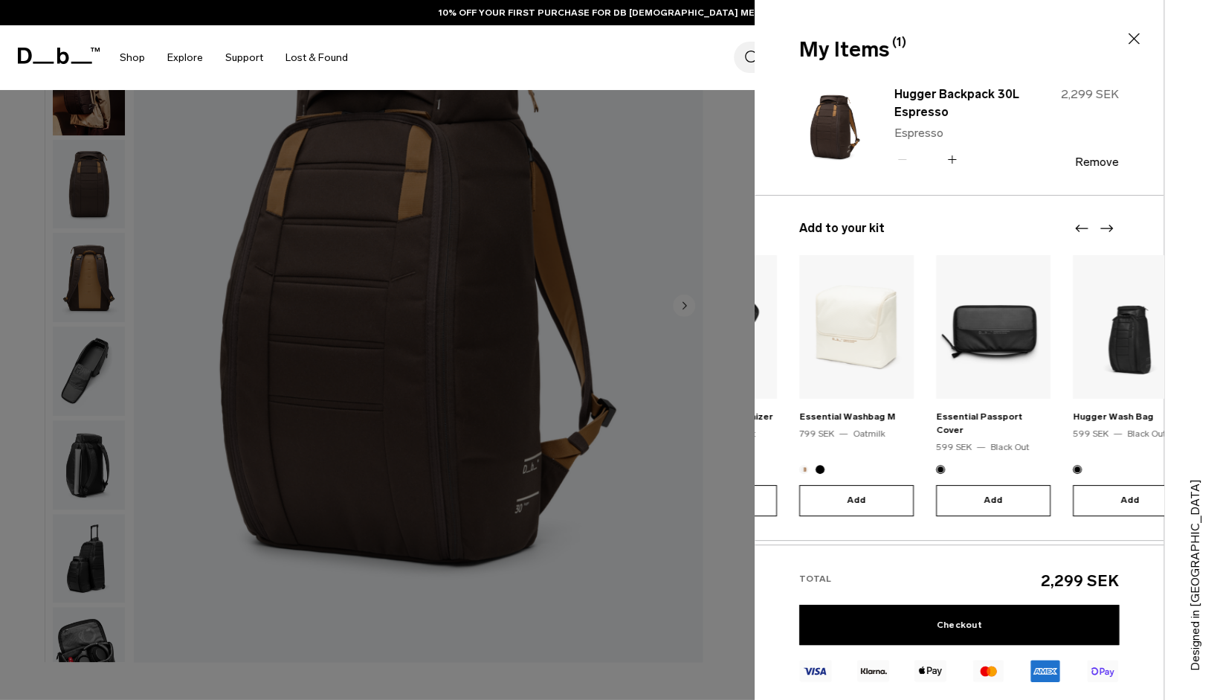
click at [1109, 228] on icon "Next slide" at bounding box center [1106, 228] width 13 height 7
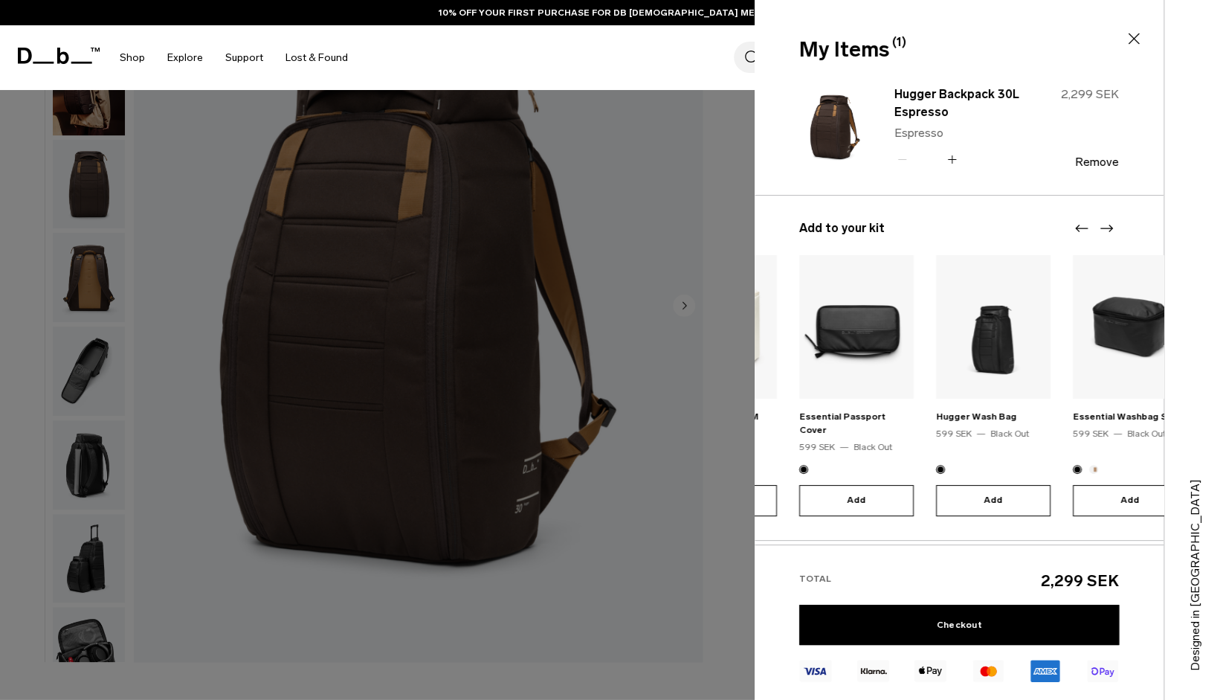
click at [851, 338] on img at bounding box center [856, 327] width 115 height 144
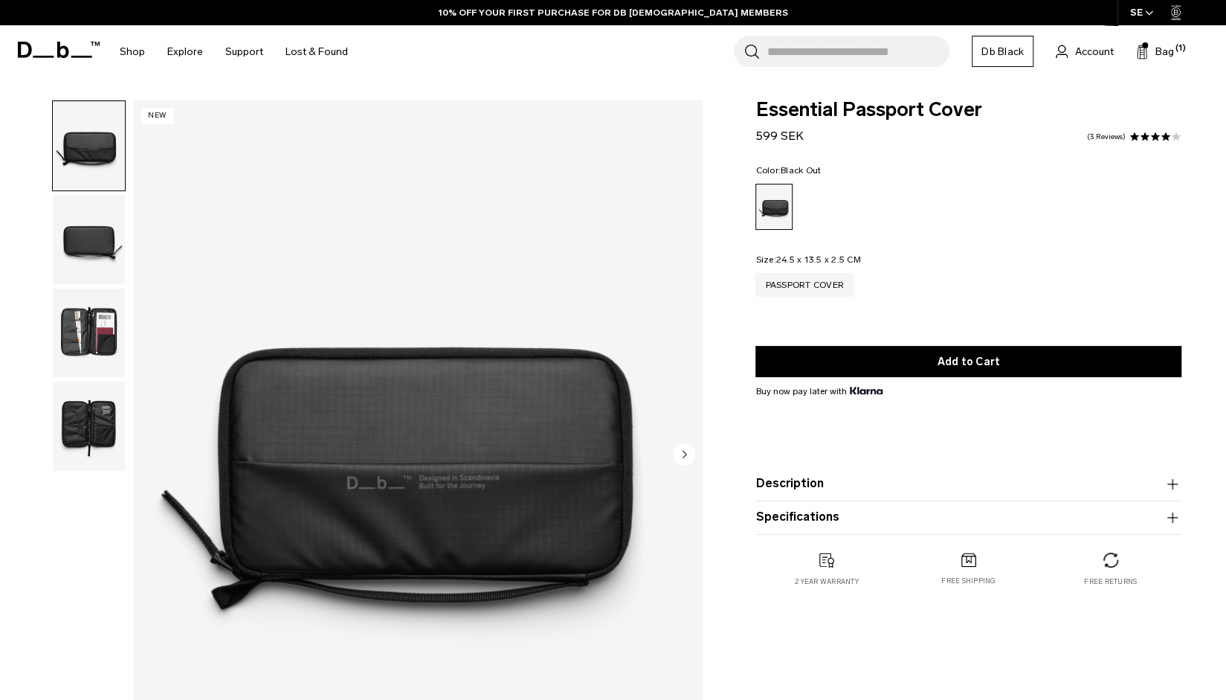
click at [76, 331] on img "button" at bounding box center [89, 333] width 72 height 89
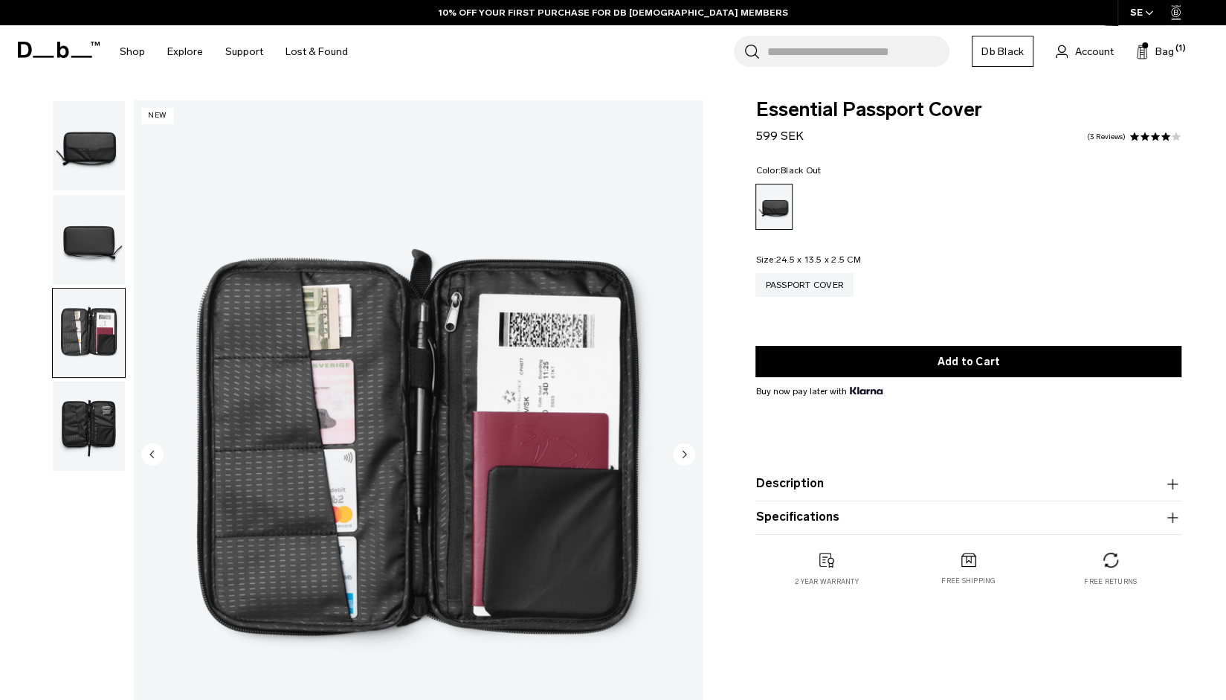
click at [91, 426] on img "button" at bounding box center [89, 425] width 72 height 89
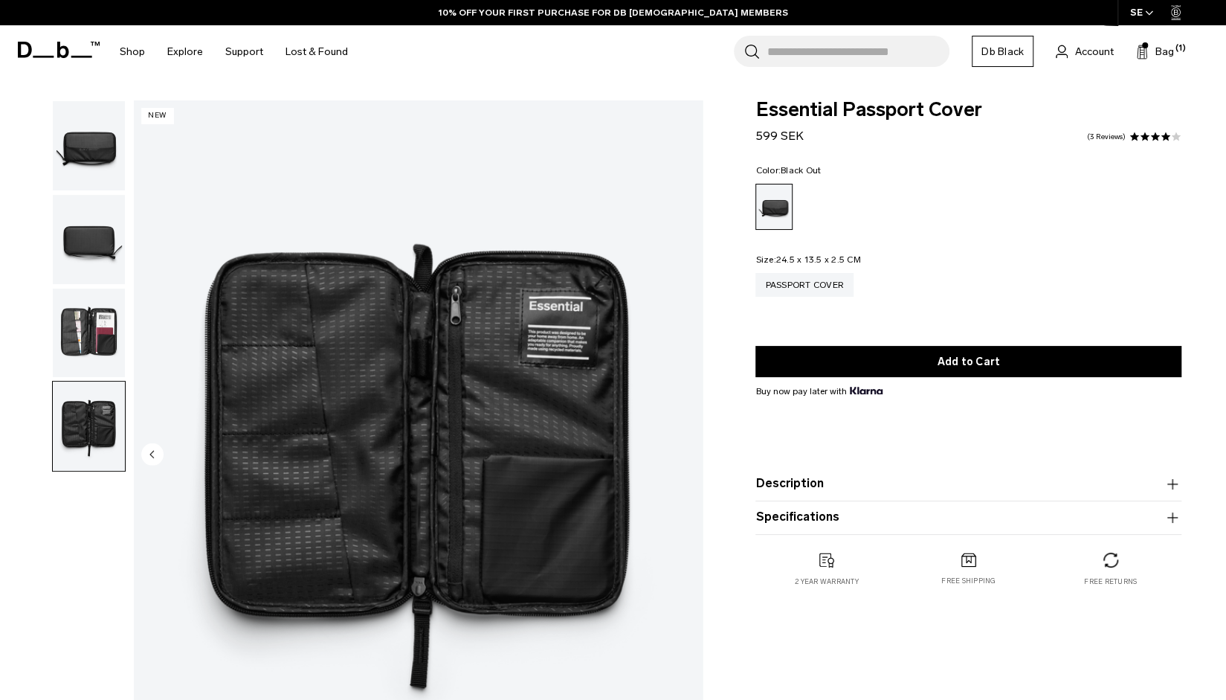
click at [97, 243] on img "button" at bounding box center [89, 239] width 72 height 89
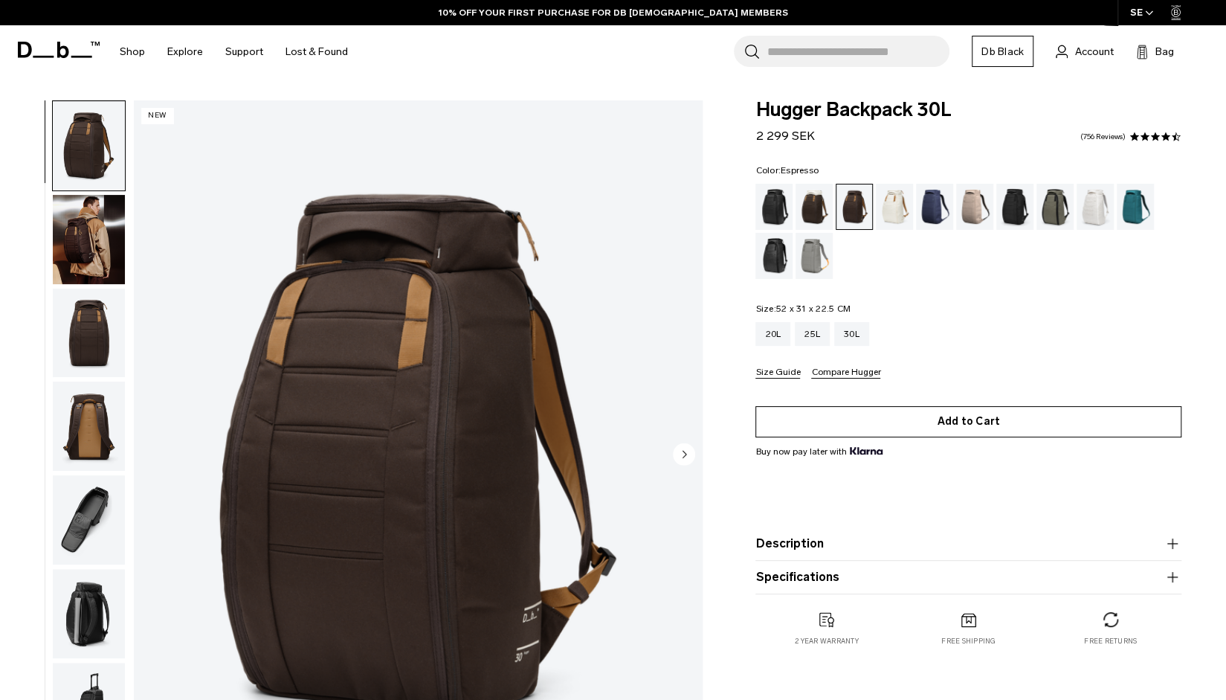
click at [961, 427] on button "Add to Cart" at bounding box center [968, 421] width 426 height 31
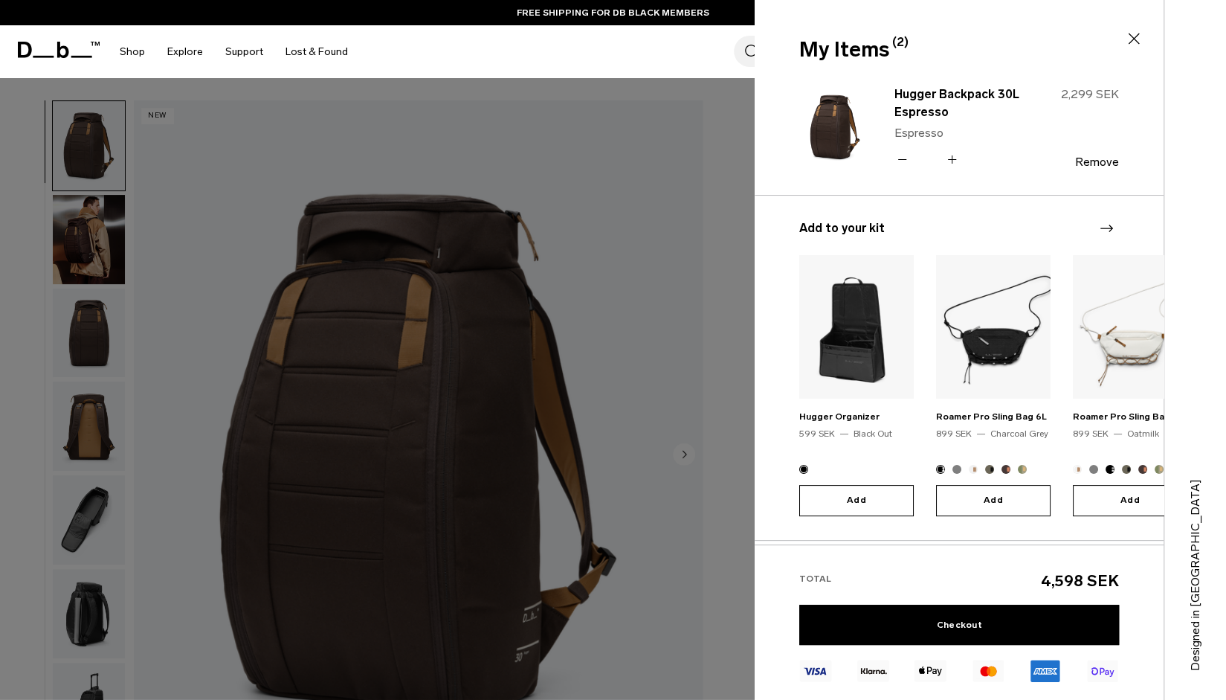
click at [904, 159] on icon at bounding box center [902, 159] width 8 height 1
click at [458, 58] on div "Search for Bags, Luggage... Search Close Trending Products All Products Hugger …" at bounding box center [786, 51] width 855 height 53
click at [290, 47] on link "Lost & Found" at bounding box center [317, 51] width 62 height 53
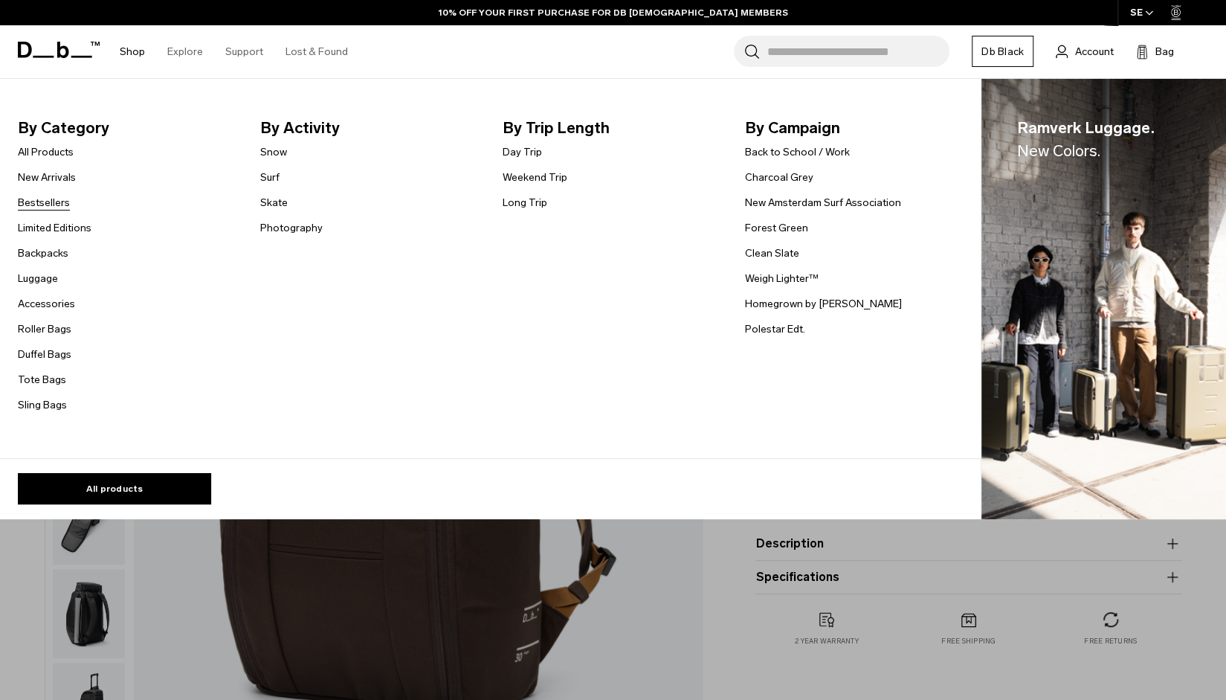
click at [48, 205] on link "Bestsellers" at bounding box center [44, 203] width 52 height 16
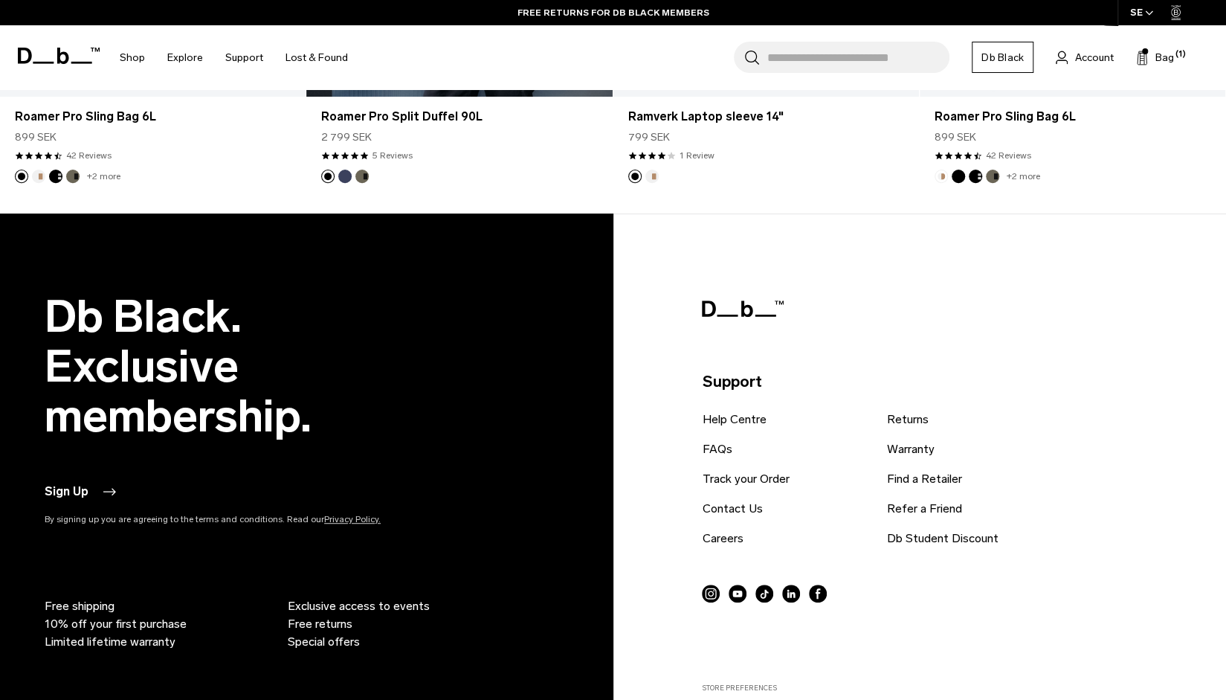
scroll to position [4015, 0]
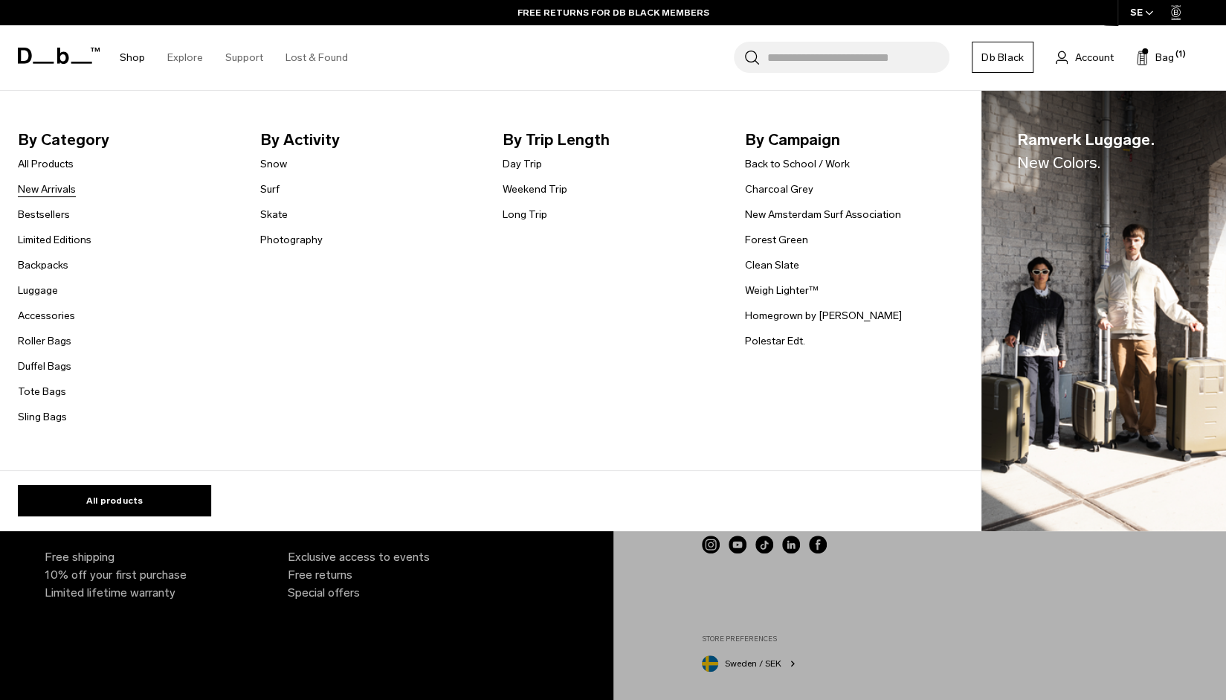
click at [61, 189] on link "New Arrivals" at bounding box center [47, 189] width 58 height 16
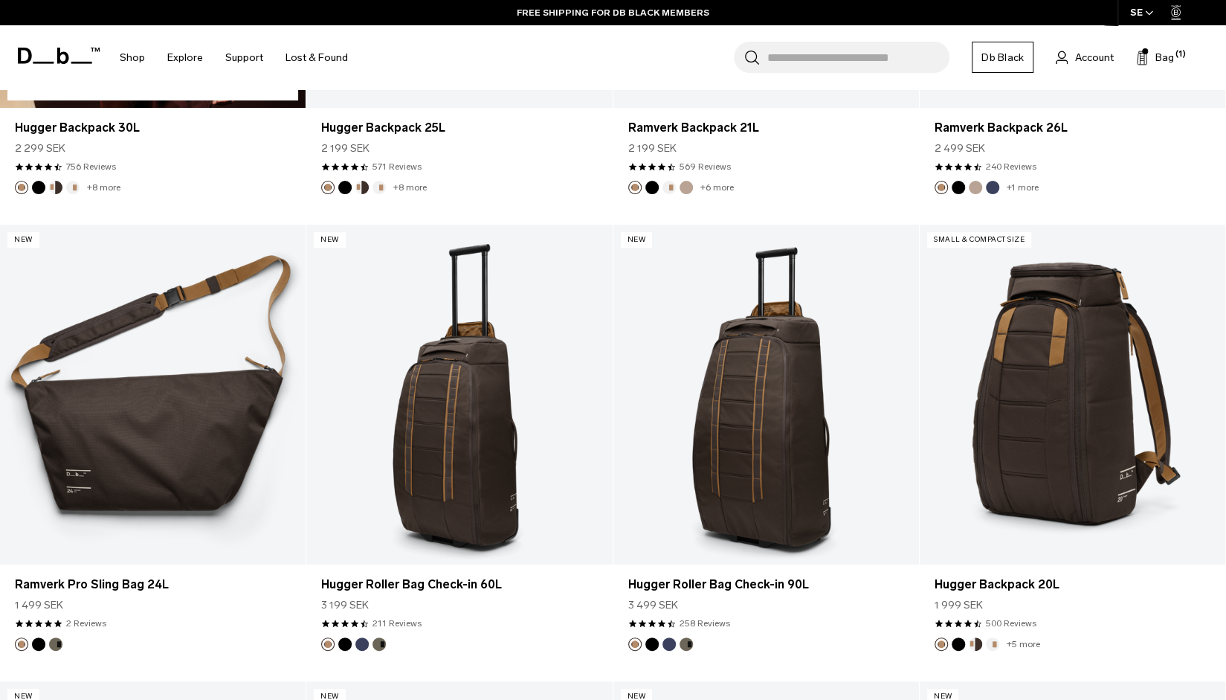
scroll to position [4015, 0]
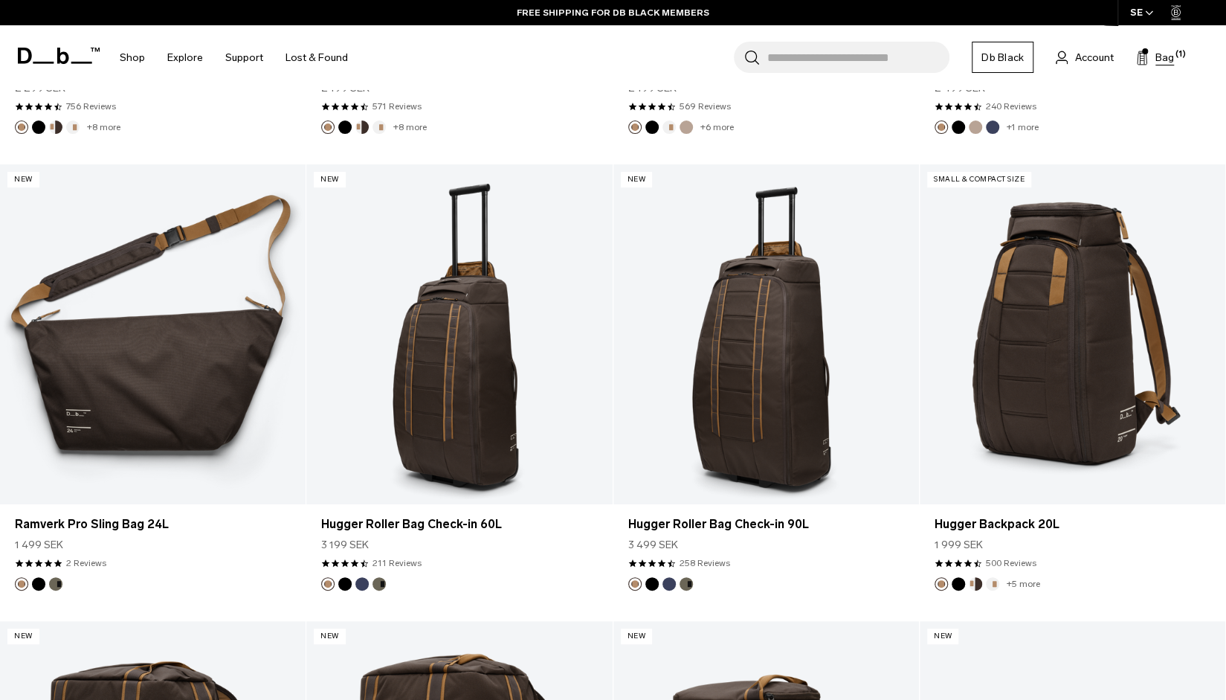
click at [1157, 56] on span "Bag" at bounding box center [1165, 58] width 19 height 16
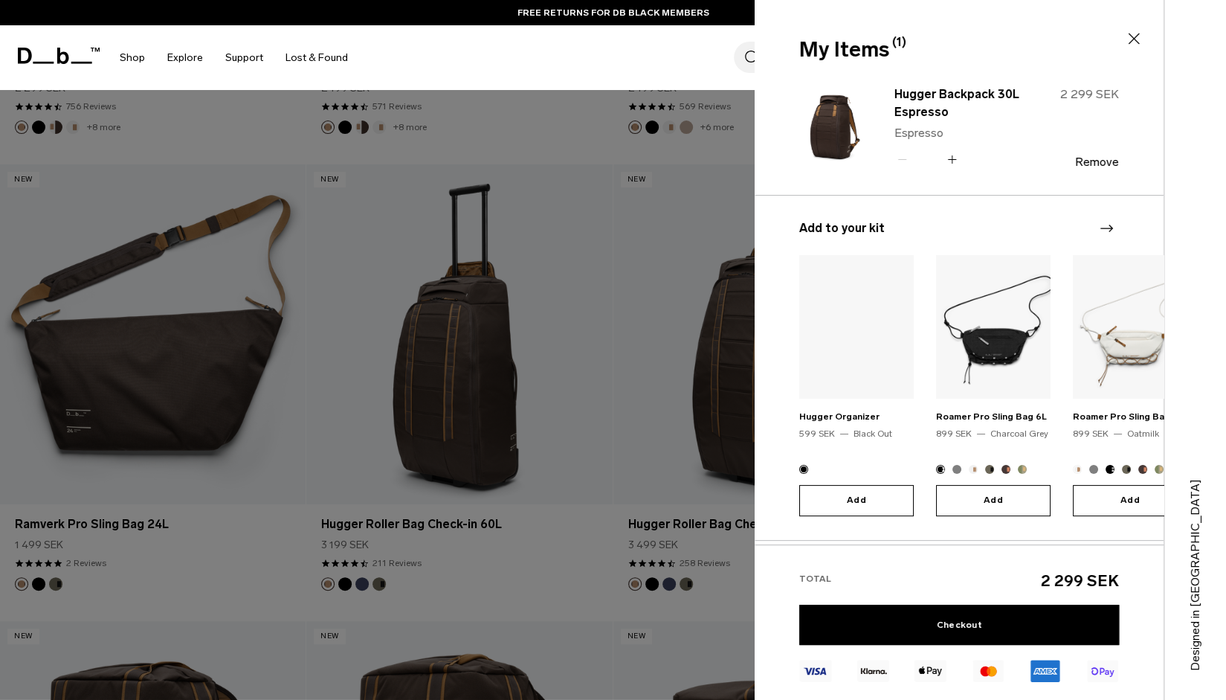
scroll to position [4387, 0]
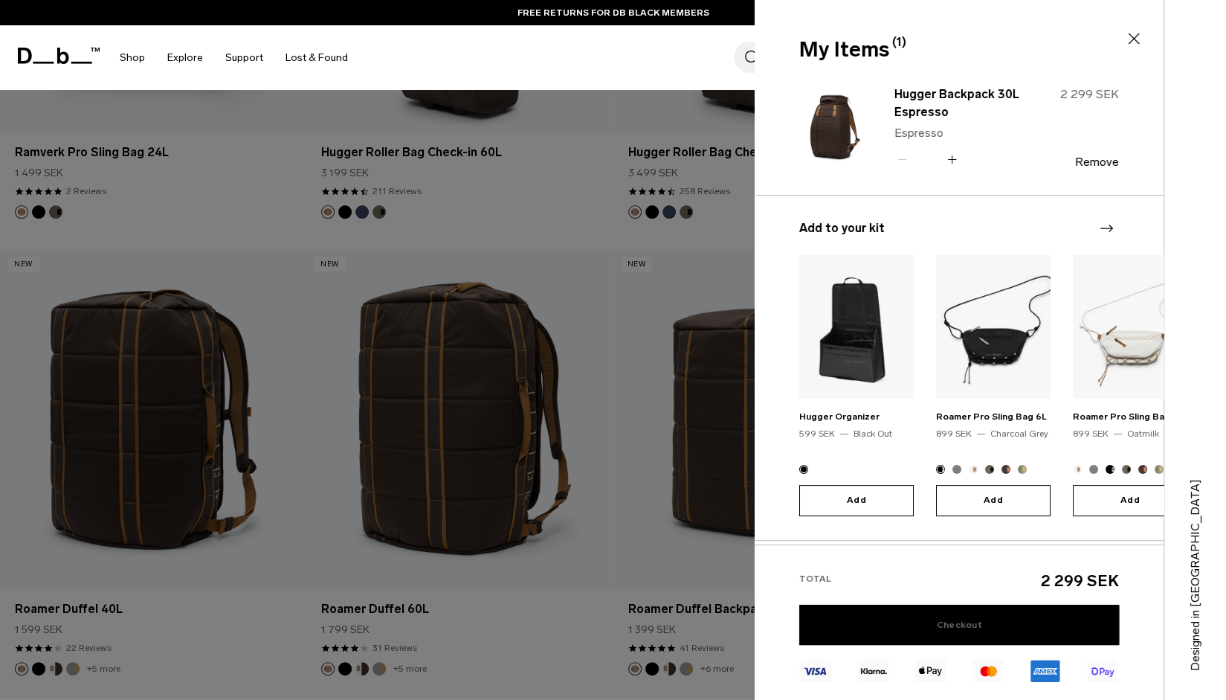
click at [921, 627] on link "Checkout" at bounding box center [959, 625] width 320 height 40
